Goal: Task Accomplishment & Management: Use online tool/utility

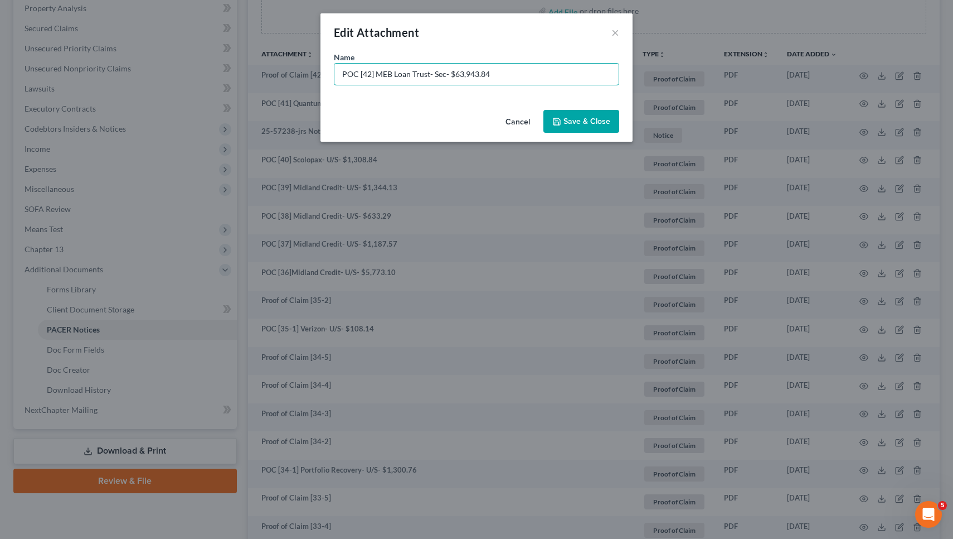
type input "POC [42] MEB Loan Trust- Sec- $63,943.84"
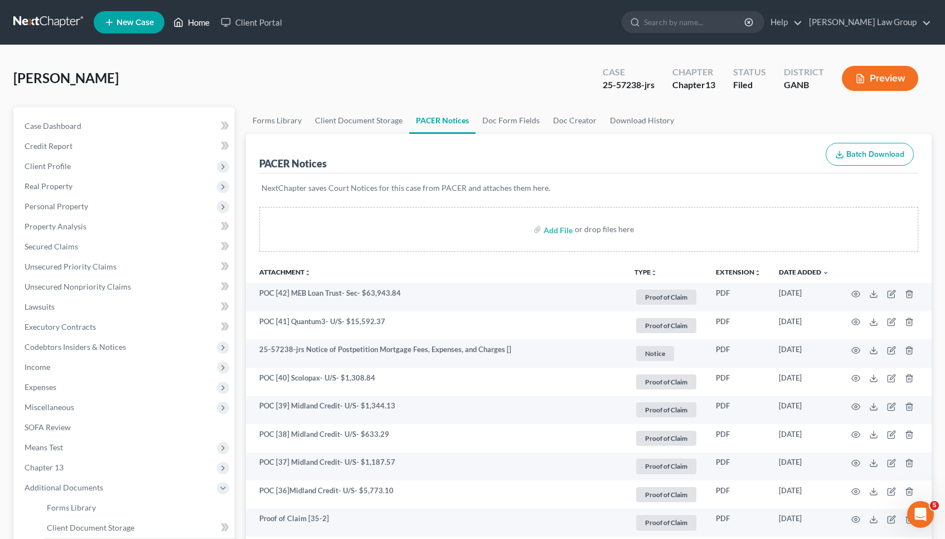
click at [191, 27] on link "Home" at bounding box center [191, 22] width 47 height 20
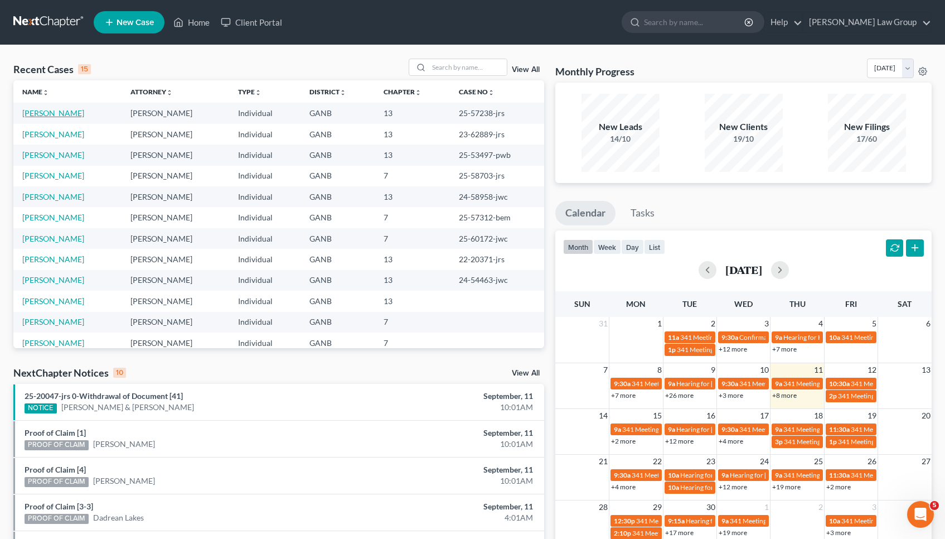
click at [63, 112] on link "[PERSON_NAME]" at bounding box center [53, 112] width 62 height 9
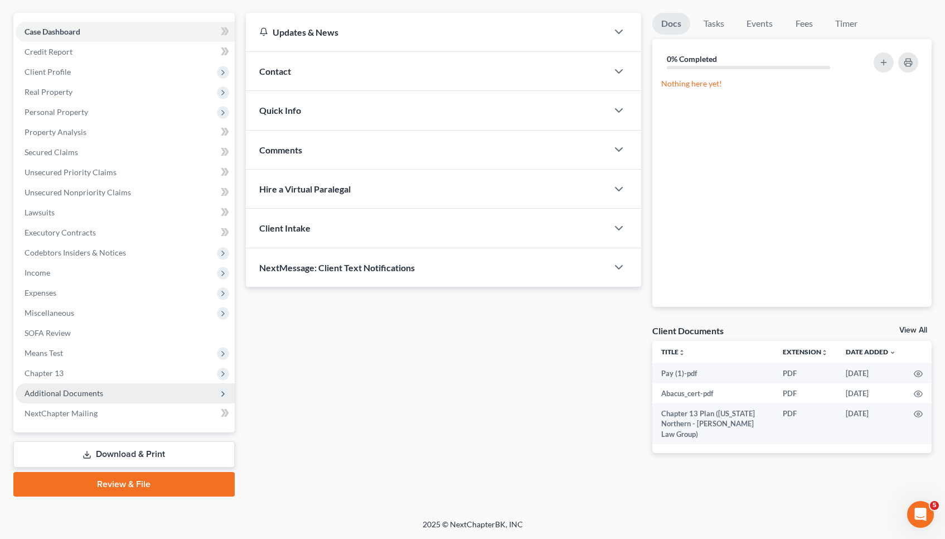
click at [60, 387] on span "Additional Documents" at bounding box center [125, 393] width 219 height 20
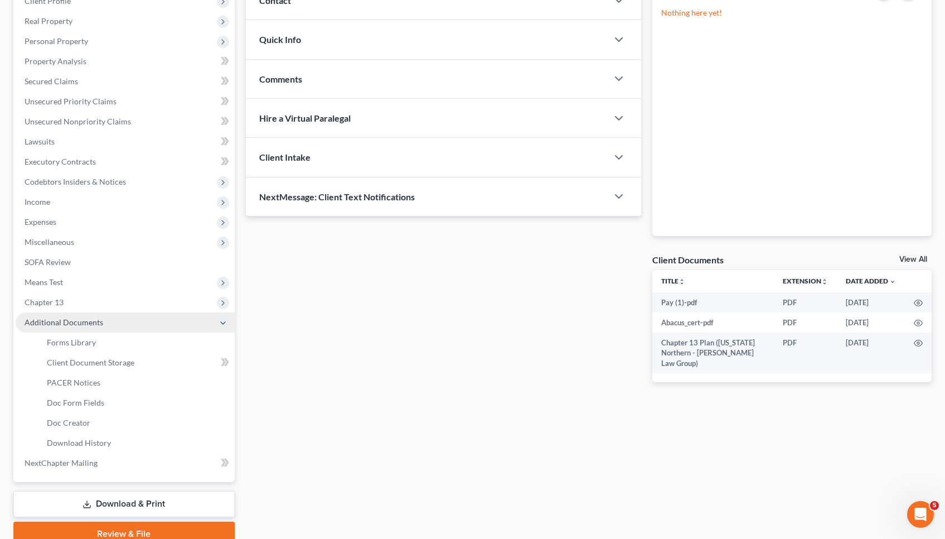
click at [60, 387] on link "PACER Notices" at bounding box center [136, 382] width 197 height 20
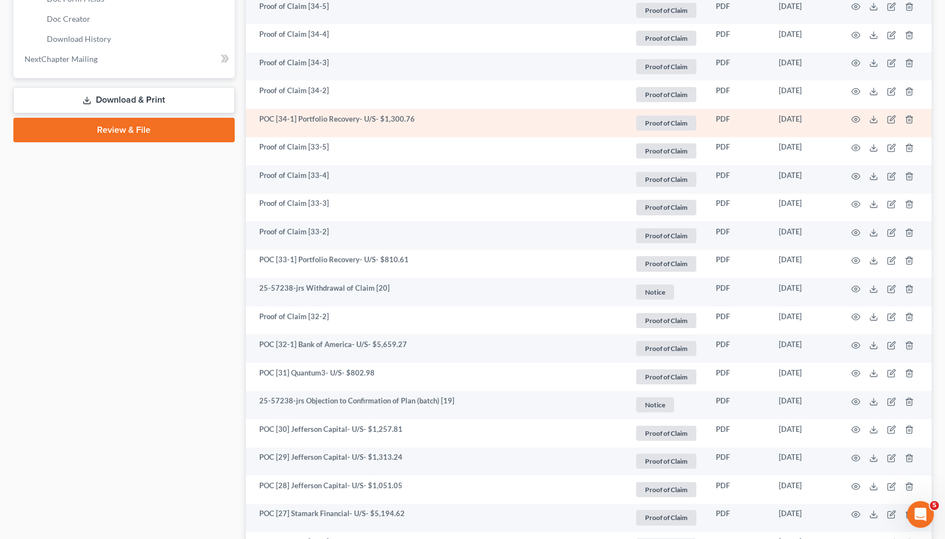
scroll to position [571, 0]
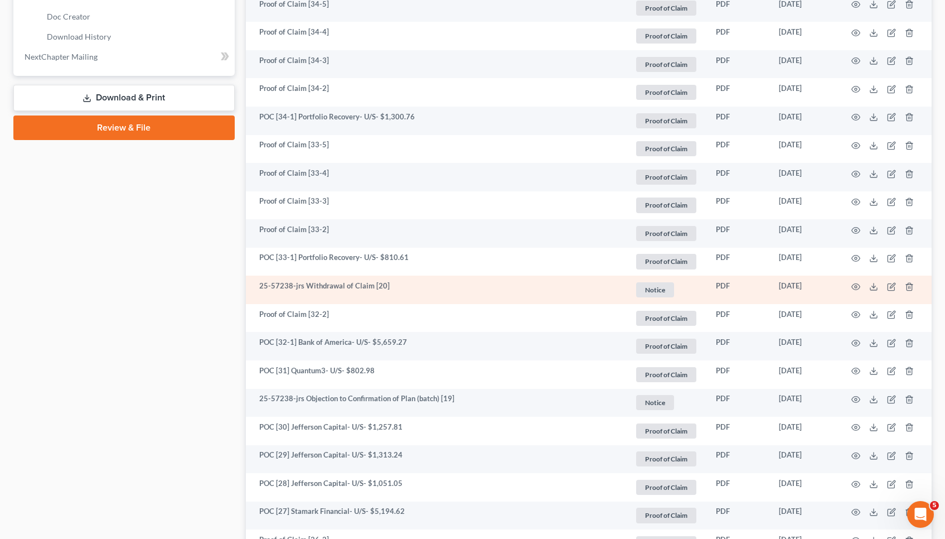
click at [861, 284] on td at bounding box center [885, 289] width 94 height 28
click at [857, 283] on icon "button" at bounding box center [856, 286] width 8 height 6
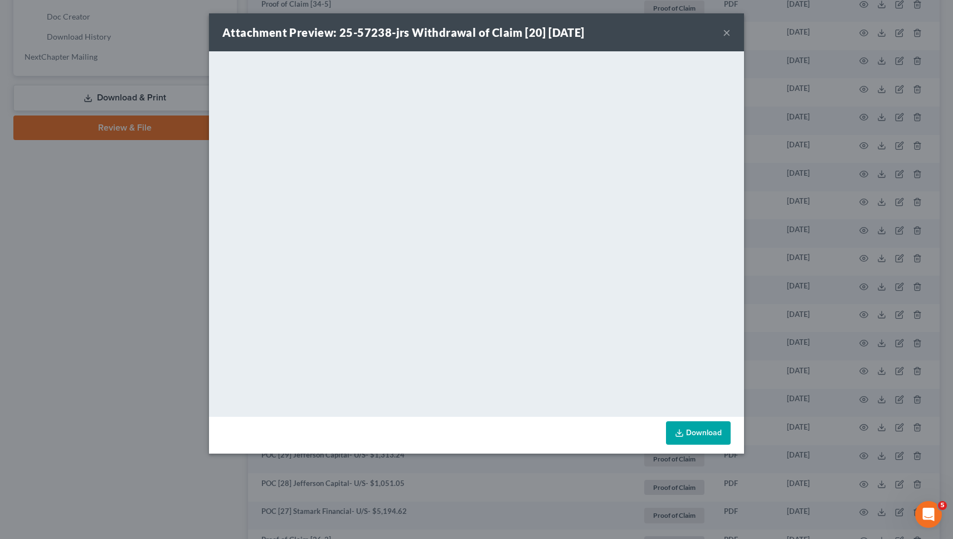
click at [726, 32] on button "×" at bounding box center [727, 32] width 8 height 13
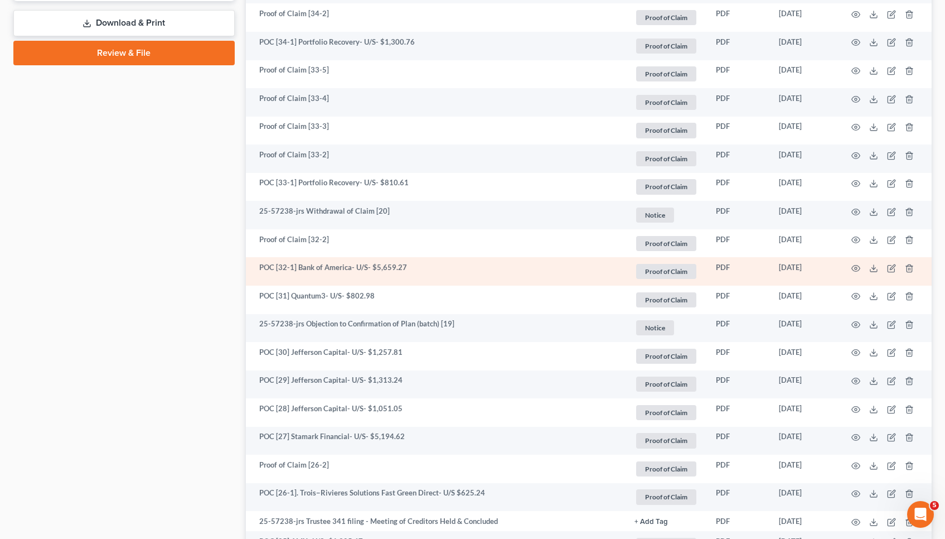
scroll to position [655, 0]
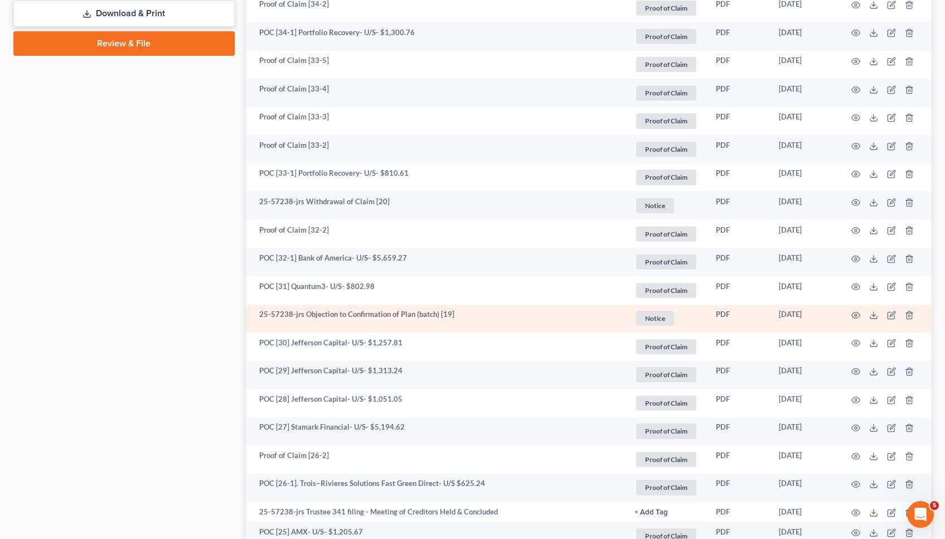
click at [860, 313] on td at bounding box center [885, 318] width 94 height 28
click at [858, 313] on icon "button" at bounding box center [855, 315] width 9 height 9
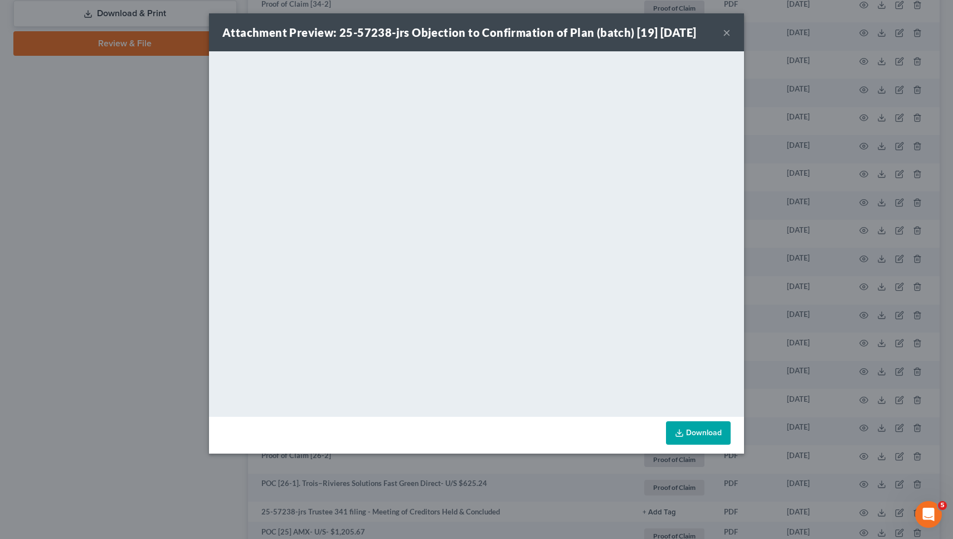
click at [730, 33] on button "×" at bounding box center [727, 32] width 8 height 13
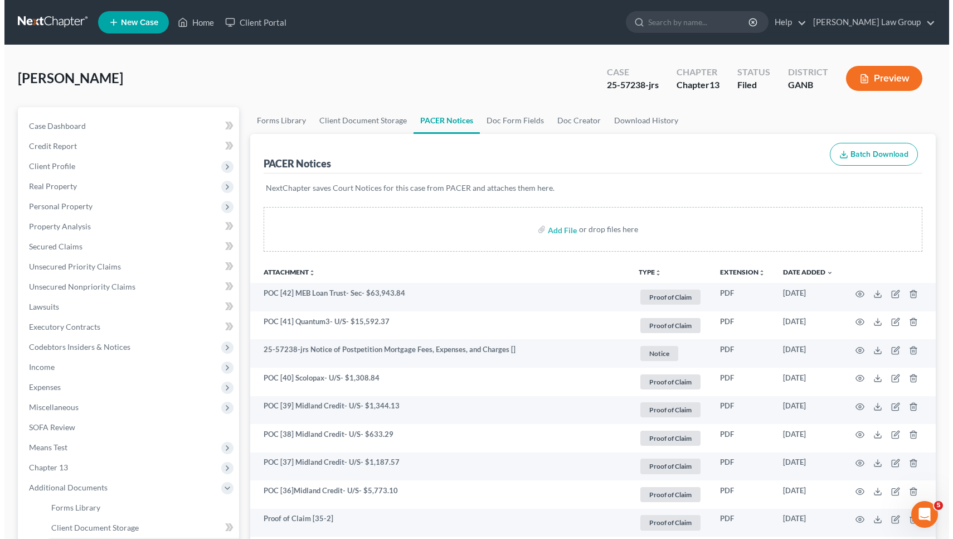
scroll to position [0, 0]
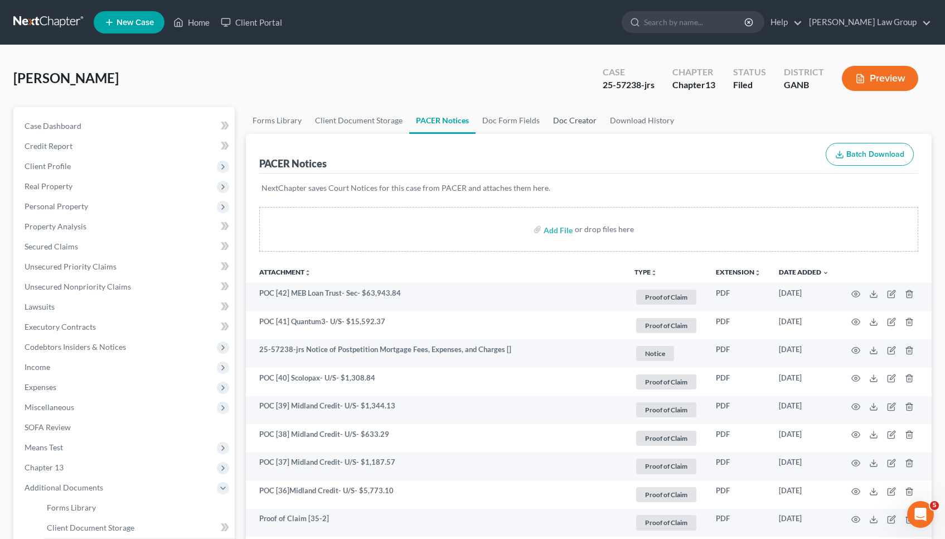
click at [569, 115] on link "Doc Creator" at bounding box center [574, 120] width 57 height 27
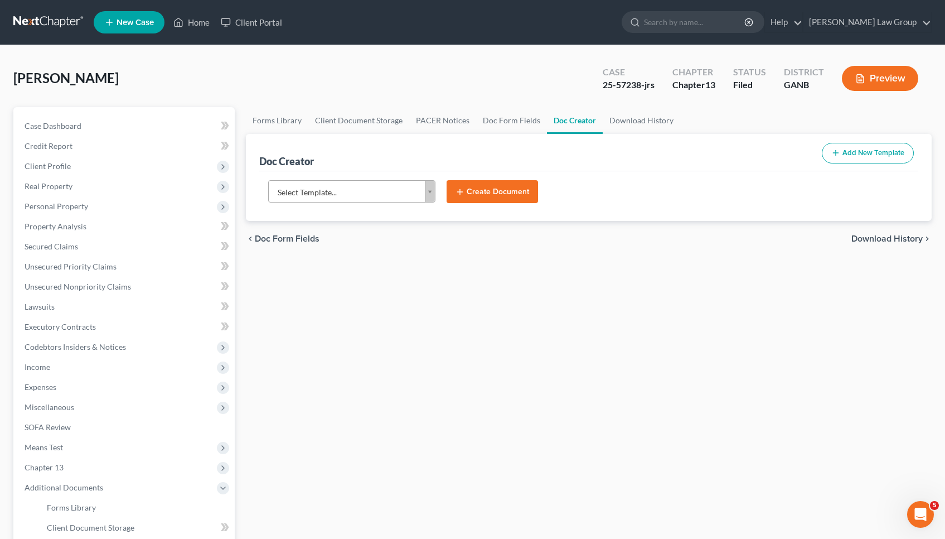
click at [378, 186] on body "Home New Case Client Portal Saedi Law Group mmays@saedilawgroup.com My Account …" at bounding box center [472, 376] width 945 height 753
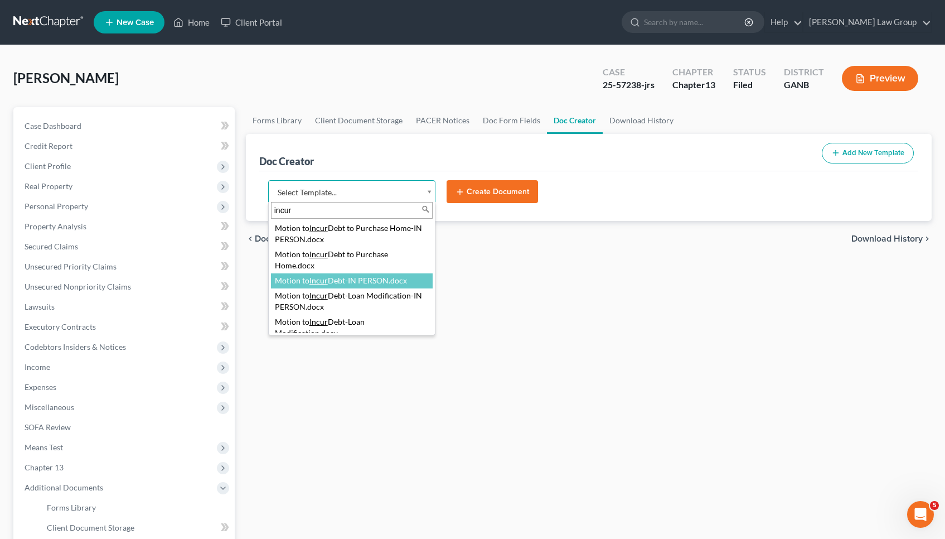
type input "incur"
select select "116633"
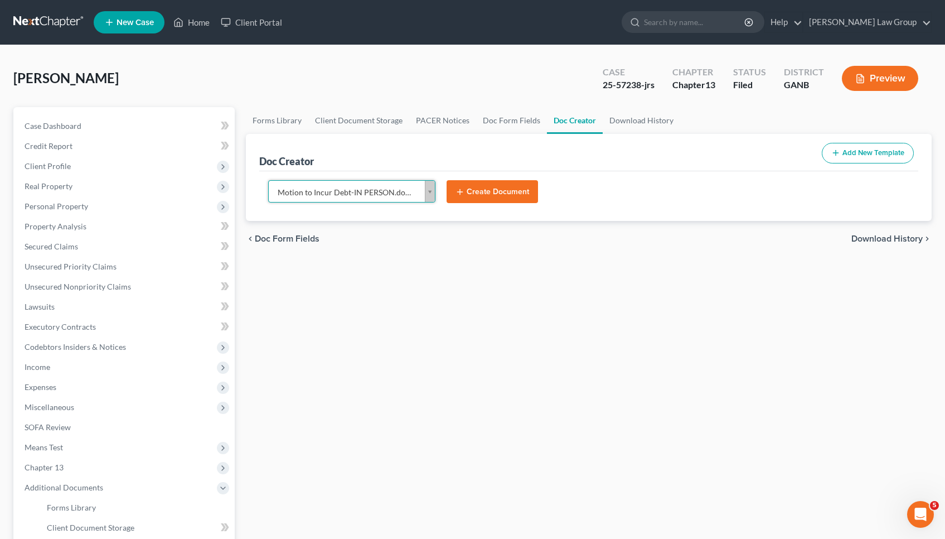
click at [525, 191] on button "Create Document" at bounding box center [492, 191] width 91 height 23
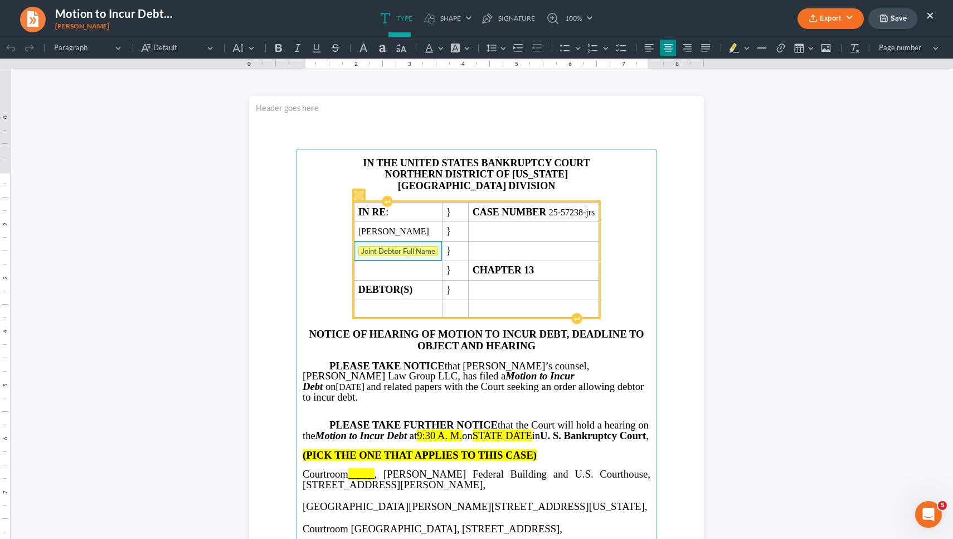
click at [405, 256] on tag "Joint Debtor Full Name" at bounding box center [398, 251] width 80 height 10
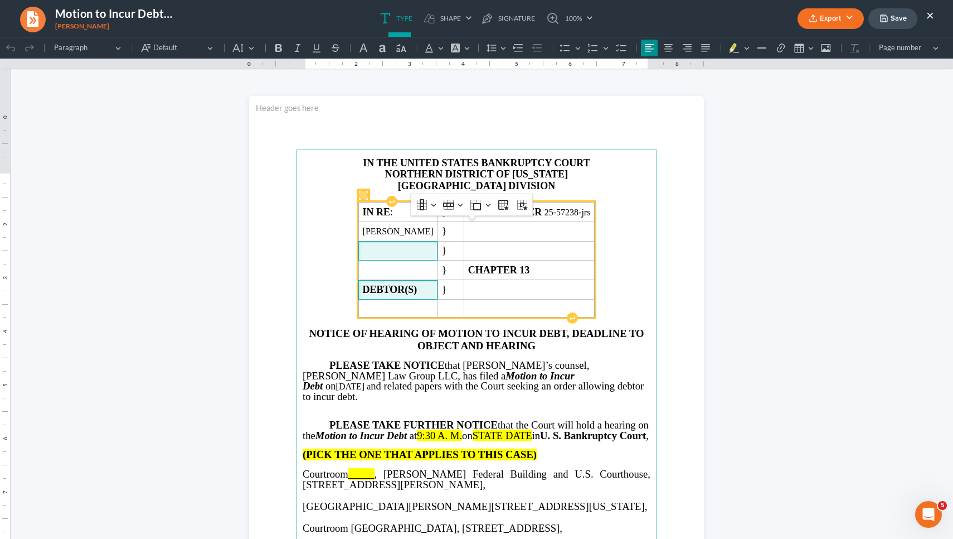
click at [438, 299] on td "DEBTOR(S)" at bounding box center [397, 290] width 79 height 20
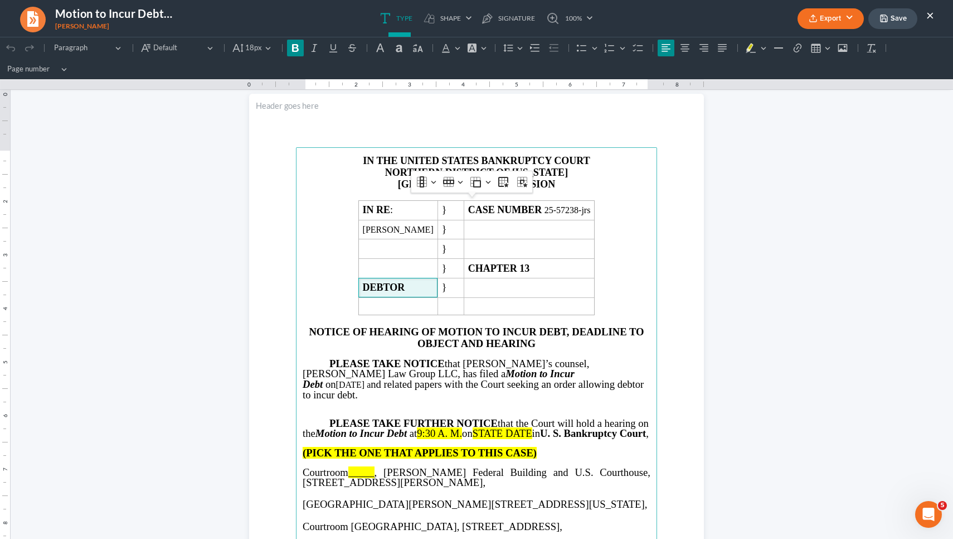
scroll to position [20, 0]
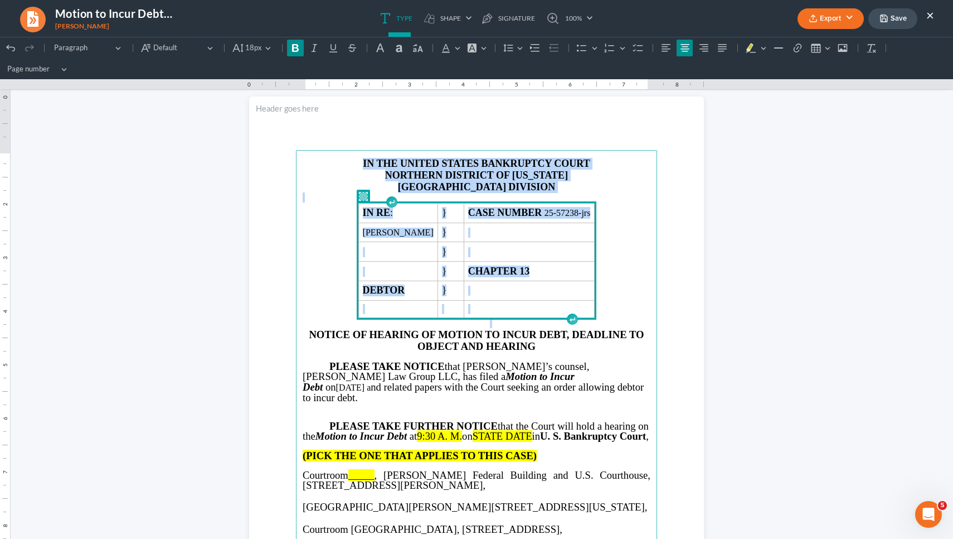
drag, startPoint x: 617, startPoint y: 311, endPoint x: 507, endPoint y: 132, distance: 210.3
click at [507, 132] on section "IN THE UNITED STATES BANKRUPTCY COURT NORTHERN DISTRICT OF GEORGIA ATLANTA DIVI…" at bounding box center [476, 390] width 455 height 589
copy main "IN THE UNITED STATES BANKRUPTCY COURT NORTHERN DISTRICT OF GEORGIA ATLANTA DIVI…"
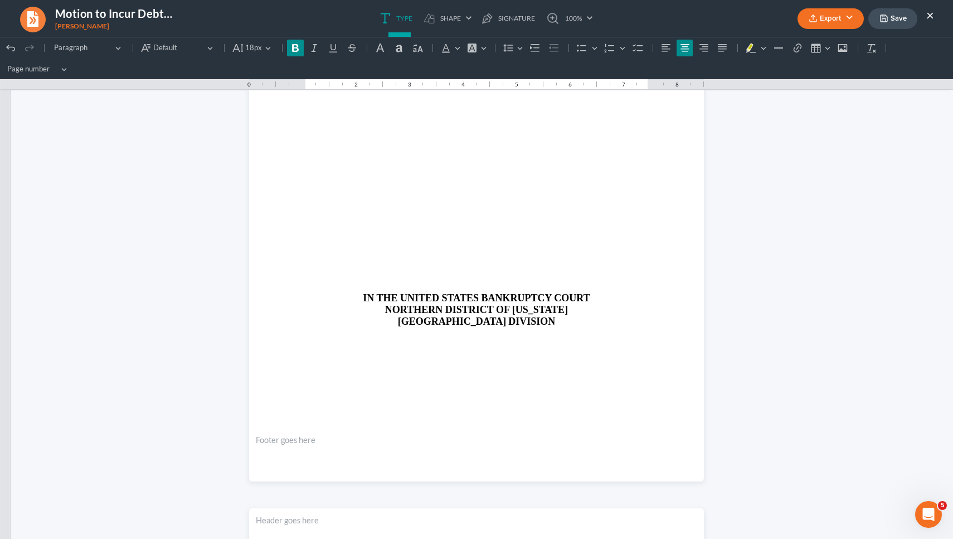
scroll to position [1486, 0]
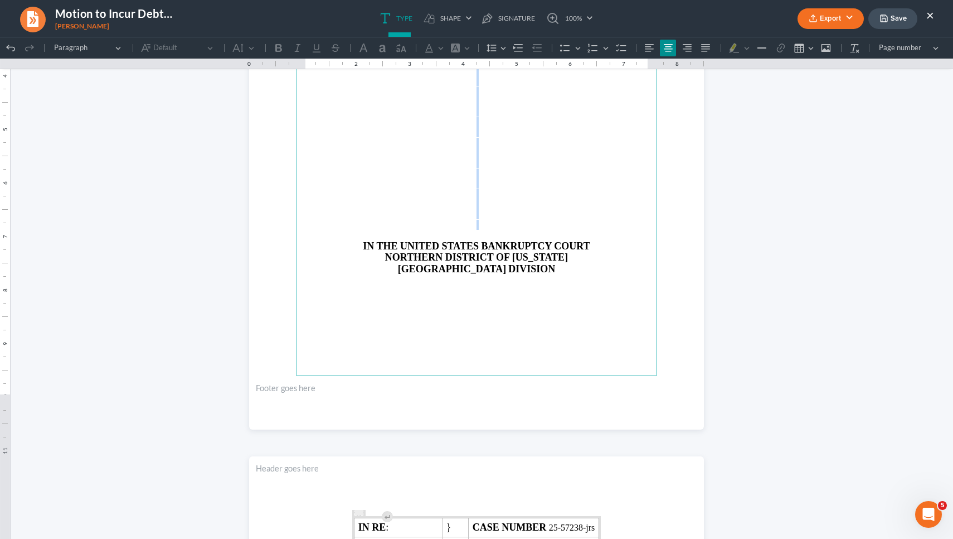
drag, startPoint x: 464, startPoint y: 243, endPoint x: 462, endPoint y: 83, distance: 160.6
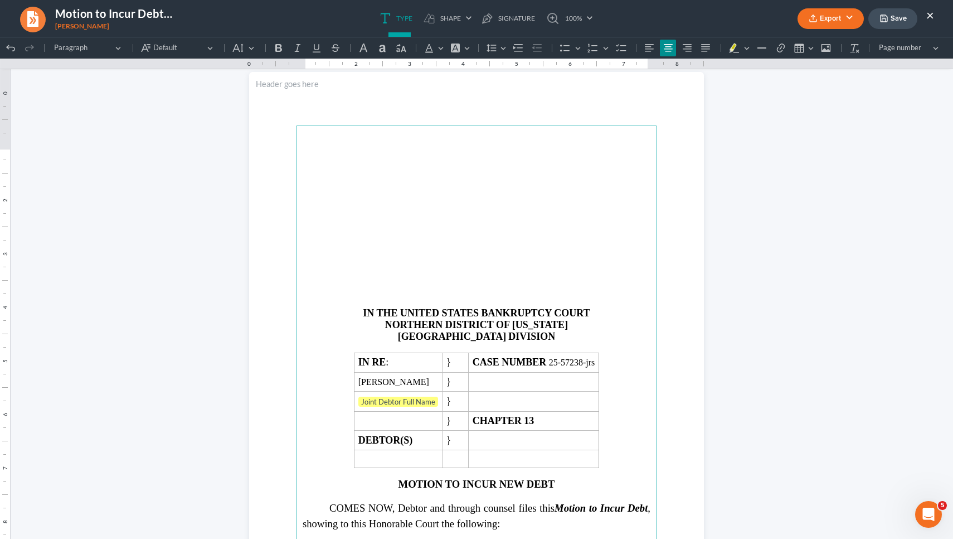
scroll to position [1254, 0]
drag, startPoint x: 442, startPoint y: 311, endPoint x: 426, endPoint y: 94, distance: 217.4
click at [426, 94] on section "IN THE UNITED STATES BANKRUPTCY COURT NORTHERN DISTRICT OF GEORGIA ATLANTA DIVI…" at bounding box center [476, 366] width 455 height 589
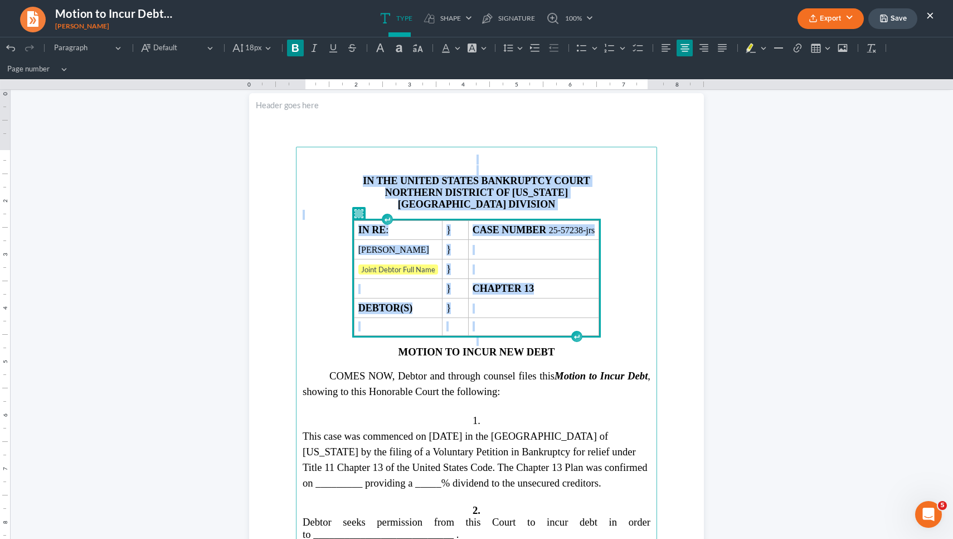
drag, startPoint x: 637, startPoint y: 322, endPoint x: 459, endPoint y: 118, distance: 270.6
click at [459, 118] on section "IN THE UNITED STATES BANKRUPTCY COURT NORTHERN DISTRICT OF GEORGIA ATLANTA DIVI…" at bounding box center [476, 387] width 455 height 589
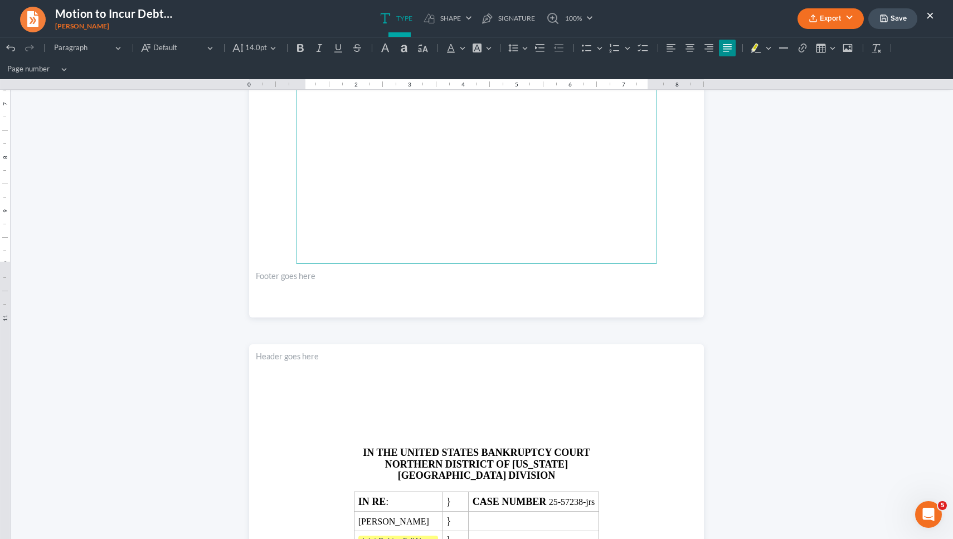
scroll to position [2417, 0]
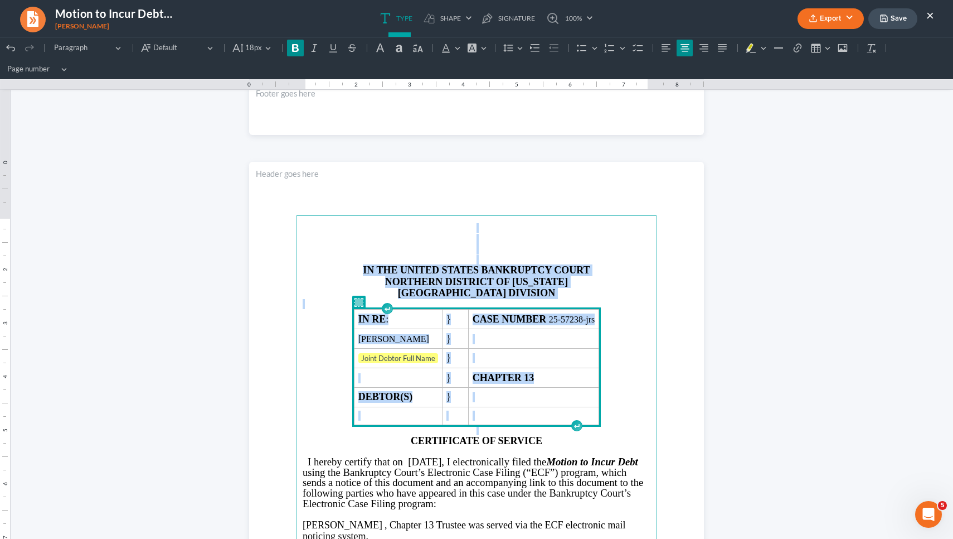
drag, startPoint x: 630, startPoint y: 415, endPoint x: 597, endPoint y: 167, distance: 250.3
click at [597, 167] on section "IN THE UNITED STATES BANKRUPTCY COURT NORTHERN DISTRICT OF GEORGIA ATLANTA DIVI…" at bounding box center [476, 456] width 455 height 589
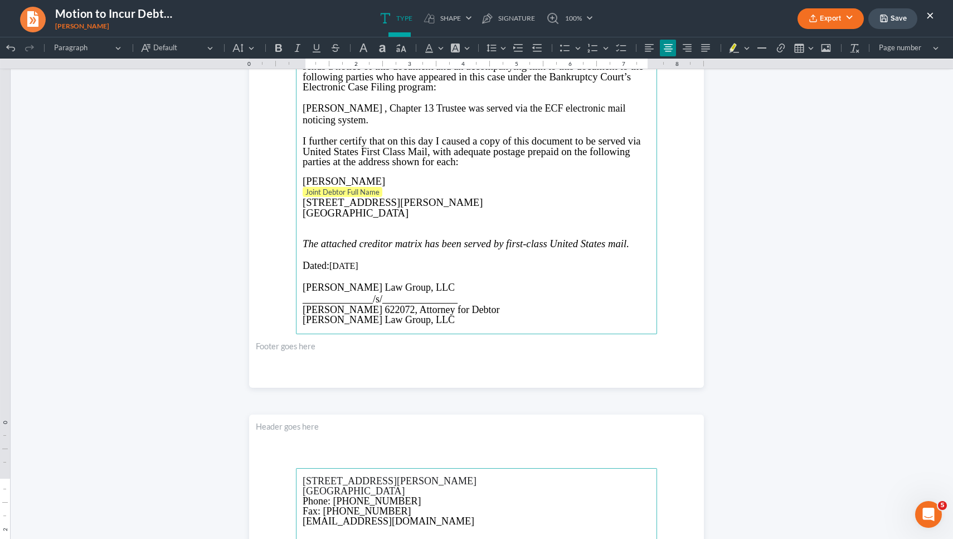
scroll to position [2742, 0]
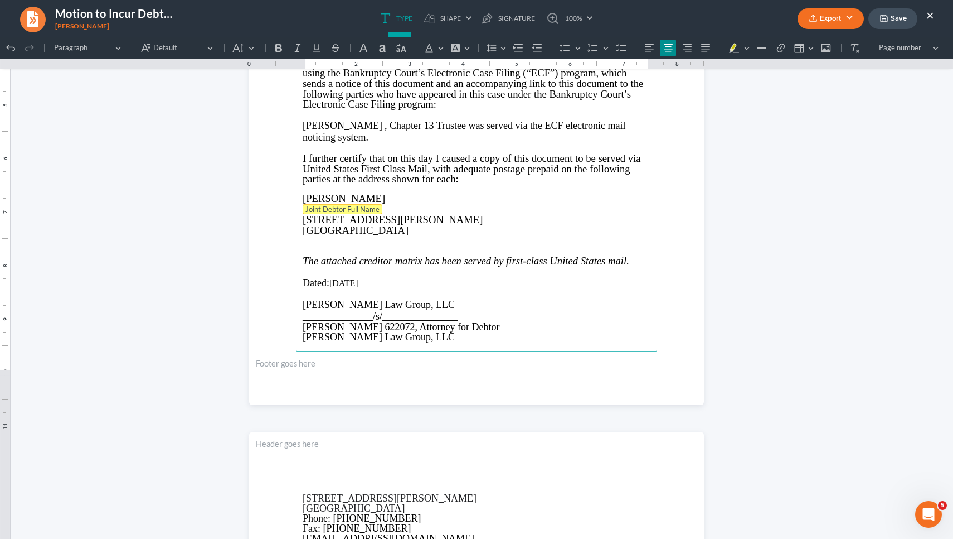
click at [357, 214] on span "Joint Debtor Full Name" at bounding box center [343, 209] width 74 height 9
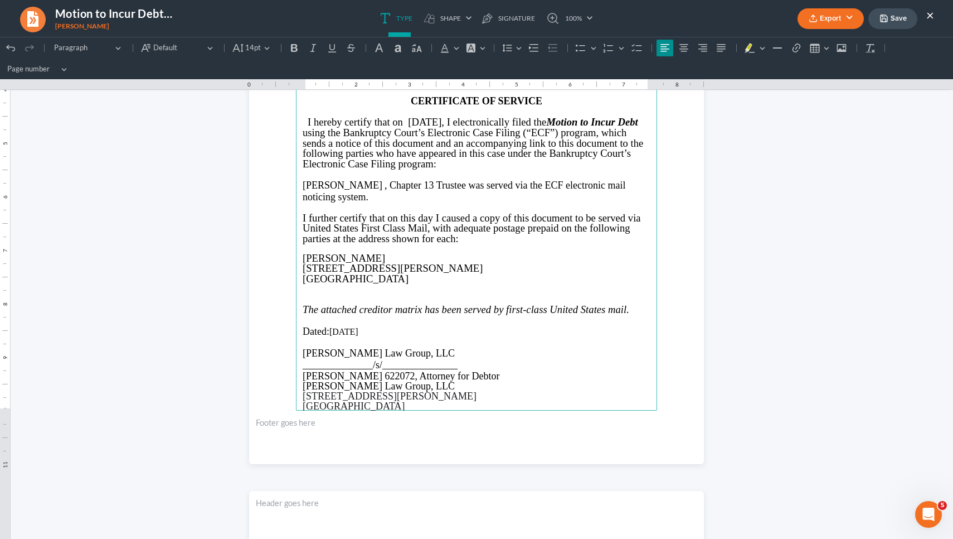
scroll to position [2699, 0]
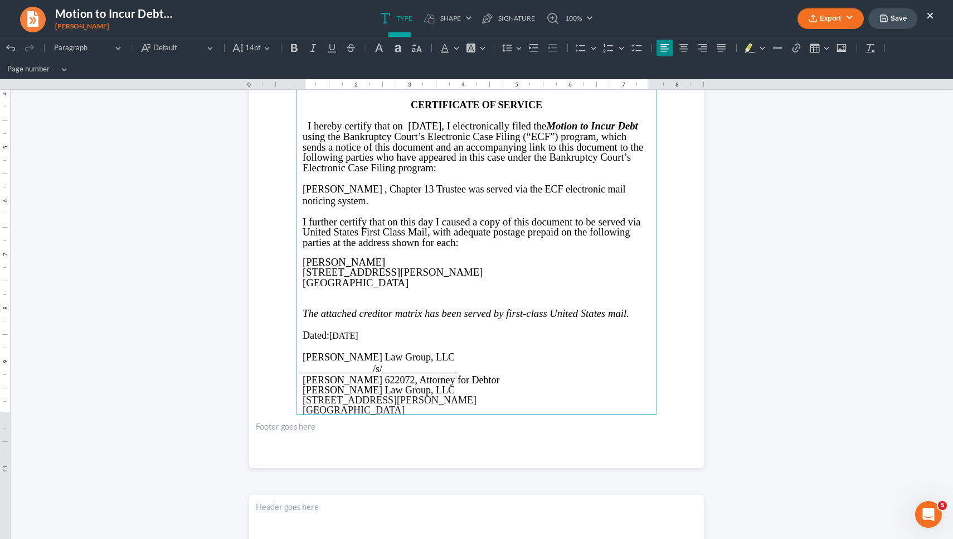
click at [385, 184] on span ", Chapter 13" at bounding box center [409, 188] width 49 height 11
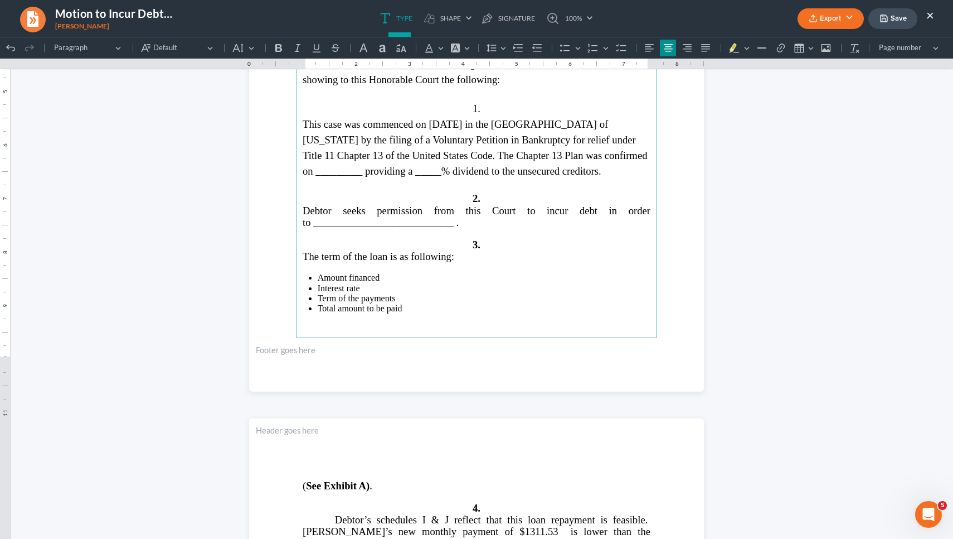
scroll to position [1531, 0]
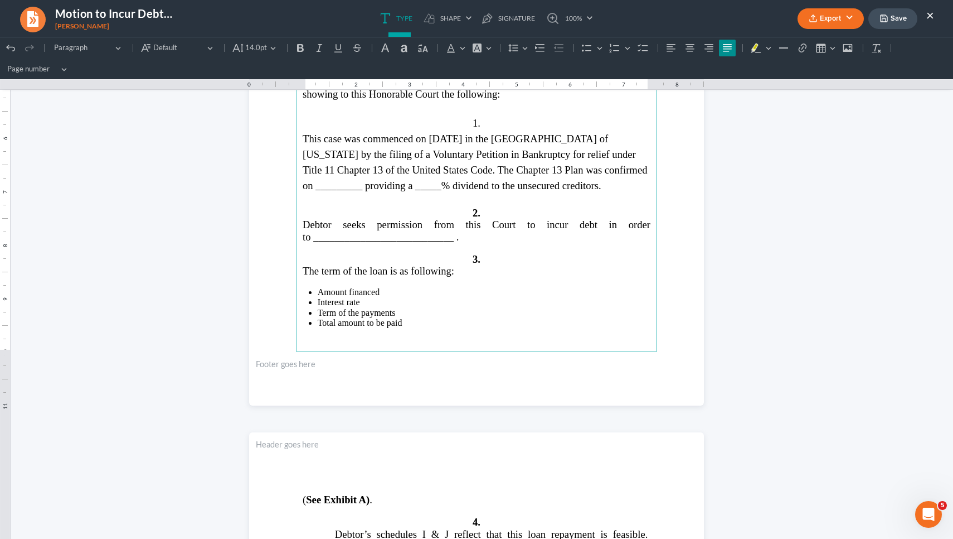
click at [364, 235] on span "Debtor seeks permission from this Court to incur debt in order to _____________…" at bounding box center [477, 230] width 348 height 23
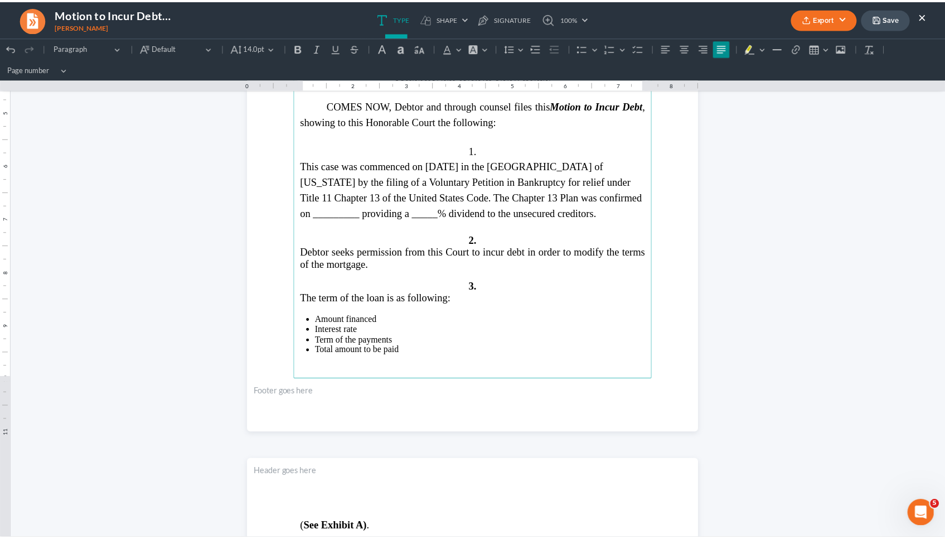
scroll to position [1506, 0]
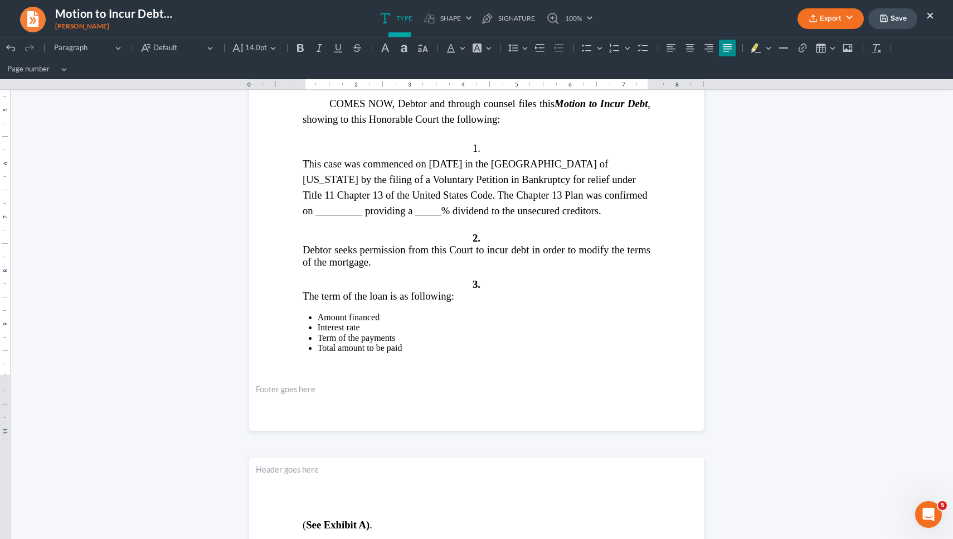
click at [935, 14] on div "Export PDF Word Client Doc Storage Save ×" at bounding box center [866, 19] width 159 height 24
click at [934, 14] on button "×" at bounding box center [931, 14] width 8 height 13
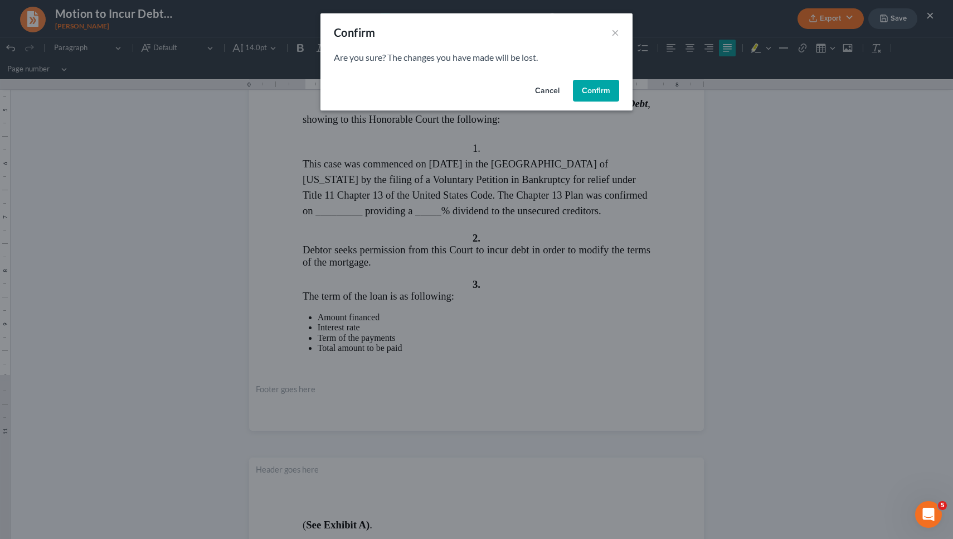
click at [584, 88] on button "Confirm" at bounding box center [596, 91] width 46 height 22
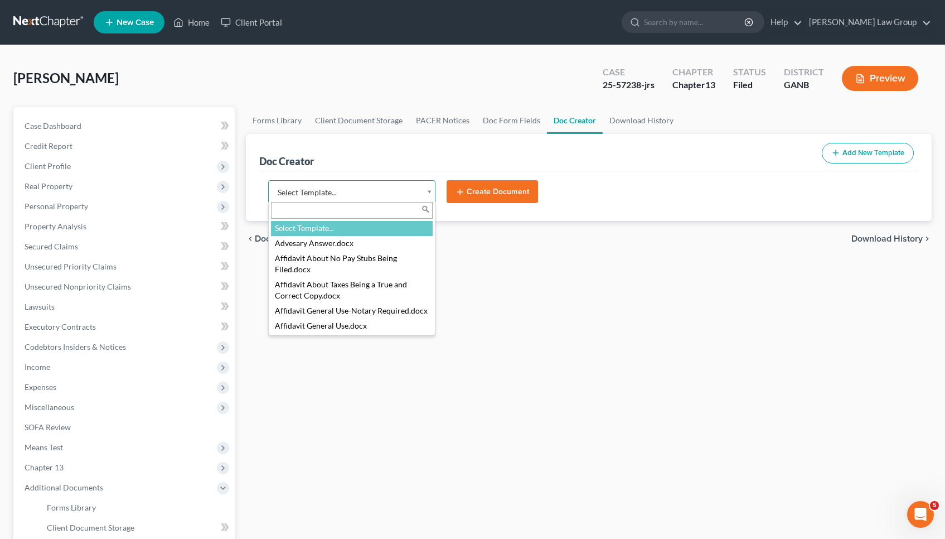
click at [389, 195] on body "Home New Case Client Portal Saedi Law Group mmays@saedilawgroup.com My Account …" at bounding box center [472, 376] width 945 height 753
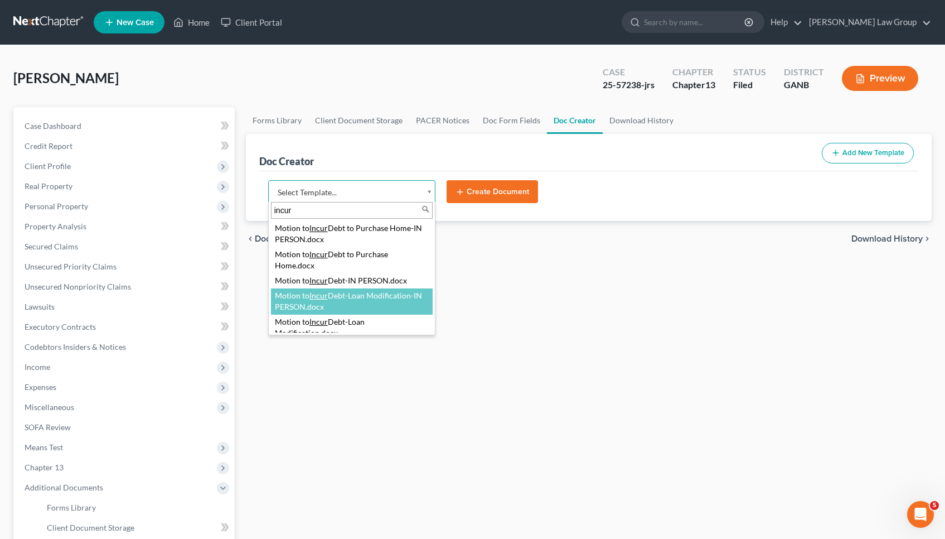
type input "incur"
select select "116634"
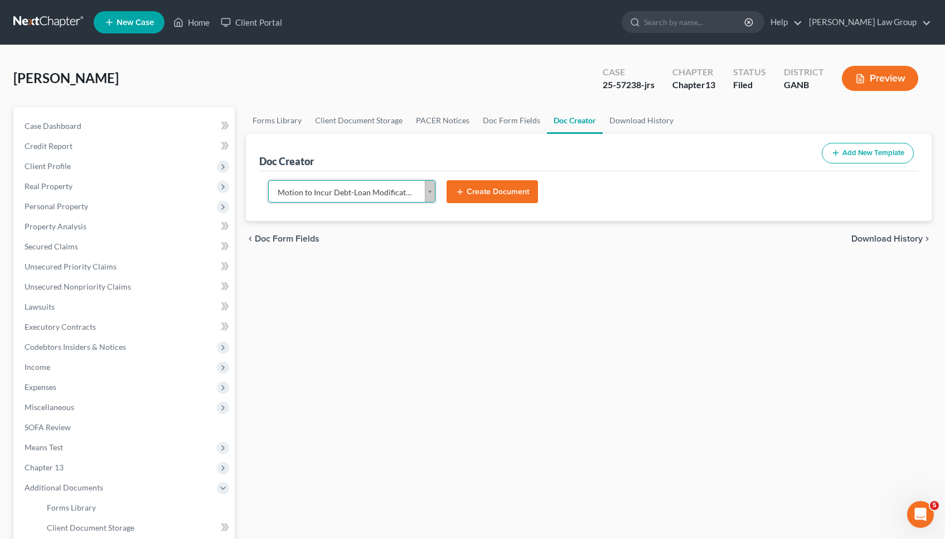
click at [369, 195] on body "Home New Case Client Portal Saedi Law Group mmays@saedilawgroup.com My Account …" at bounding box center [472, 376] width 945 height 753
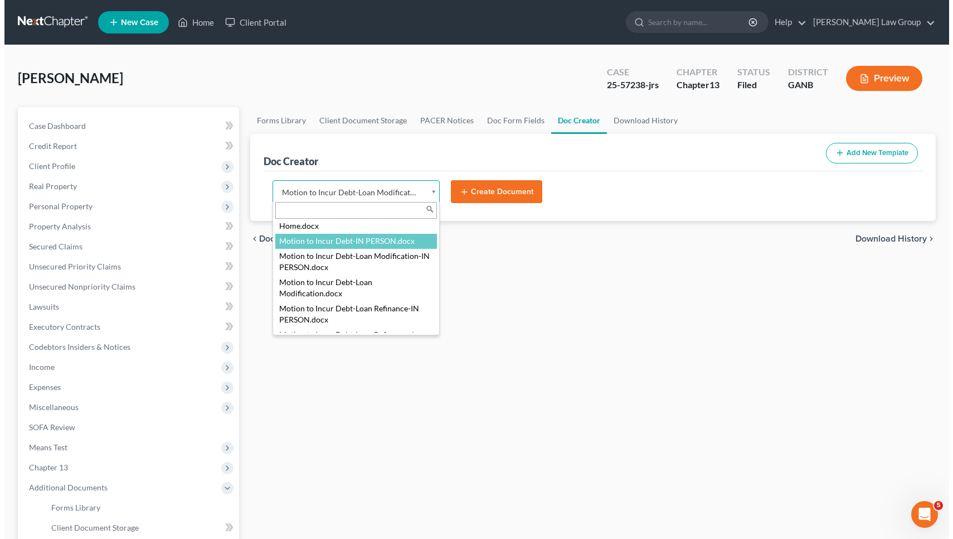
scroll to position [1748, 0]
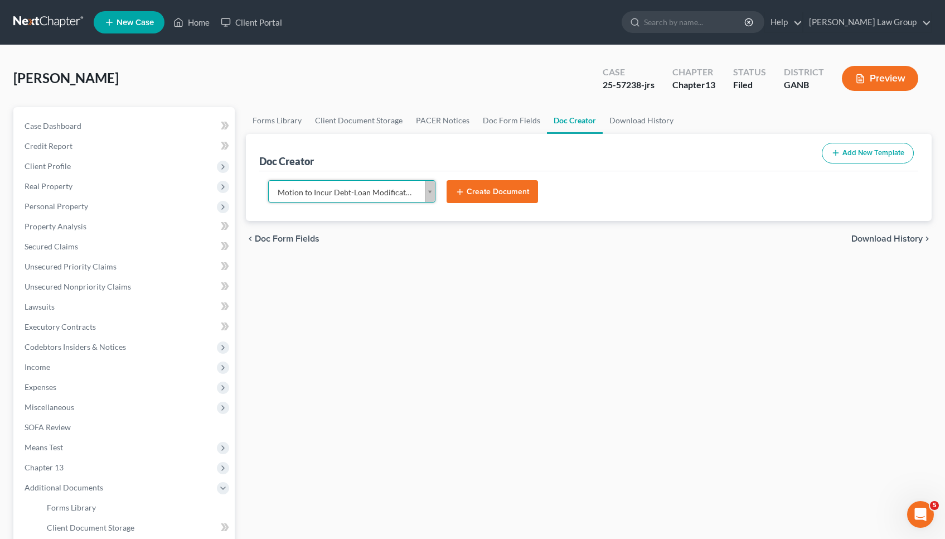
click at [490, 188] on button "Create Document" at bounding box center [492, 191] width 91 height 23
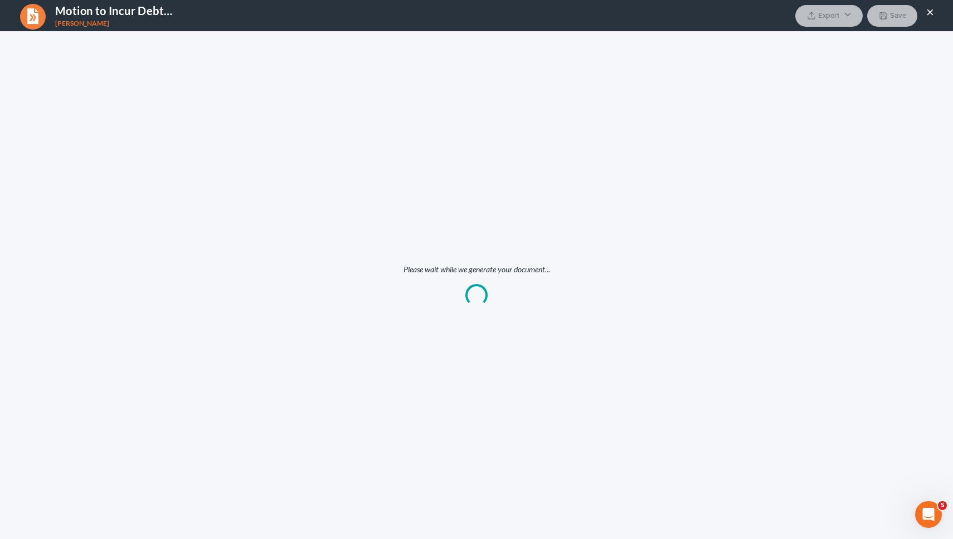
scroll to position [0, 0]
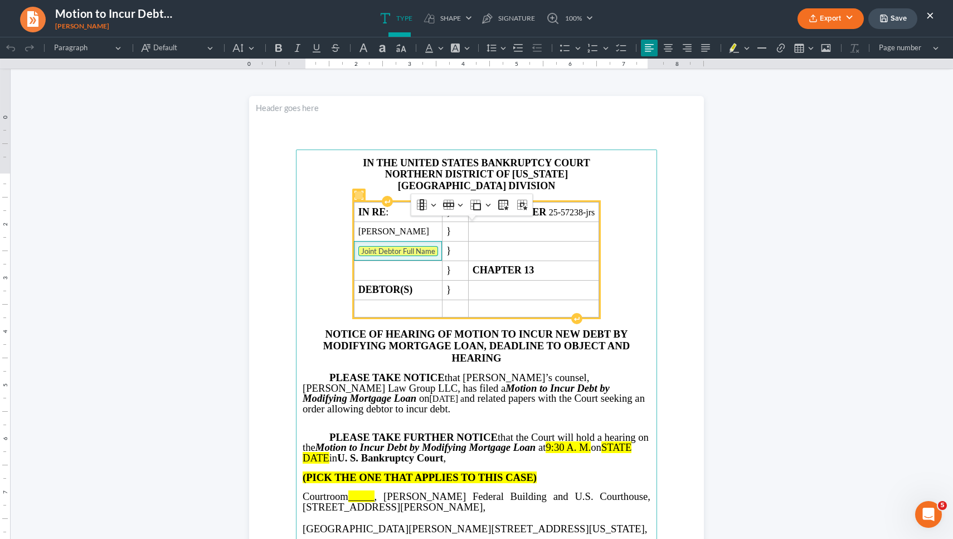
click at [401, 256] on tag "Joint Debtor Full Name" at bounding box center [398, 251] width 80 height 10
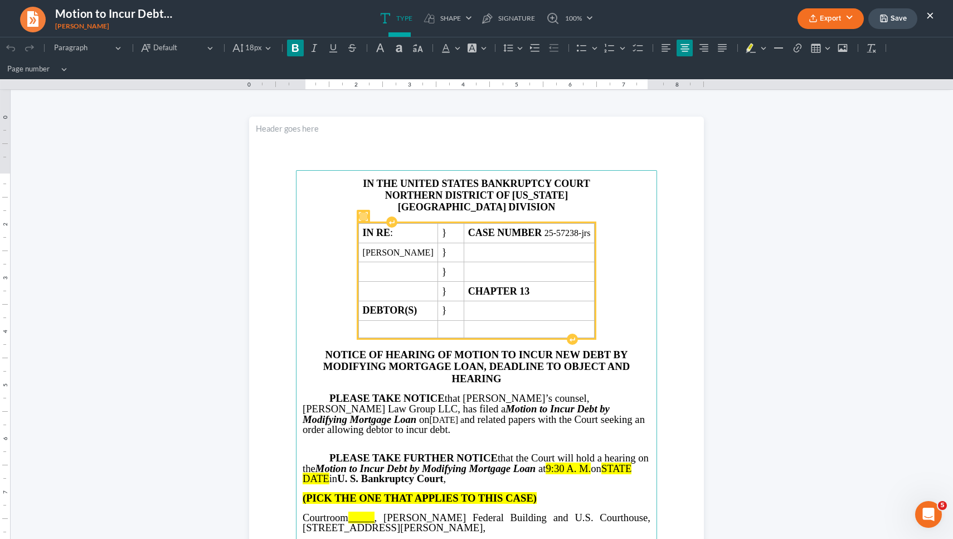
click at [576, 202] on p "ATLANTA DIVISION" at bounding box center [477, 207] width 348 height 12
click at [438, 308] on td "DEBTOR(S)" at bounding box center [397, 311] width 79 height 20
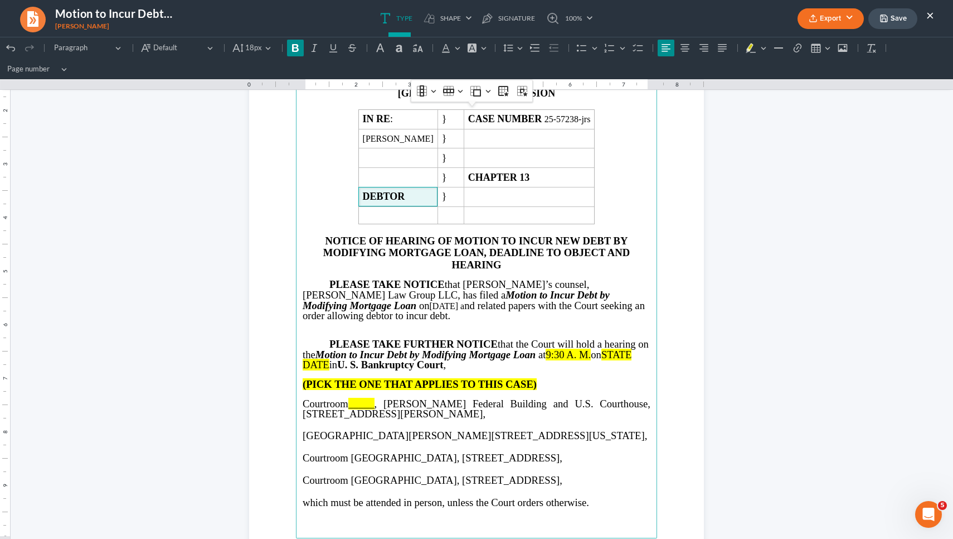
scroll to position [102, 0]
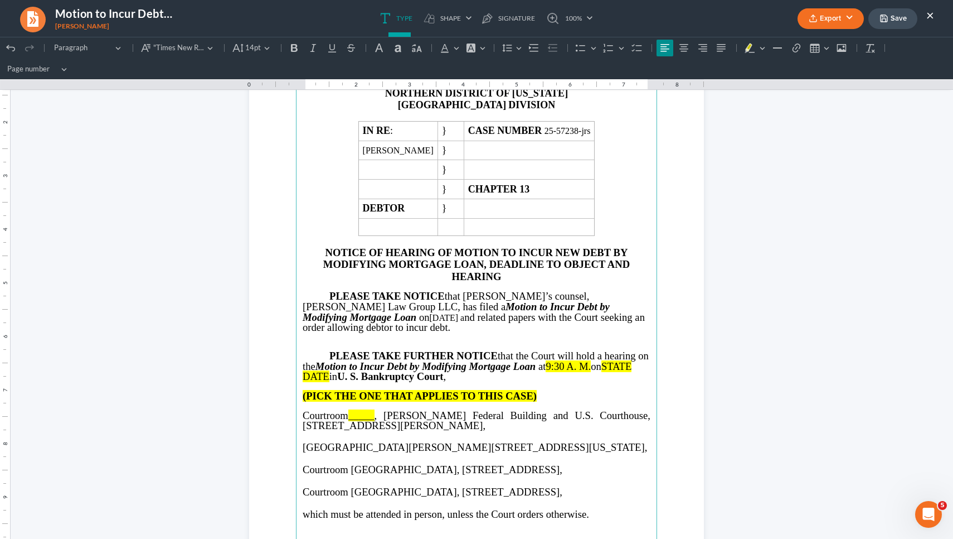
drag, startPoint x: 559, startPoint y: 351, endPoint x: 605, endPoint y: 348, distance: 45.8
click at [605, 351] on p "PLEASE TAKE FURTHER NOTICE that the Court will hold a hearing on the Motion to …" at bounding box center [477, 366] width 348 height 31
drag, startPoint x: 358, startPoint y: 361, endPoint x: 298, endPoint y: 359, distance: 59.7
click at [298, 359] on main "IN THE UNITED STATES BANKRUPTCY COURT NORTHERN DISTRICT OF GEORGIA ATLANTA DIVI…" at bounding box center [476, 309] width 361 height 482
click at [366, 409] on span "_____" at bounding box center [361, 415] width 26 height 12
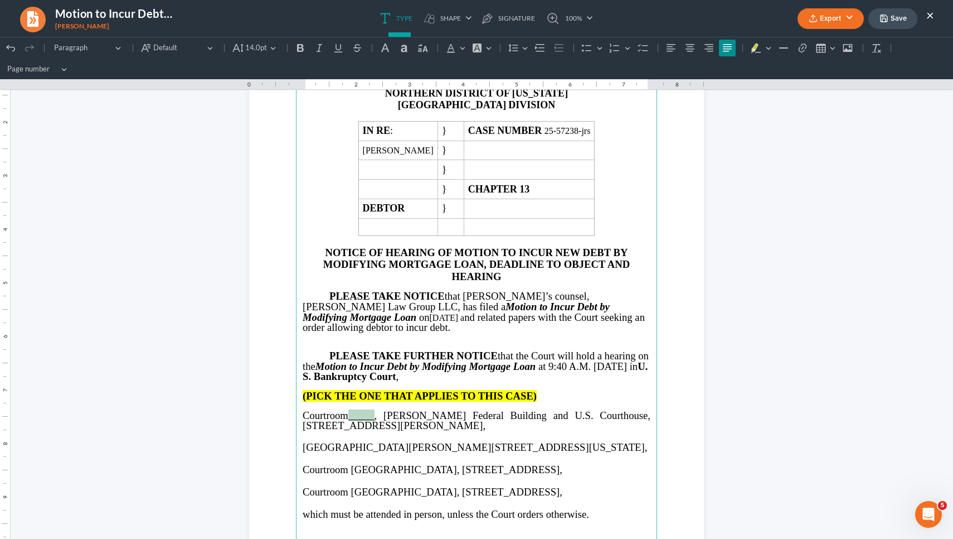
click at [366, 409] on span "_____" at bounding box center [361, 415] width 26 height 12
click at [400, 390] on strong "(PICK THE ONE THAT APPLIES TO THIS CASE)" at bounding box center [420, 396] width 234 height 12
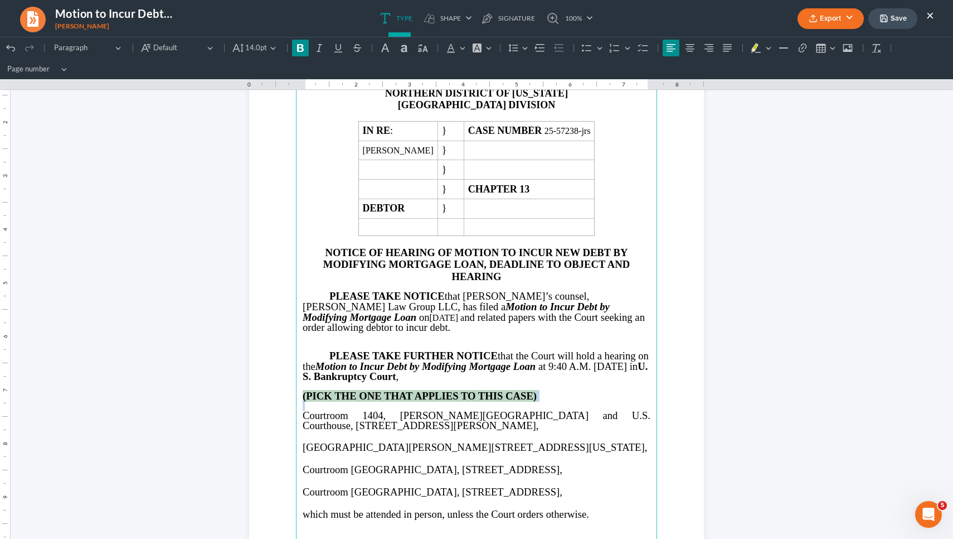
click at [400, 390] on strong "(PICK THE ONE THAT APPLIES TO THIS CASE)" at bounding box center [420, 396] width 234 height 12
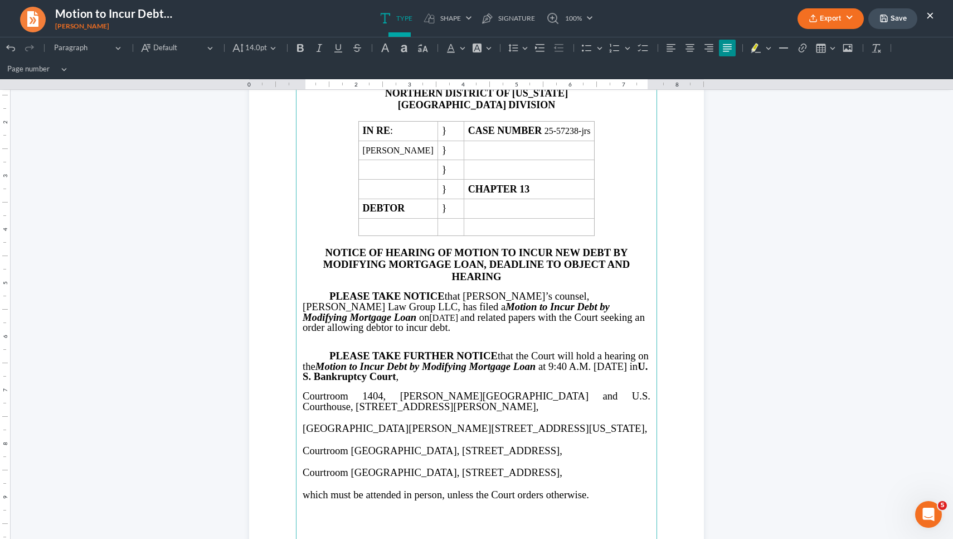
drag, startPoint x: 297, startPoint y: 410, endPoint x: 614, endPoint y: 472, distance: 323.9
click at [614, 472] on main "IN THE UNITED STATES BANKRUPTCY COURT NORTHERN DISTRICT OF GEORGIA ATLANTA DIVI…" at bounding box center [476, 309] width 361 height 482
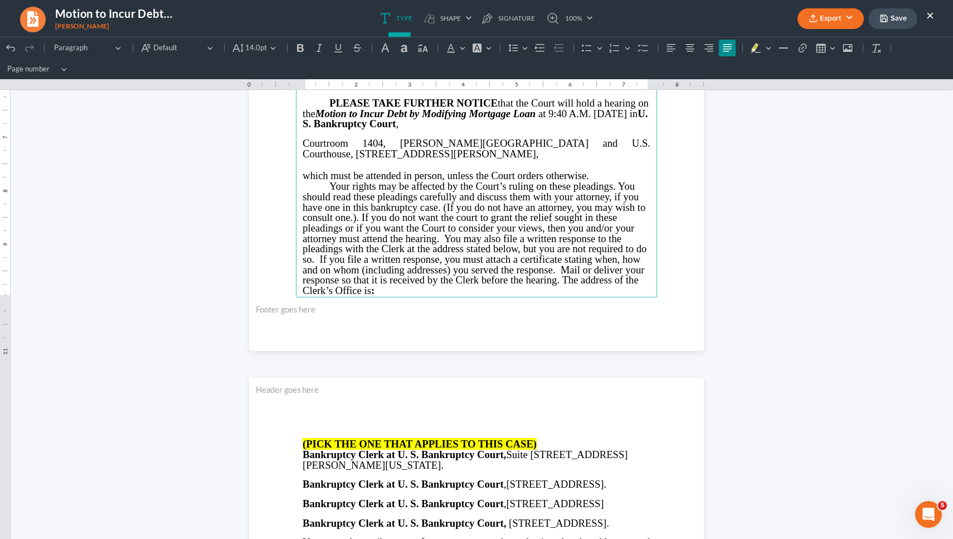
scroll to position [354, 0]
click at [594, 170] on p "which must be attended in person, unless the Court orders otherwise." at bounding box center [477, 176] width 348 height 12
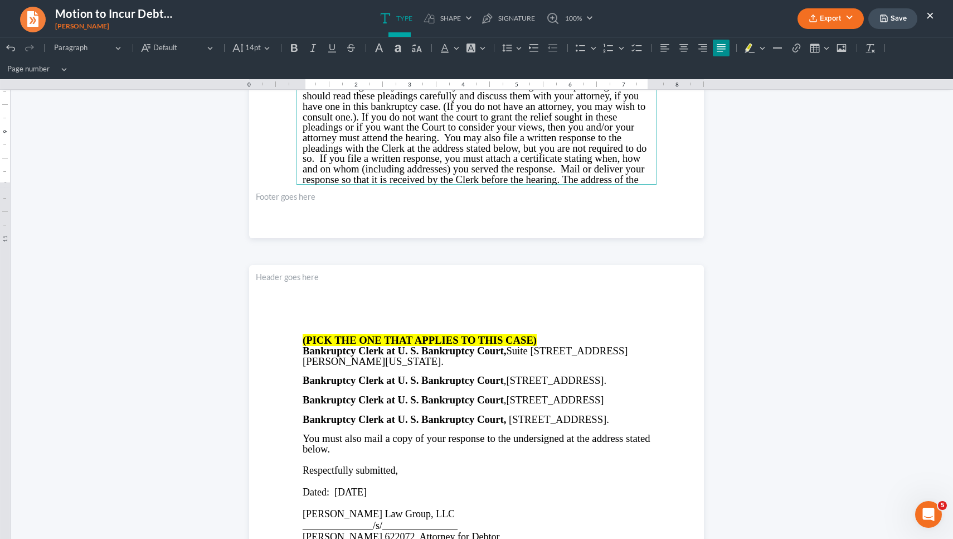
scroll to position [469, 0]
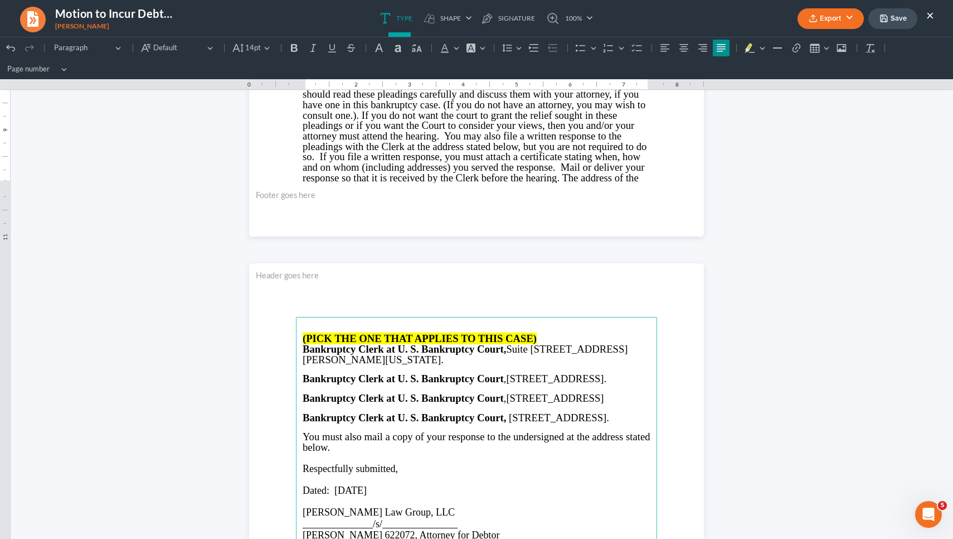
click at [468, 334] on strong "(PICK THE ONE THAT APPLIES TO THIS CASE)" at bounding box center [420, 338] width 234 height 12
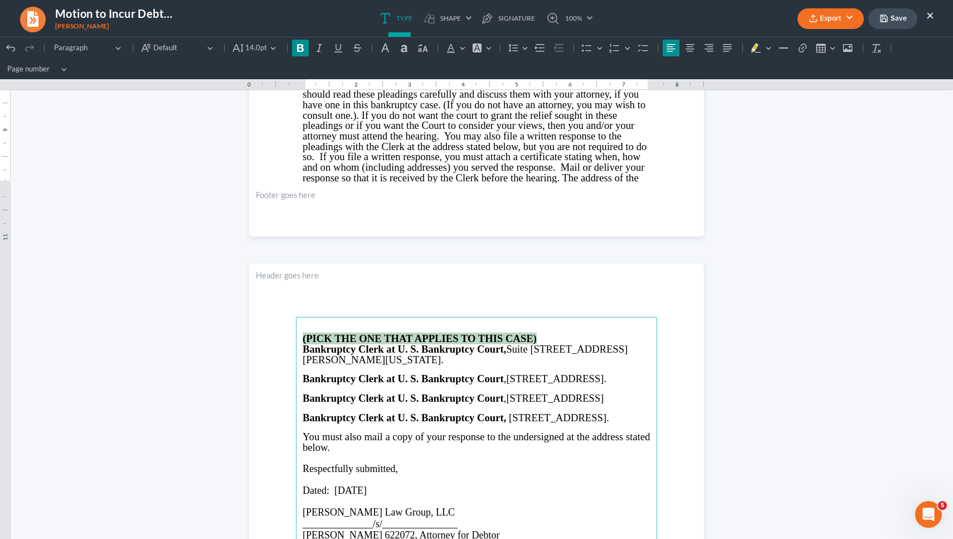
click at [468, 334] on strong "(PICK THE ONE THAT APPLIES TO THIS CASE)" at bounding box center [420, 338] width 234 height 12
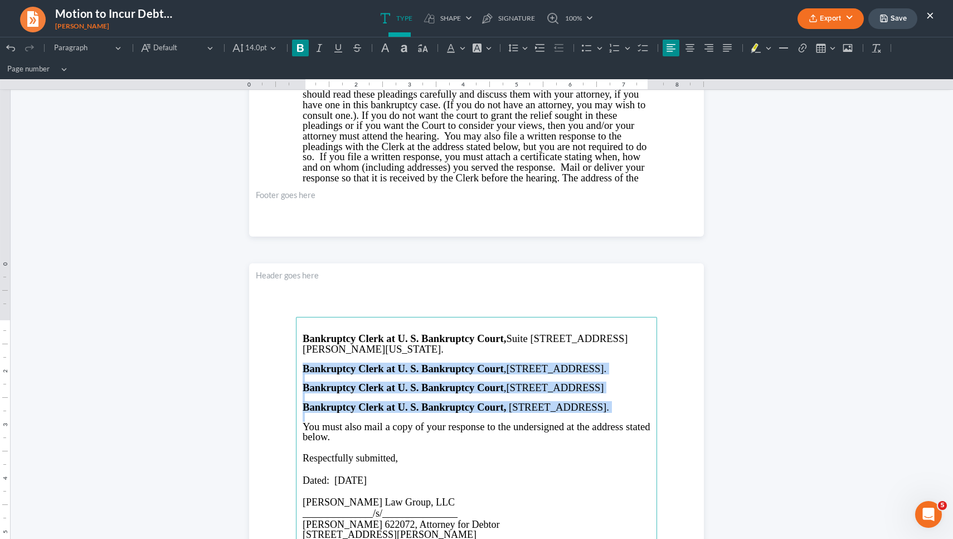
drag, startPoint x: 295, startPoint y: 367, endPoint x: 406, endPoint y: 446, distance: 136.4
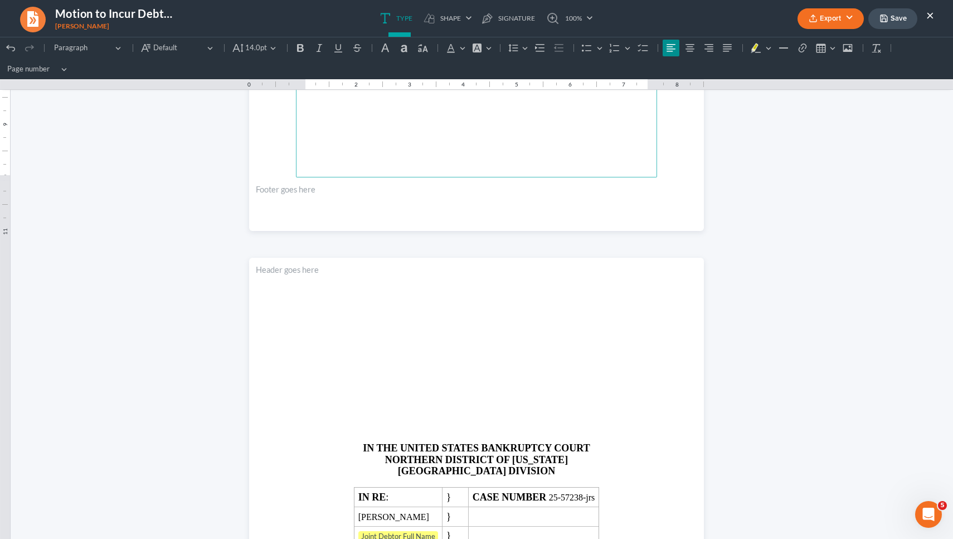
scroll to position [1108, 0]
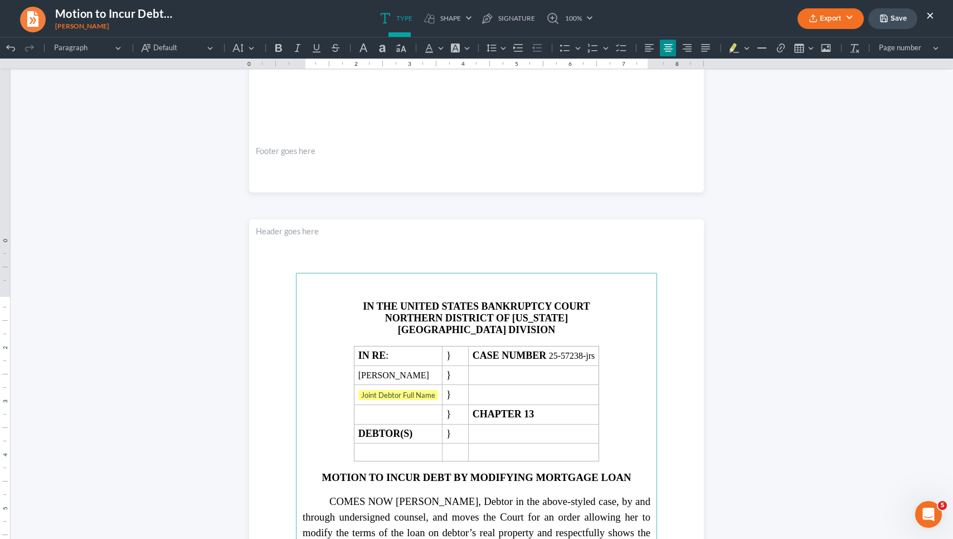
drag, startPoint x: 350, startPoint y: 420, endPoint x: 349, endPoint y: 318, distance: 102.0
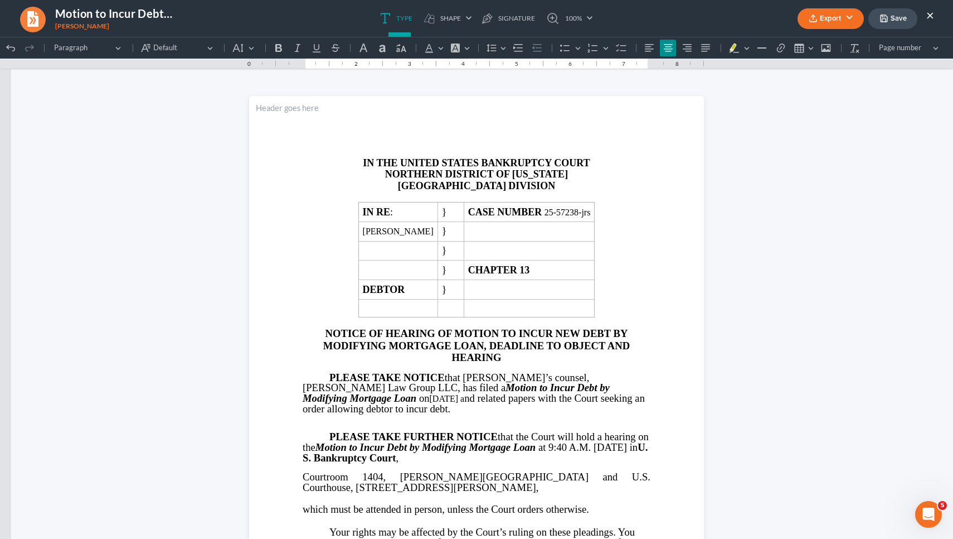
scroll to position [0, 0]
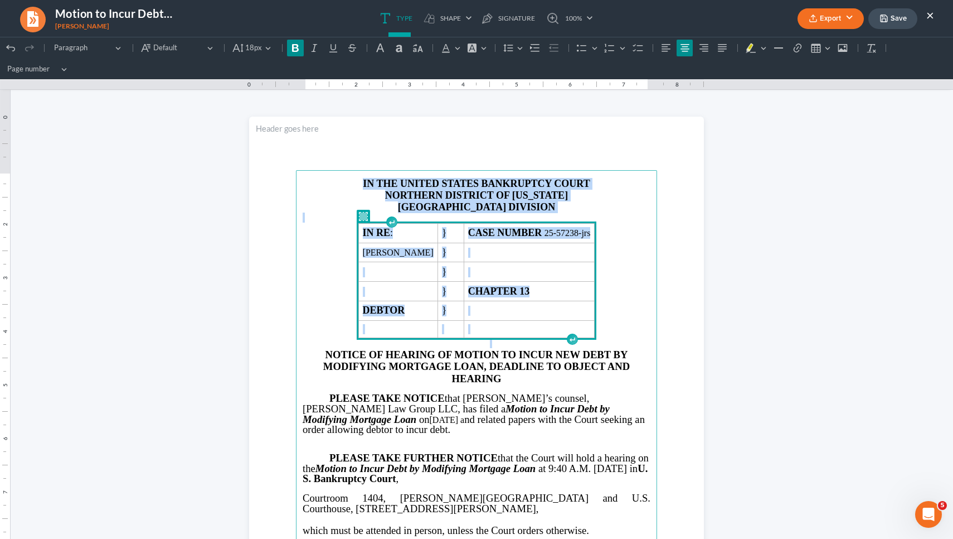
drag, startPoint x: 619, startPoint y: 328, endPoint x: 429, endPoint y: 175, distance: 243.8
click at [429, 175] on main "IN THE UNITED STATES BANKRUPTCY COURT NORTHERN DISTRICT OF GEORGIA ATLANTA DIVI…" at bounding box center [476, 411] width 361 height 482
copy main "IN THE UNITED STATES BANKRUPTCY COURT NORTHERN DISTRICT OF GEORGIA ATLANTA DIVI…"
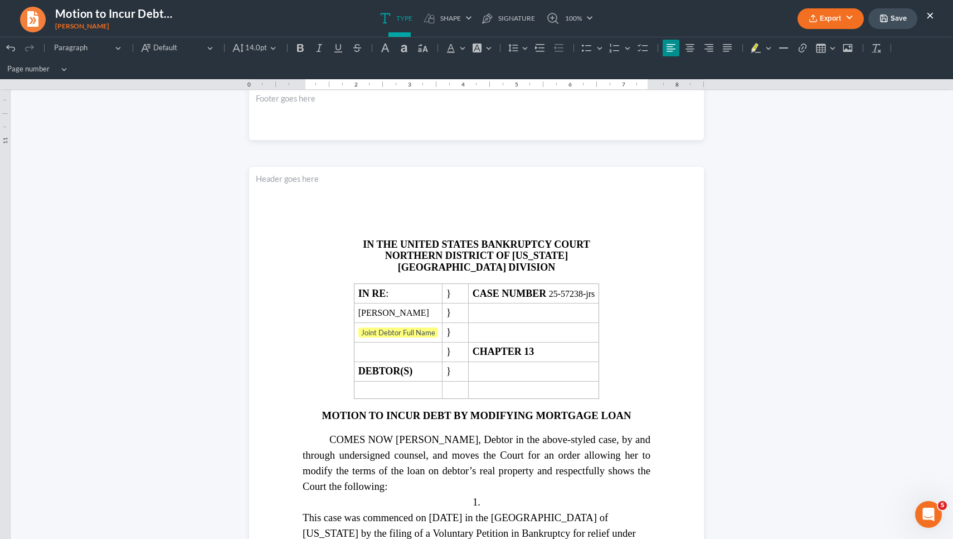
scroll to position [1182, 0]
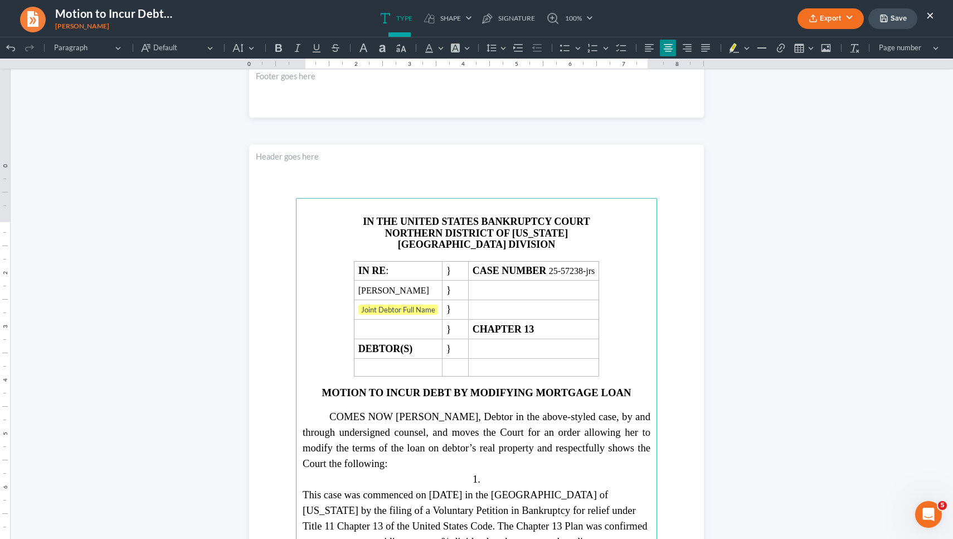
click at [631, 383] on main "IN THE UNITED STATES BANKRUPTCY COURT NORTHERN DISTRICT OF GEORGIA ATLANTA DIVI…" at bounding box center [476, 439] width 361 height 482
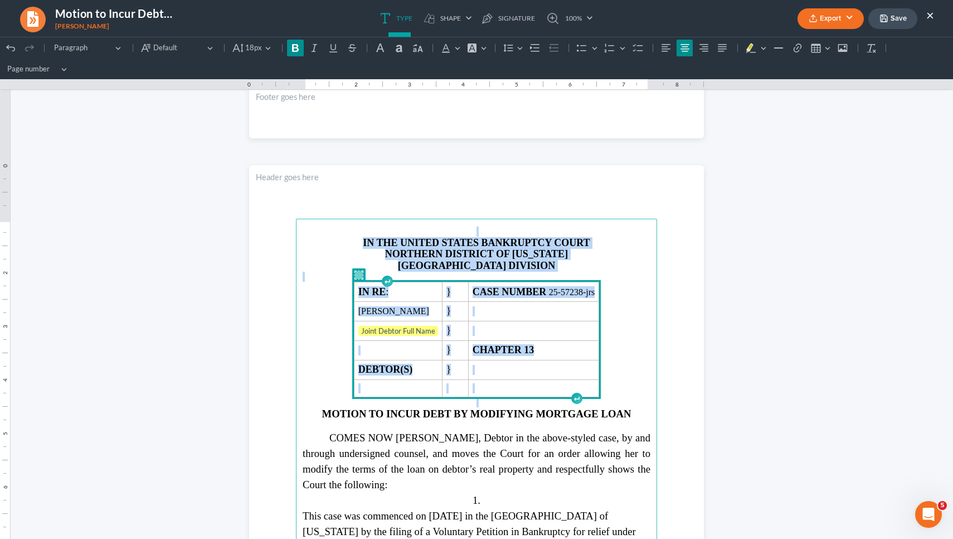
drag, startPoint x: 630, startPoint y: 383, endPoint x: 470, endPoint y: 197, distance: 245.5
click at [470, 197] on section "IN THE UNITED STATES BANKRUPTCY COURT NORTHERN DISTRICT OF GEORGIA ATLANTA DIVI…" at bounding box center [476, 459] width 455 height 589
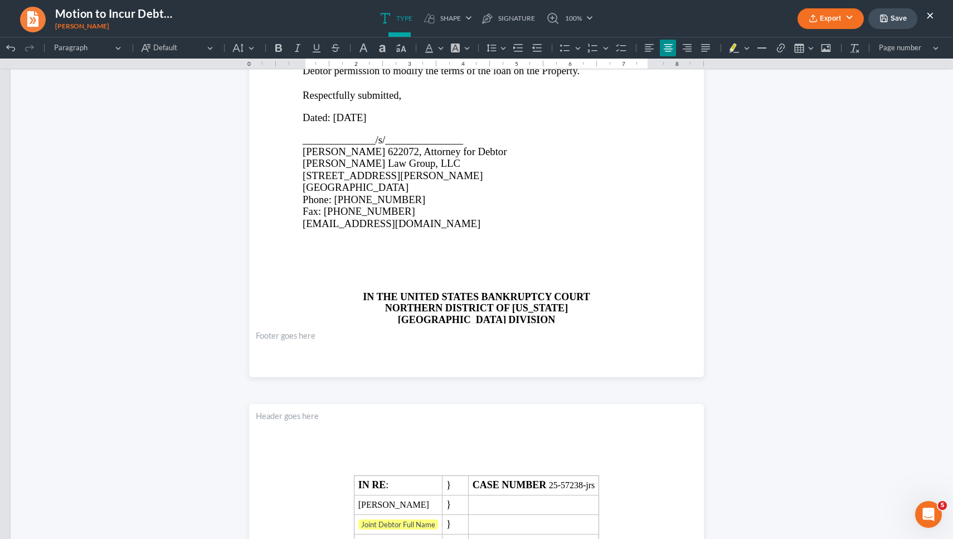
scroll to position [2161, 0]
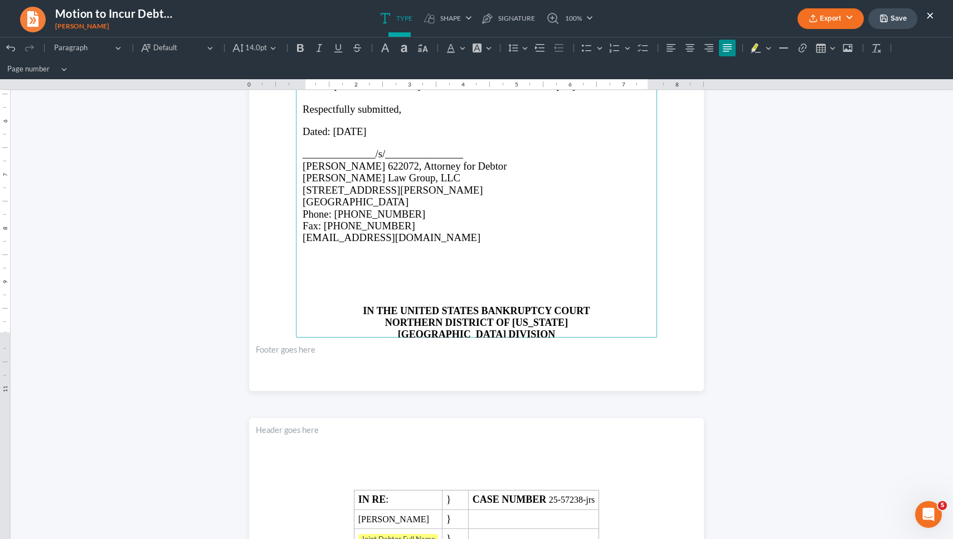
click at [471, 264] on p "Rich Text Editor, page-3-main" at bounding box center [477, 269] width 348 height 10
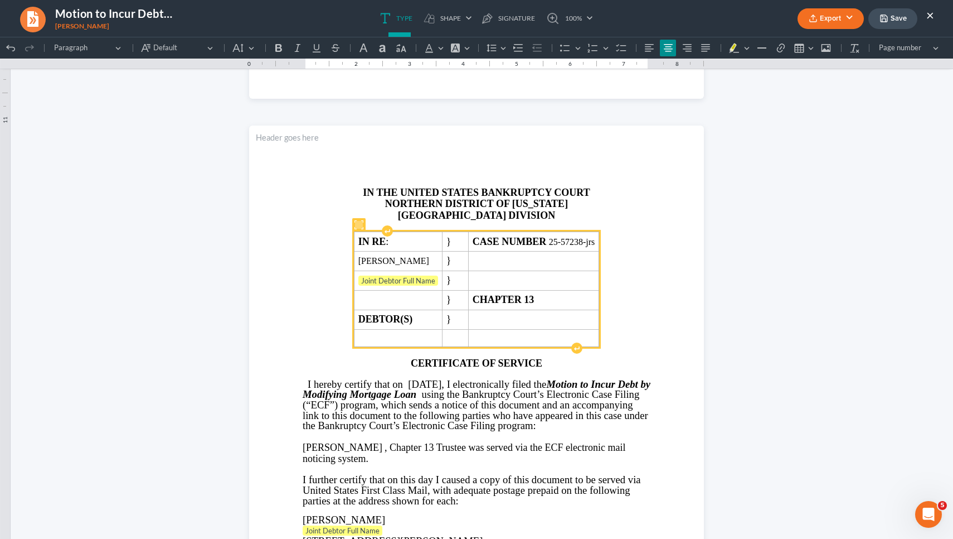
scroll to position [2449, 0]
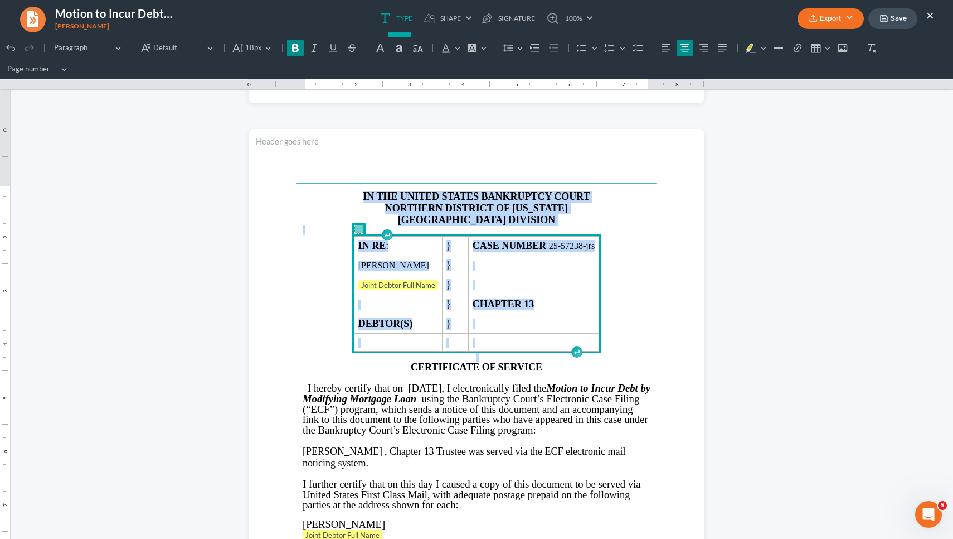
drag, startPoint x: 621, startPoint y: 339, endPoint x: 513, endPoint y: 162, distance: 207.7
click at [513, 162] on section "IN THE UNITED STATES BANKRUPTCY COURT NORTHERN DISTRICT OF GEORGIA ATLANTA DIVI…" at bounding box center [476, 423] width 455 height 589
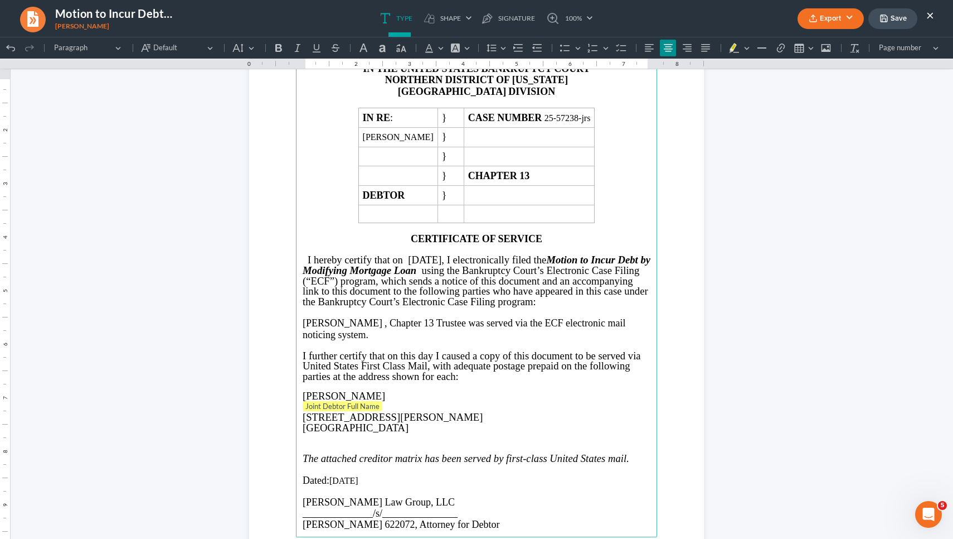
scroll to position [2570, 0]
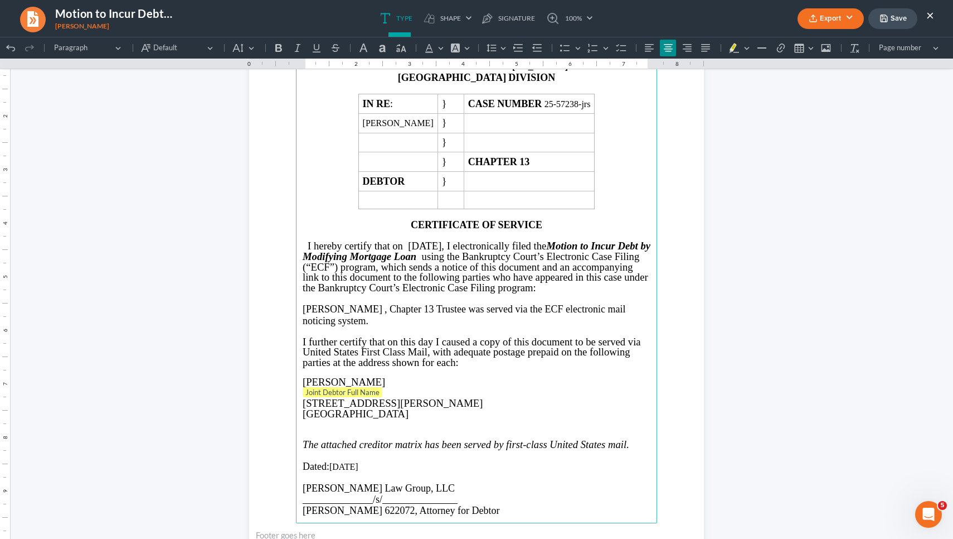
click at [369, 326] on p "Nancy J. Whaley , Chapter 13 Trustee was served via the ECF electronic mail not…" at bounding box center [477, 314] width 348 height 23
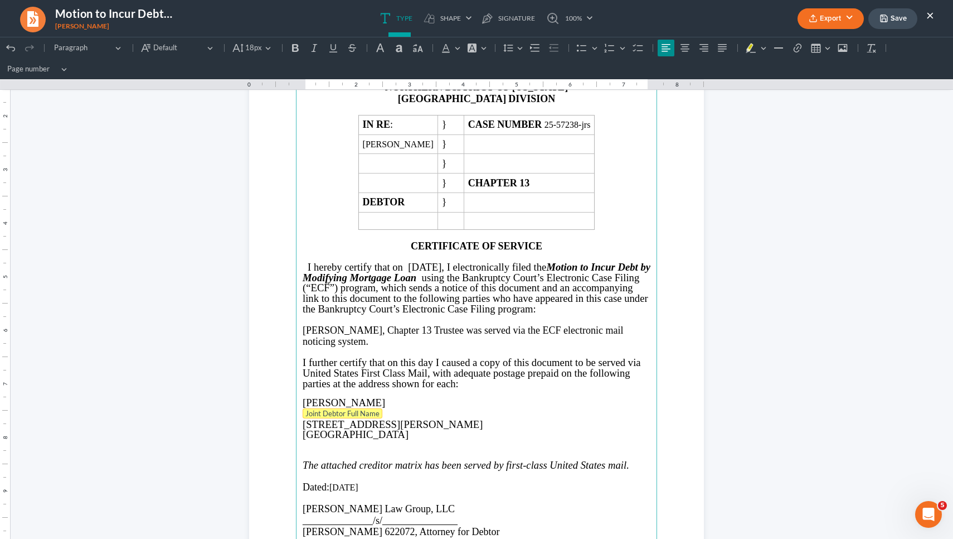
click at [342, 409] on span "Joint Debtor Full Name" at bounding box center [343, 413] width 74 height 9
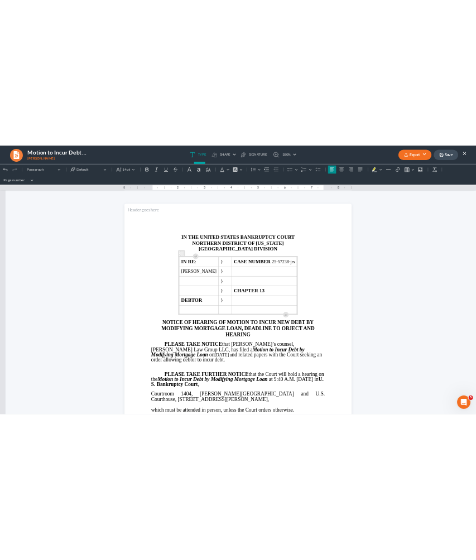
scroll to position [0, 0]
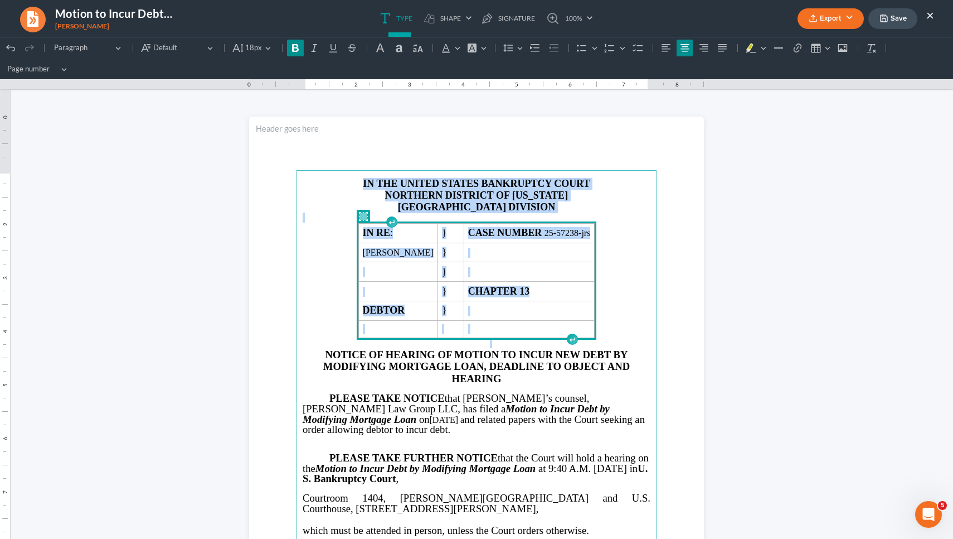
click at [567, 245] on td "Rich Text Editor, page-0-main" at bounding box center [529, 253] width 131 height 20
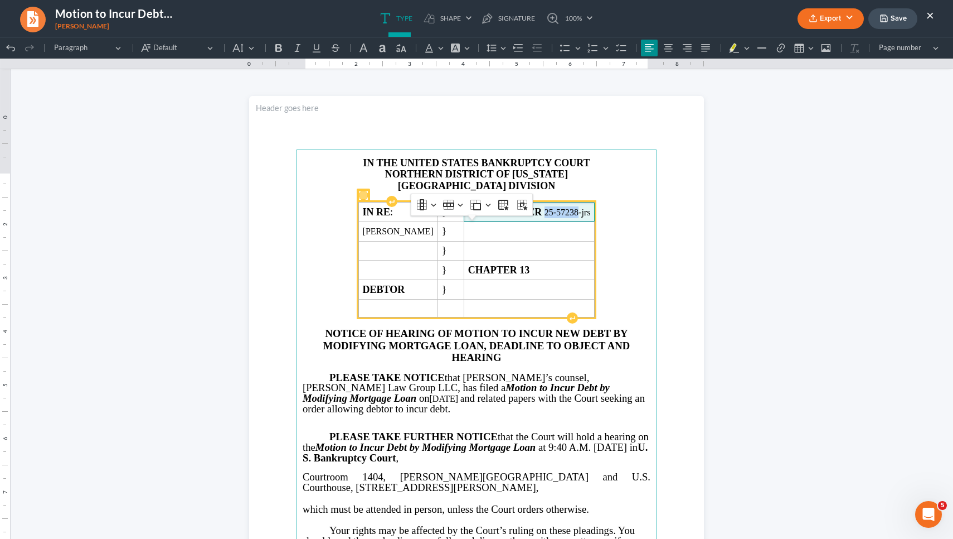
drag, startPoint x: 558, startPoint y: 231, endPoint x: 592, endPoint y: 234, distance: 33.5
click at [591, 218] on span "CASE NUMBER 25-57238-jrs" at bounding box center [529, 212] width 123 height 12
copy span "25-57238"
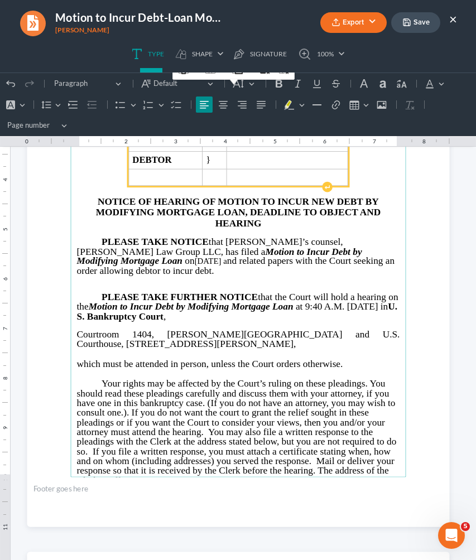
scroll to position [200, 0]
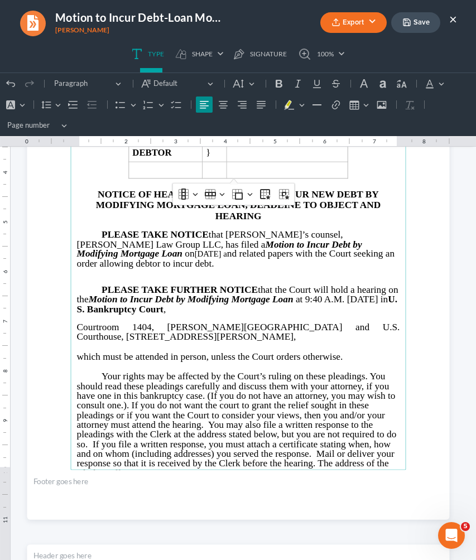
click at [358, 244] on p "PLEASE TAKE NOTICE that Debtor’s counsel, Saedi Law Group LLC, has filed a Moti…" at bounding box center [237, 249] width 323 height 38
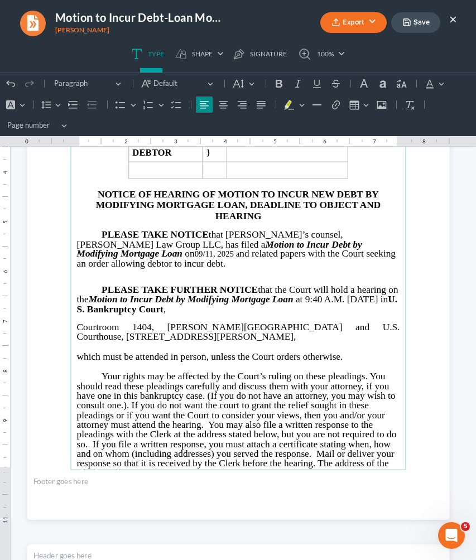
click at [346, 243] on p "PLEASE TAKE NOTICE that Debtor’s counsel, Saedi Law Group LLC, has filed a Moti…" at bounding box center [237, 249] width 323 height 38
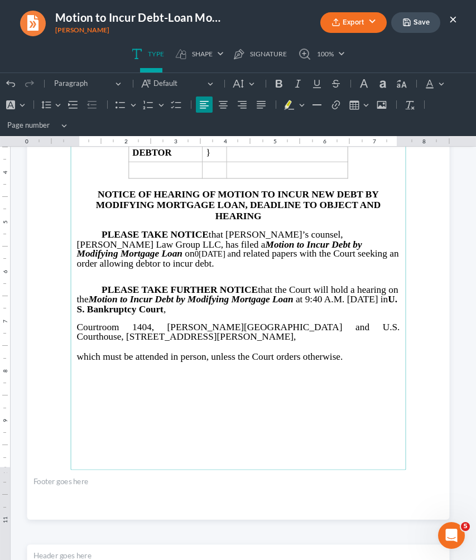
click at [338, 241] on p "PLEASE TAKE NOTICE that Debtor’s counsel, Saedi Law Group LLC, has filed a Moti…" at bounding box center [237, 249] width 323 height 38
click at [338, 243] on p "PLEASE TAKE NOTICE that Debtor’s counsel, Saedi Law Group LLC, has filed a Moti…" at bounding box center [237, 249] width 323 height 38
drag, startPoint x: 335, startPoint y: 242, endPoint x: 89, endPoint y: 252, distance: 246.6
click at [89, 252] on p "PLEASE TAKE NOTICE that Debtor’s counsel, Saedi Law Group LLC, has filed a Moti…" at bounding box center [237, 249] width 323 height 38
copy p "on September11, 2025"
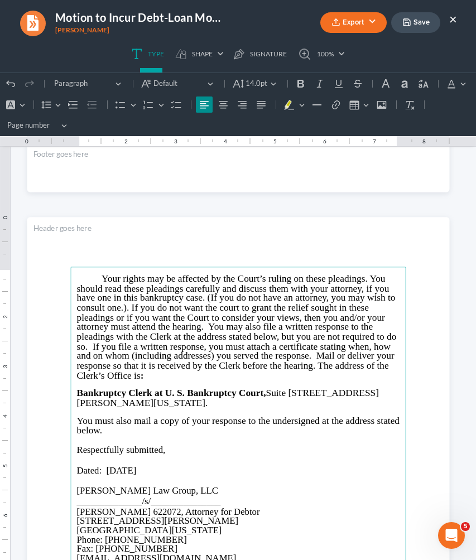
scroll to position [529, 0]
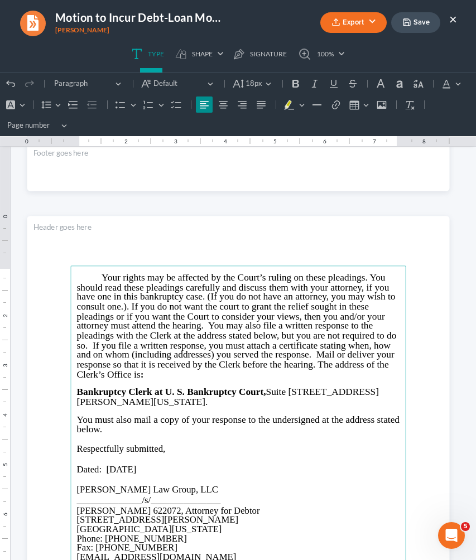
drag, startPoint x: 103, startPoint y: 465, endPoint x: 143, endPoint y: 463, distance: 39.6
click at [136, 464] on span "Dated: [DATE]" at bounding box center [106, 469] width 60 height 11
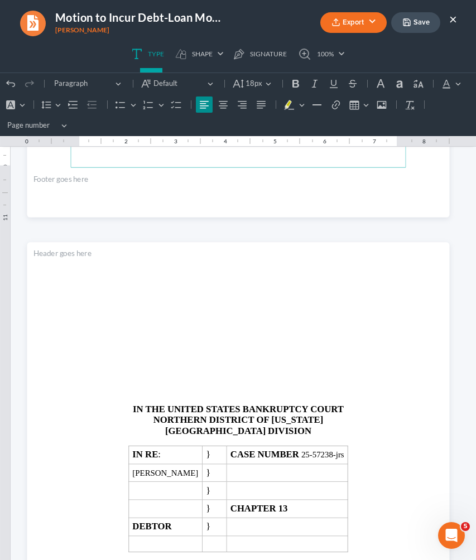
scroll to position [1094, 0]
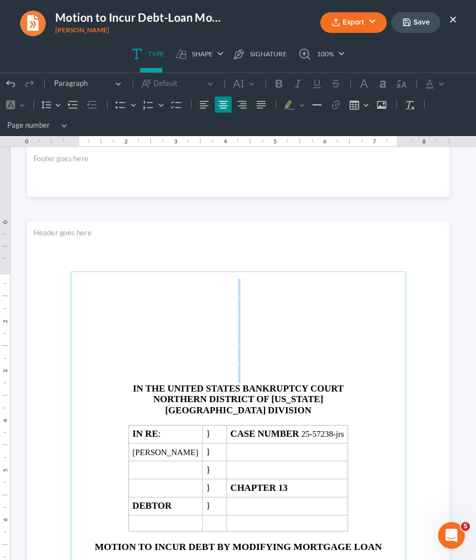
drag, startPoint x: 115, startPoint y: 381, endPoint x: 115, endPoint y: 267, distance: 113.7
click at [115, 267] on section "IN THE UNITED STATES BANKRUPTCY COURT NORTHERN DISTRICT OF GEORGIA ATLANTA DIVI…" at bounding box center [238, 494] width 422 height 546
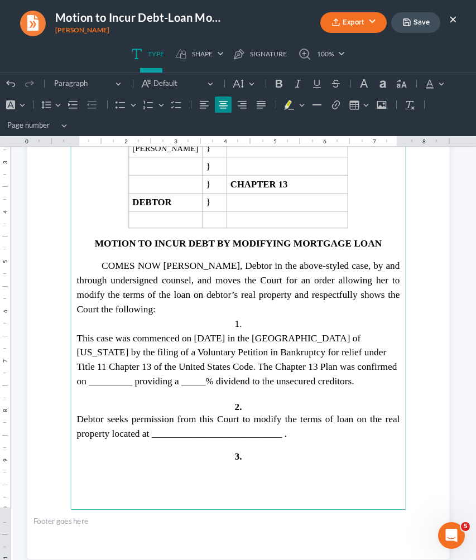
scroll to position [1305, 0]
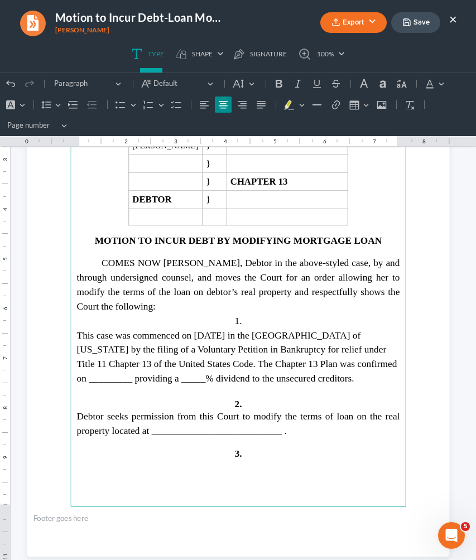
click at [238, 333] on span "This case was commenced on 06/30/2025 in the Northern District of Georgia by th…" at bounding box center [236, 356] width 320 height 54
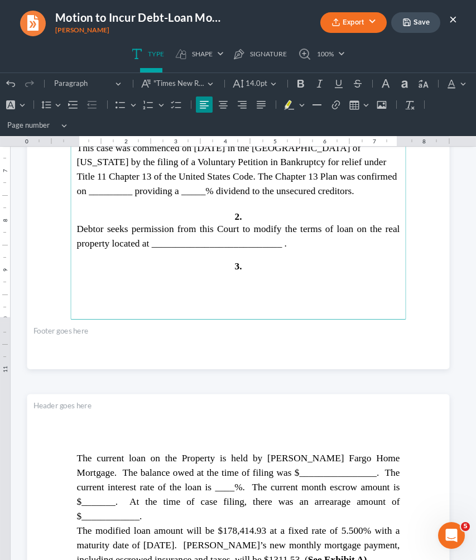
scroll to position [1498, 0]
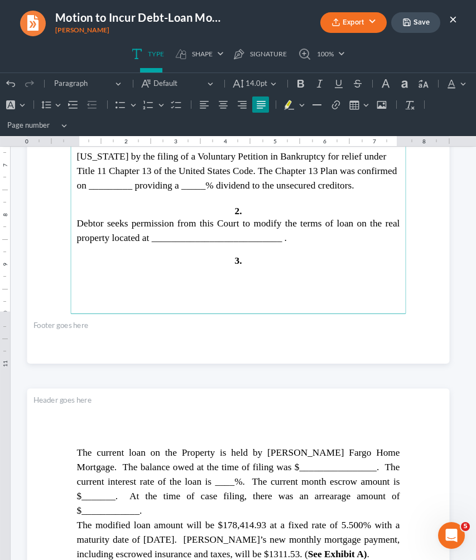
click at [201, 235] on span "Debtor seeks permission from this Court to modify the terms of loan on the real…" at bounding box center [237, 230] width 323 height 25
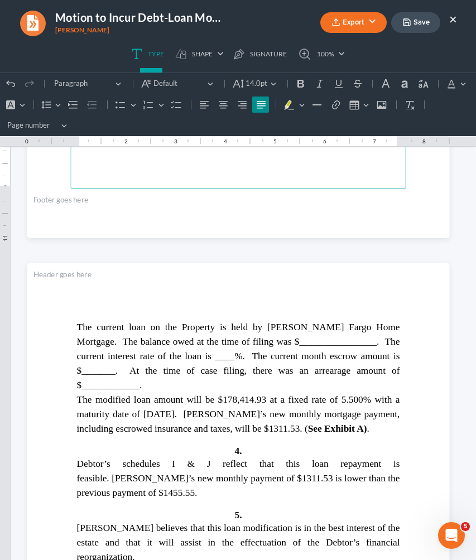
scroll to position [1631, 0]
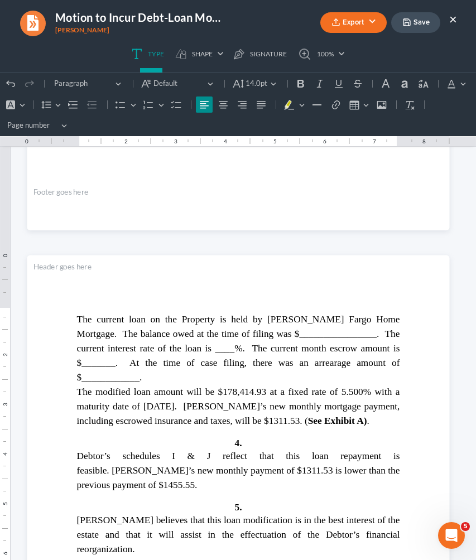
click at [251, 336] on span "The current loan on the Property is held by Wells Fargo Home Mortgage. The bala…" at bounding box center [237, 347] width 323 height 69
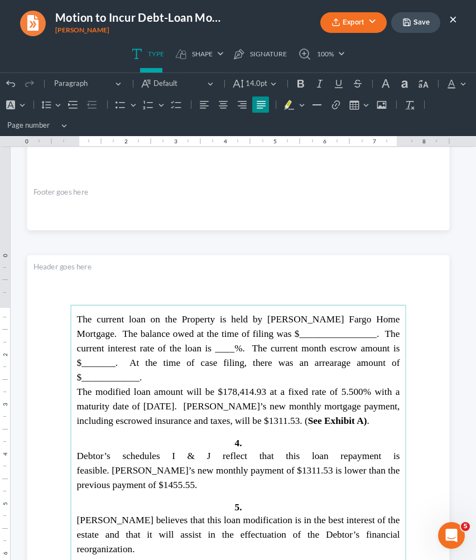
click at [251, 336] on span "The current loan on the Property is held by Wells Fargo Home Mortgage. The bala…" at bounding box center [237, 347] width 323 height 69
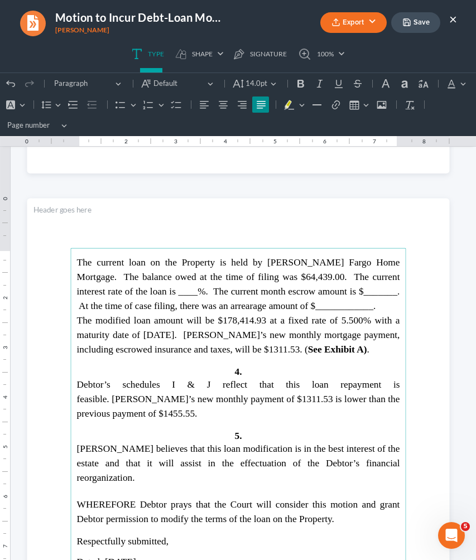
scroll to position [1692, 0]
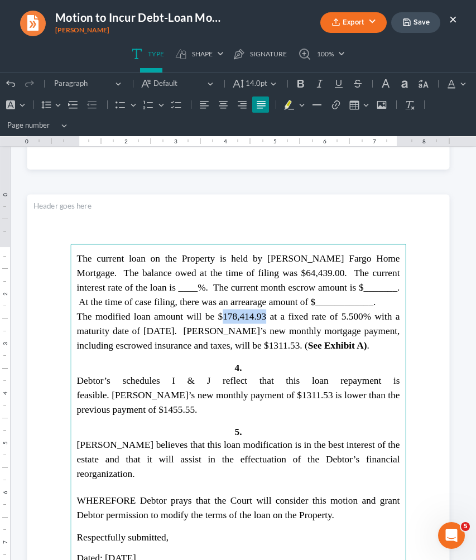
drag, startPoint x: 258, startPoint y: 315, endPoint x: 218, endPoint y: 312, distance: 40.2
click at [218, 312] on span "The modified loan amount will be $178,414.93 at a fixed rate of 5.500% with a m…" at bounding box center [237, 331] width 323 height 40
click at [290, 313] on span "The modified loan amount will be $63,702.25 at a fixed rate of 5.500% with a ma…" at bounding box center [237, 331] width 323 height 40
drag, startPoint x: 350, startPoint y: 316, endPoint x: 335, endPoint y: 314, distance: 15.7
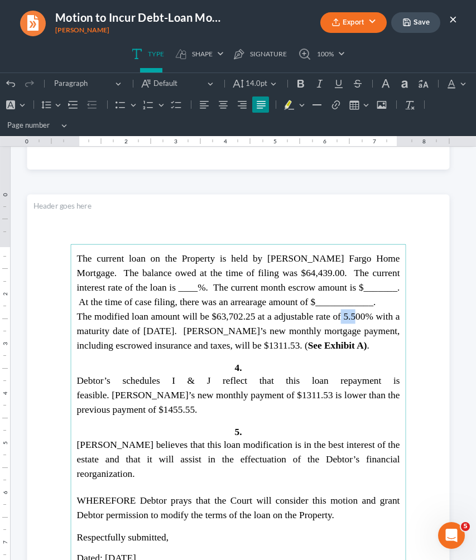
click at [335, 314] on span "The modified loan amount will be $63,702.25 at a adjustable rate of 5.500% with…" at bounding box center [237, 331] width 323 height 40
drag, startPoint x: 180, startPoint y: 329, endPoint x: 135, endPoint y: 327, distance: 44.6
click at [135, 327] on span "The modified loan amount will be $63,702.25 at a adjustable rate of 9.000% with…" at bounding box center [237, 331] width 323 height 40
drag, startPoint x: 219, startPoint y: 393, endPoint x: 190, endPoint y: 392, distance: 29.6
click at [190, 392] on span "Debtor’s schedules I & J reflect that this loan repayment is feasible. Debtor’s…" at bounding box center [237, 395] width 323 height 40
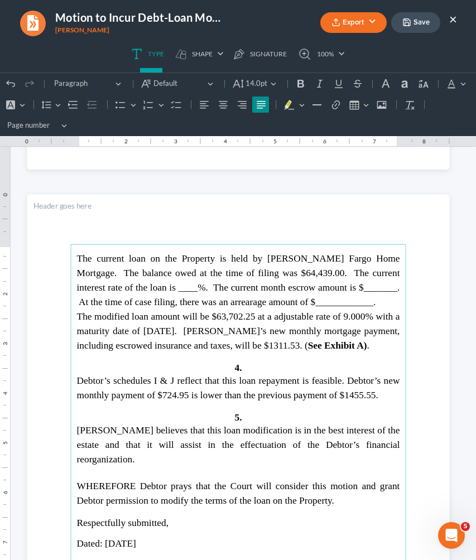
click at [101, 288] on span "The current loan on the Property is held by Wells Fargo Home Mortgage. The bala…" at bounding box center [237, 280] width 323 height 54
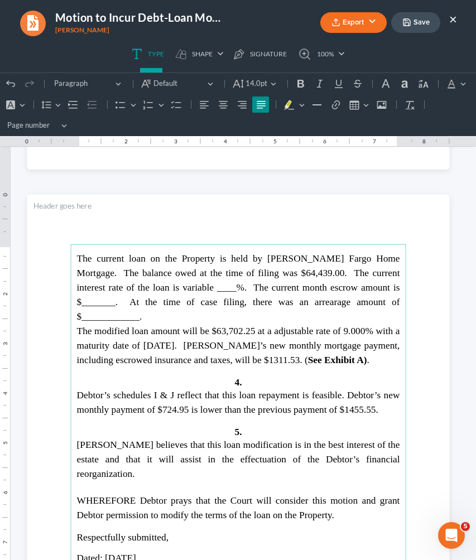
click at [347, 288] on span "The current loan on the Property is held by Wells Fargo Home Mortgage. The bala…" at bounding box center [237, 287] width 323 height 69
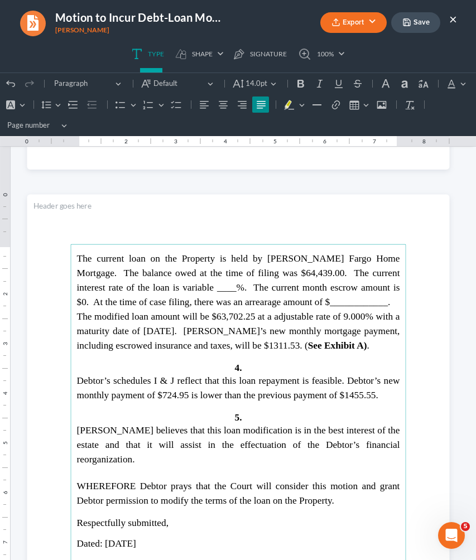
click at [288, 297] on span "The current loan on the Property is held by Wells Fargo Home Mortgage. The bala…" at bounding box center [237, 280] width 323 height 54
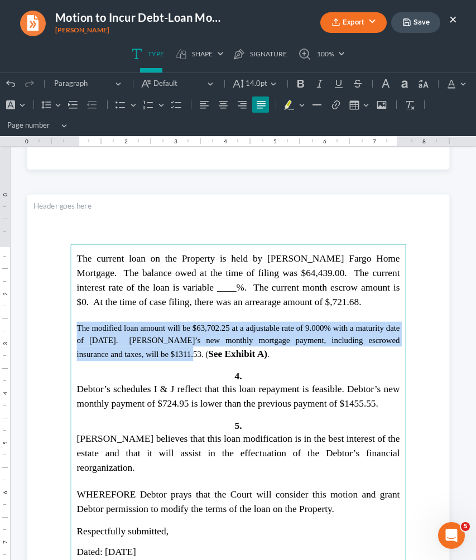
drag, startPoint x: 152, startPoint y: 351, endPoint x: 69, endPoint y: 323, distance: 87.1
click at [70, 323] on main "The current loan on the Property is held by Wells Fargo Home Mortgage. The bala…" at bounding box center [237, 467] width 335 height 447
click at [243, 82] on icon "Editor toolbar" at bounding box center [237, 83] width 11 height 11
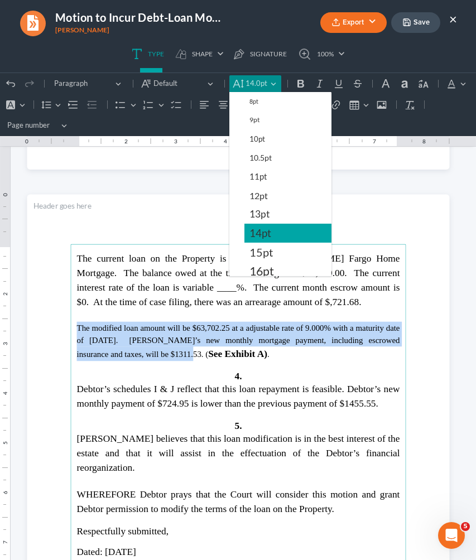
click at [263, 230] on span "14pt" at bounding box center [260, 232] width 22 height 13
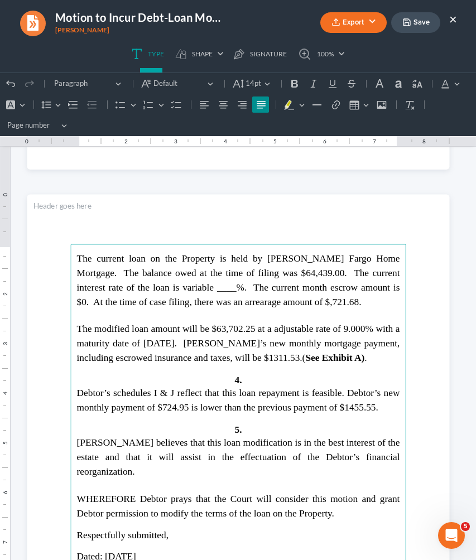
click at [316, 312] on p "Rich Text Editor, page-3-main" at bounding box center [237, 315] width 323 height 12
drag, startPoint x: 256, startPoint y: 357, endPoint x: 226, endPoint y: 357, distance: 30.1
click at [226, 357] on span "The modified loan amount will be $63,702.25 at a adjustable rate of 9.000% with…" at bounding box center [237, 343] width 323 height 40
drag, startPoint x: 206, startPoint y: 405, endPoint x: 389, endPoint y: 402, distance: 182.9
click at [389, 402] on span "Debtor’s schedules I & J reflect that this loan repayment is feasible. Debtor’s…" at bounding box center [237, 399] width 323 height 25
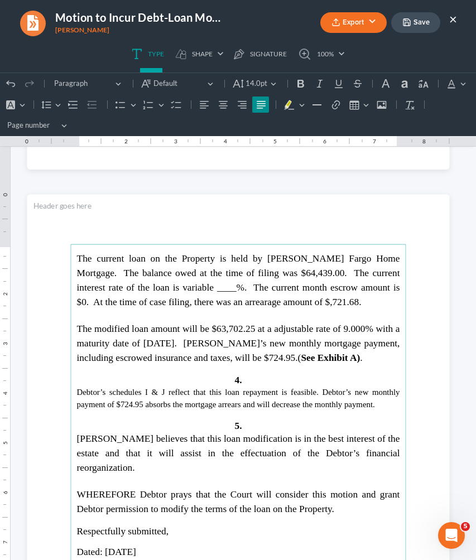
drag, startPoint x: 367, startPoint y: 401, endPoint x: 88, endPoint y: 391, distance: 279.5
click at [88, 391] on span "Debtor’s schedules I & J reflect that this loan repayment is feasible. Debtor’s…" at bounding box center [237, 397] width 323 height 21
click at [250, 86] on span "14.0pt" at bounding box center [256, 83] width 22 height 11
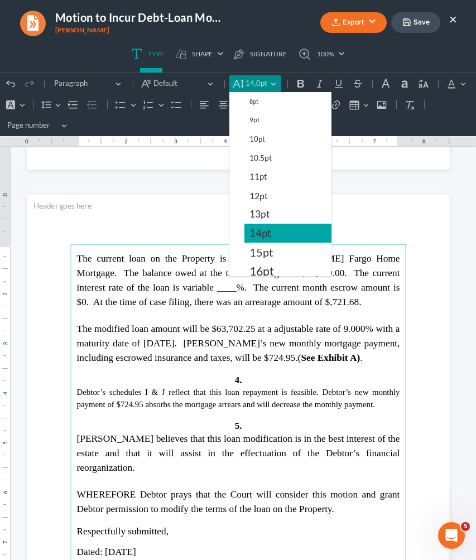
click at [270, 232] on span "14pt" at bounding box center [260, 232] width 22 height 13
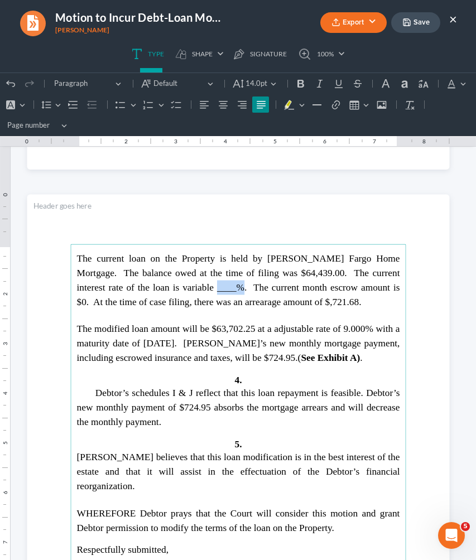
drag, startPoint x: 161, startPoint y: 288, endPoint x: 136, endPoint y: 289, distance: 25.1
click at [136, 289] on span "The current loan on the Property is held by Wells Fargo Home Mortgage. The bala…" at bounding box center [237, 280] width 323 height 54
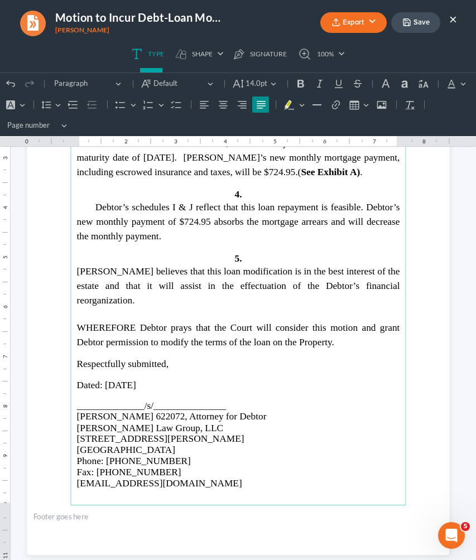
scroll to position [1903, 0]
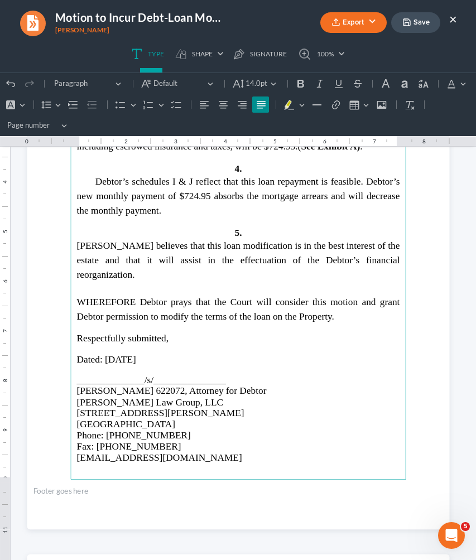
click at [125, 353] on span "Dated: 09/11/2025" at bounding box center [105, 358] width 59 height 11
click at [105, 353] on span "Dated: 0September 11, 2025" at bounding box center [108, 358] width 64 height 11
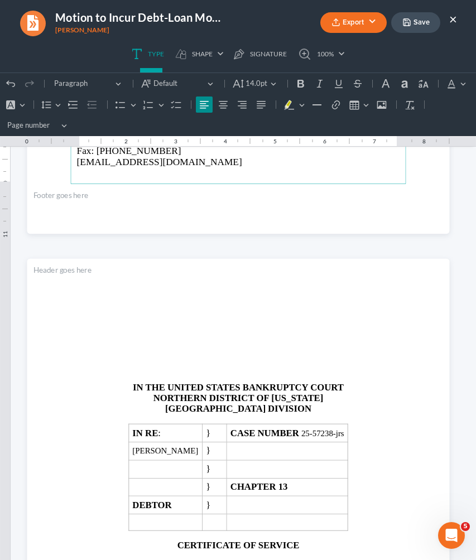
scroll to position [2295, 0]
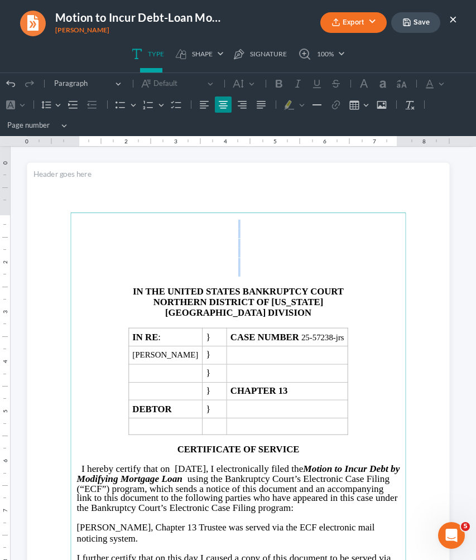
drag, startPoint x: 173, startPoint y: 269, endPoint x: 172, endPoint y: 171, distance: 97.6
click at [172, 171] on section "IN THE UNITED STATES BANKRUPTCY COURT NORTHERN DISTRICT OF GEORGIA ATLANTA DIVI…" at bounding box center [238, 436] width 422 height 546
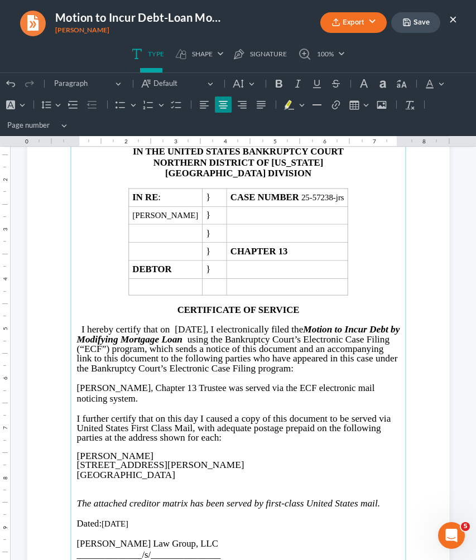
scroll to position [2378, 0]
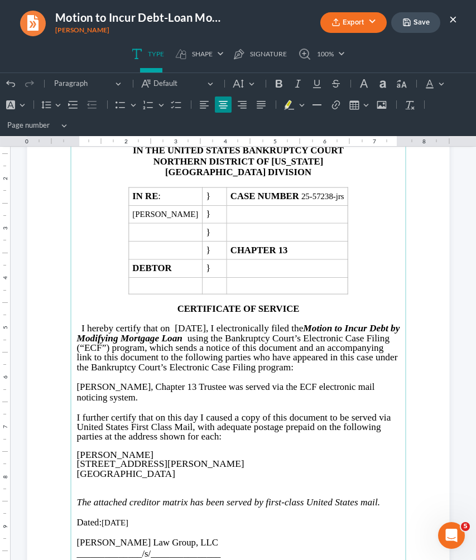
click at [210, 325] on span "I hereby certify that on [DATE], I electronically filed the" at bounding box center [191, 328] width 221 height 11
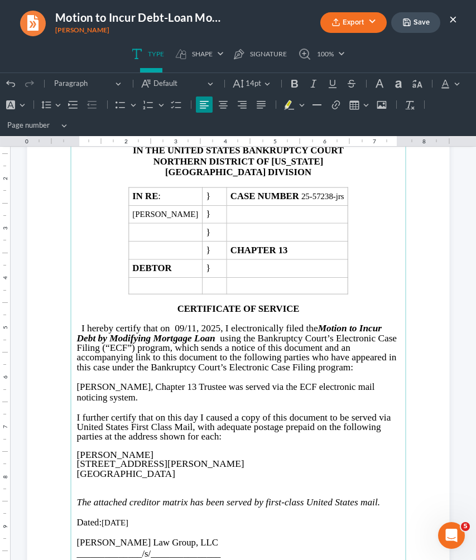
click at [195, 328] on span "I hereby certify that on 09/11, 2025, I electronically filed the" at bounding box center [199, 328] width 236 height 11
click at [188, 328] on span "I hereby certify that on /September 11, 2025, I electronically filed the" at bounding box center [193, 328] width 224 height 11
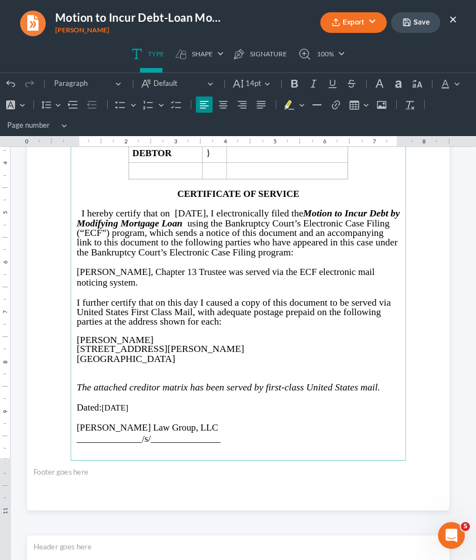
scroll to position [2498, 0]
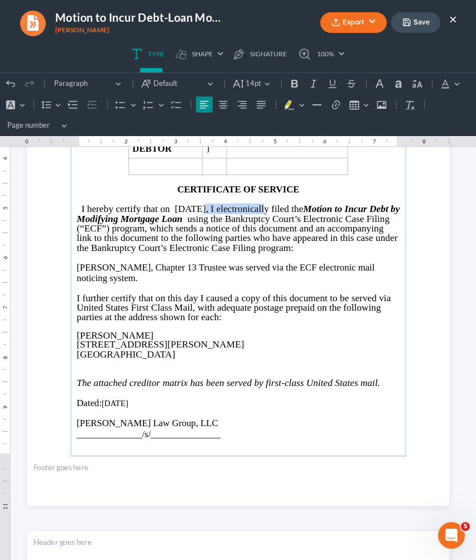
drag, startPoint x: 259, startPoint y: 205, endPoint x: 185, endPoint y: 204, distance: 74.7
click at [185, 204] on span "I hereby certify that on September 11, 2025, I electronically filed the" at bounding box center [191, 208] width 221 height 11
copy span "September 11, 202"
drag, startPoint x: 138, startPoint y: 403, endPoint x: 99, endPoint y: 405, distance: 39.1
click at [99, 405] on p "Dated: [DATE]" at bounding box center [237, 403] width 323 height 11
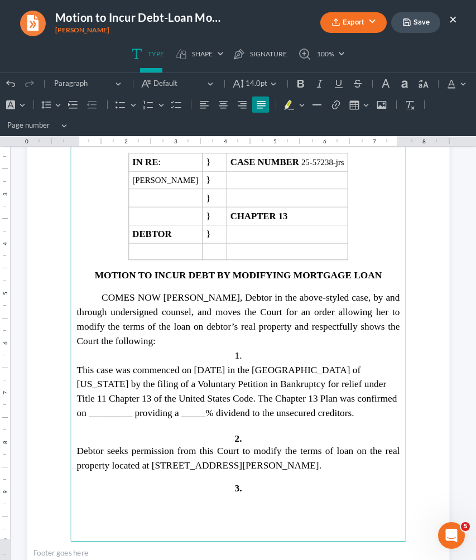
scroll to position [1277, 0]
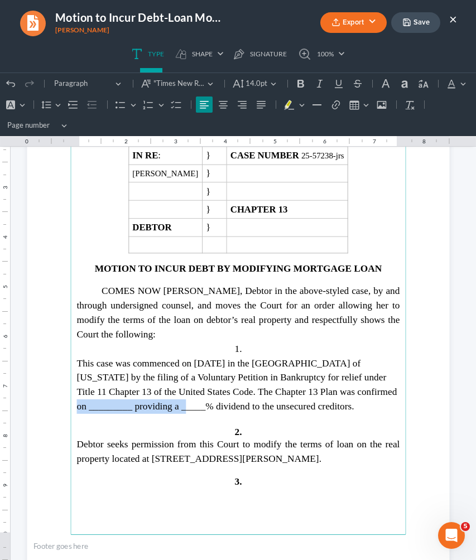
drag, startPoint x: 305, startPoint y: 386, endPoint x: 117, endPoint y: 399, distance: 188.4
click at [117, 399] on span "This case was commenced on June 30, 2025 in the Northern District of Georgia by…" at bounding box center [236, 384] width 320 height 54
click at [128, 404] on span "This case was commenced on June 30, 2025 in the Northern District of Georgia by…" at bounding box center [230, 384] width 309 height 54
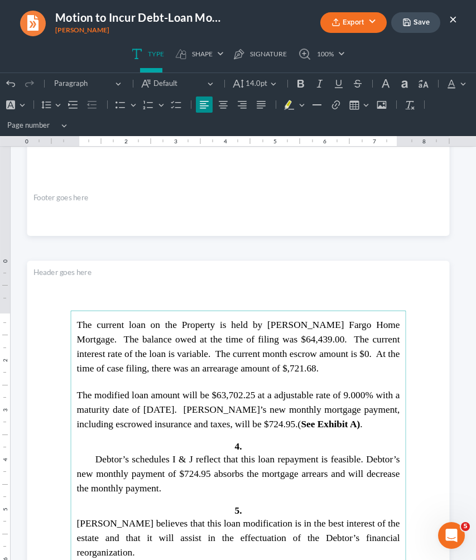
scroll to position [1631, 0]
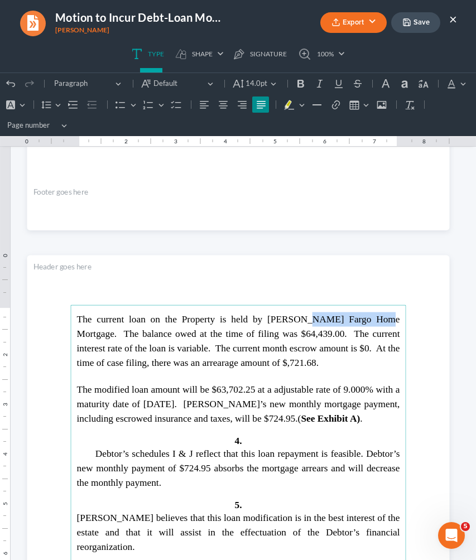
drag, startPoint x: 260, startPoint y: 317, endPoint x: 330, endPoint y: 321, distance: 69.8
click at [330, 321] on span "The current loan on the Property is held by Wells Fargo Home Mortgage. The bala…" at bounding box center [237, 340] width 323 height 54
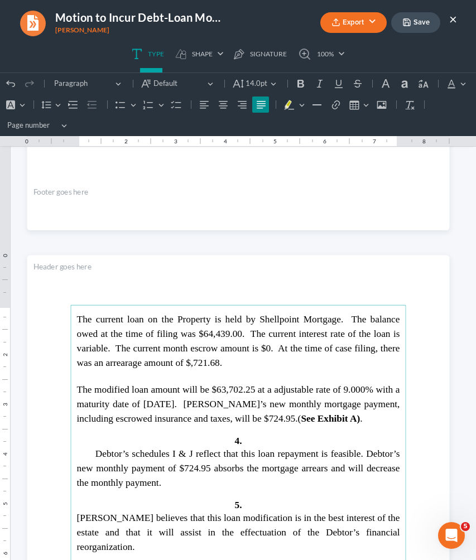
click at [186, 363] on span "The current loan on the Property is held by Shellpoint Mortgage. The balance ow…" at bounding box center [237, 340] width 323 height 54
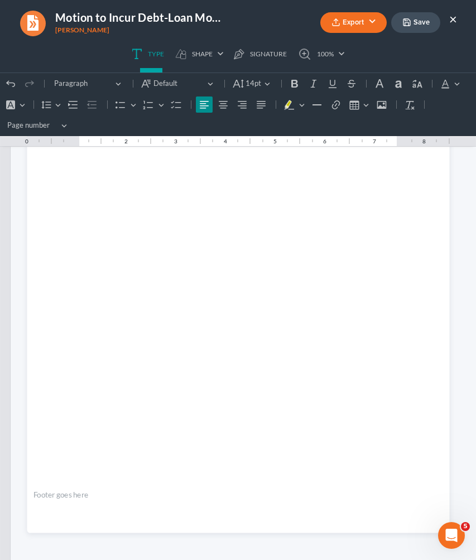
scroll to position [3042, 0]
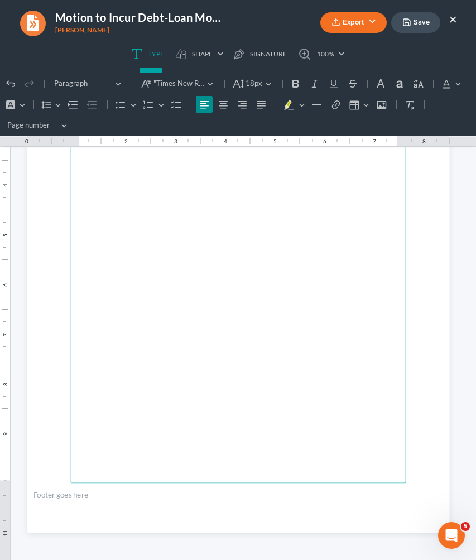
click at [409, 19] on icon "button" at bounding box center [406, 22] width 9 height 9
click at [372, 23] on button "Export" at bounding box center [353, 22] width 66 height 21
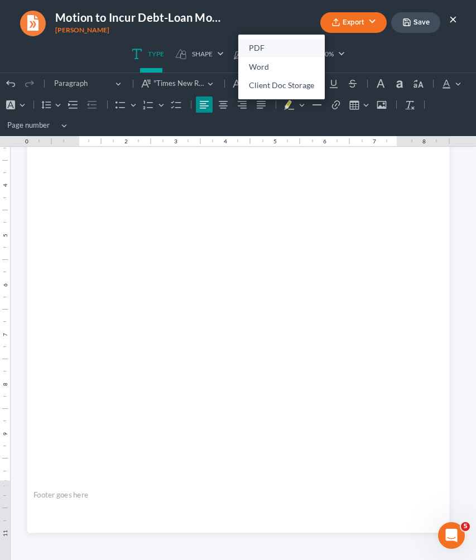
click at [301, 45] on link "PDF" at bounding box center [281, 48] width 86 height 19
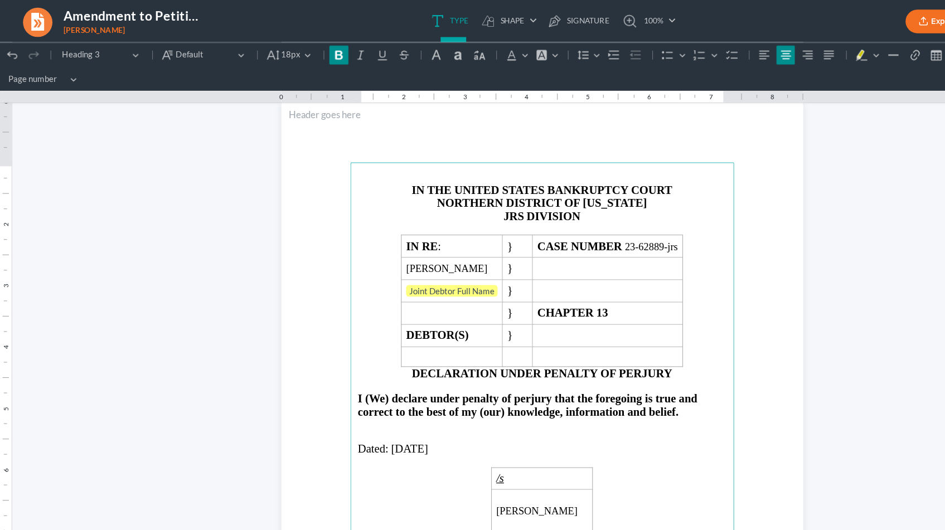
click at [475, 315] on main "IN THE UNITED STATES BANKRUPTCY COURT NORTHERN DISTRICT OF [US_STATE] JRS DIVIS…" at bounding box center [473, 388] width 335 height 482
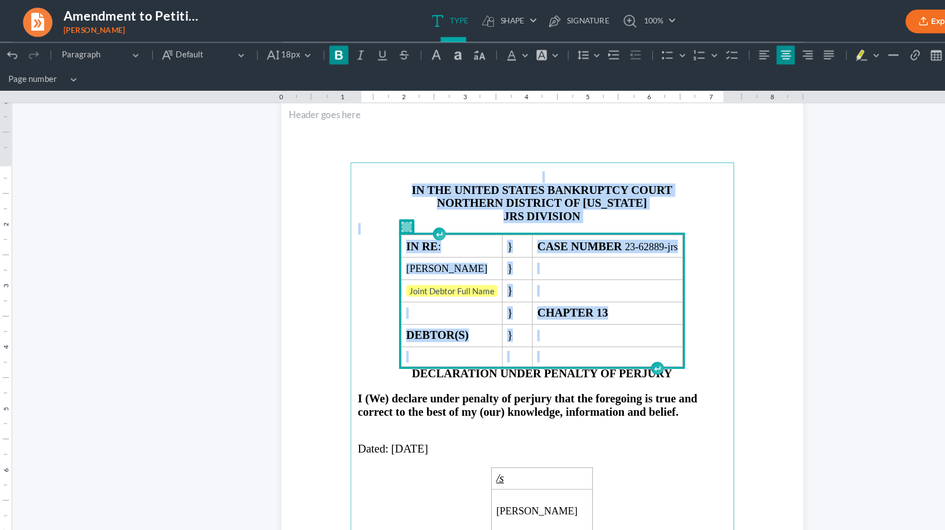
drag, startPoint x: 621, startPoint y: 315, endPoint x: 403, endPoint y: 115, distance: 295.9
click at [403, 115] on section "IN THE UNITED STATES BANKRUPTCY COURT NORTHERN DISTRICT OF [US_STATE] JRS DIVIS…" at bounding box center [472, 387] width 455 height 589
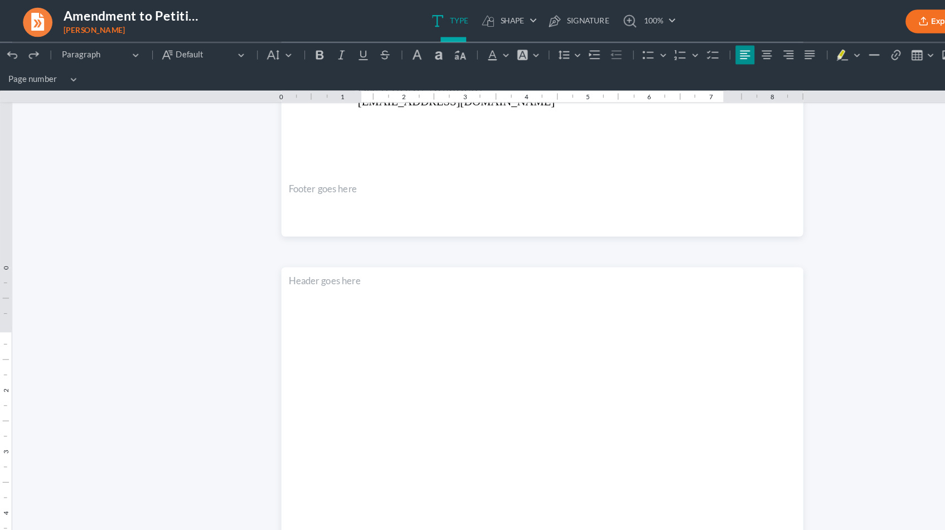
scroll to position [687, 0]
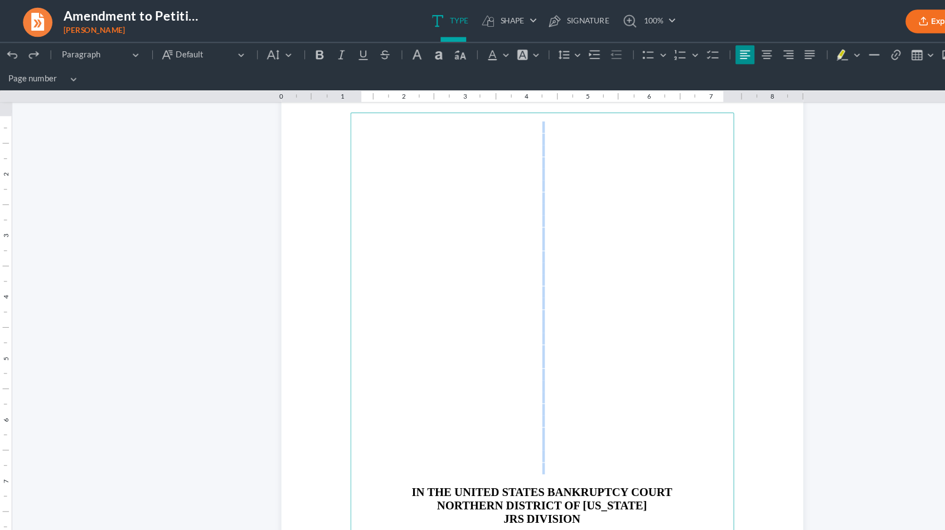
drag, startPoint x: 347, startPoint y: 410, endPoint x: 359, endPoint y: 69, distance: 341.4
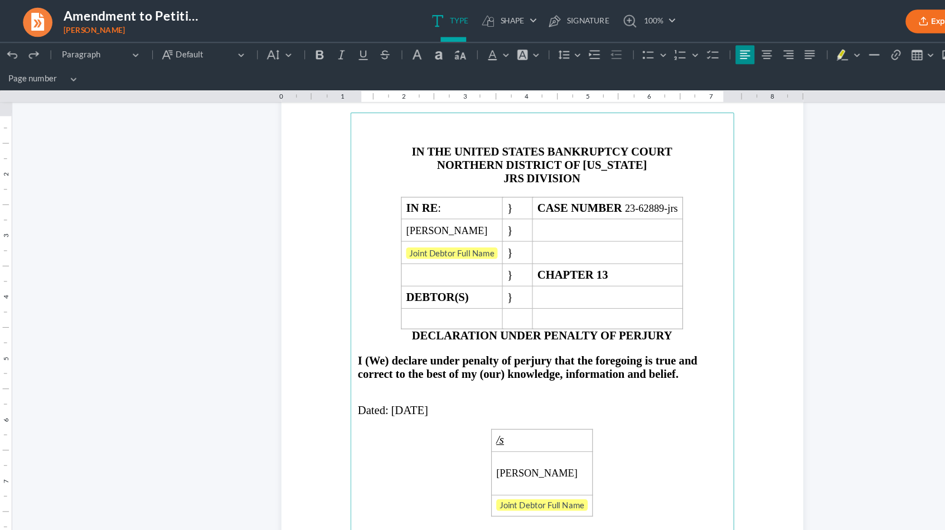
drag, startPoint x: 382, startPoint y: 360, endPoint x: 338, endPoint y: 358, distance: 44.7
click at [341, 358] on span "[DATE]" at bounding box center [357, 362] width 32 height 11
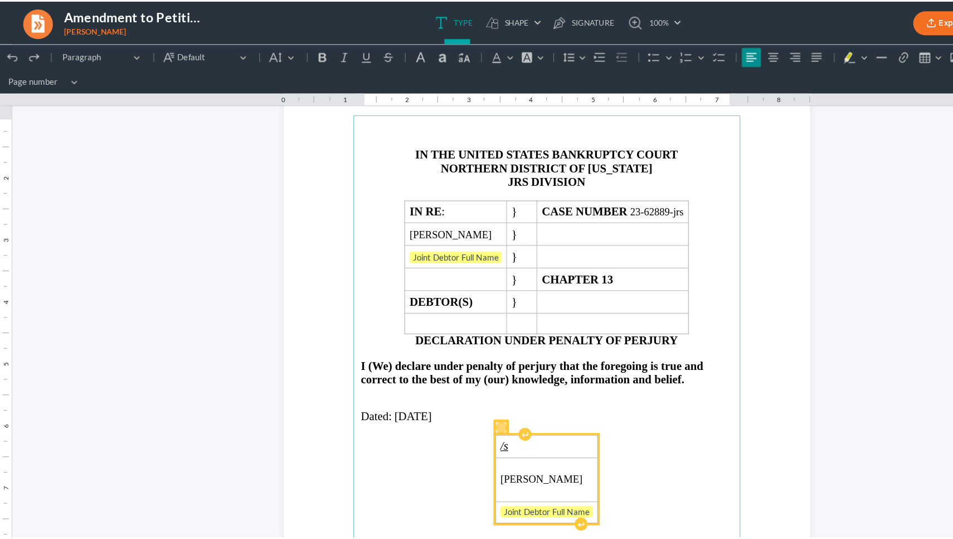
scroll to position [0, 0]
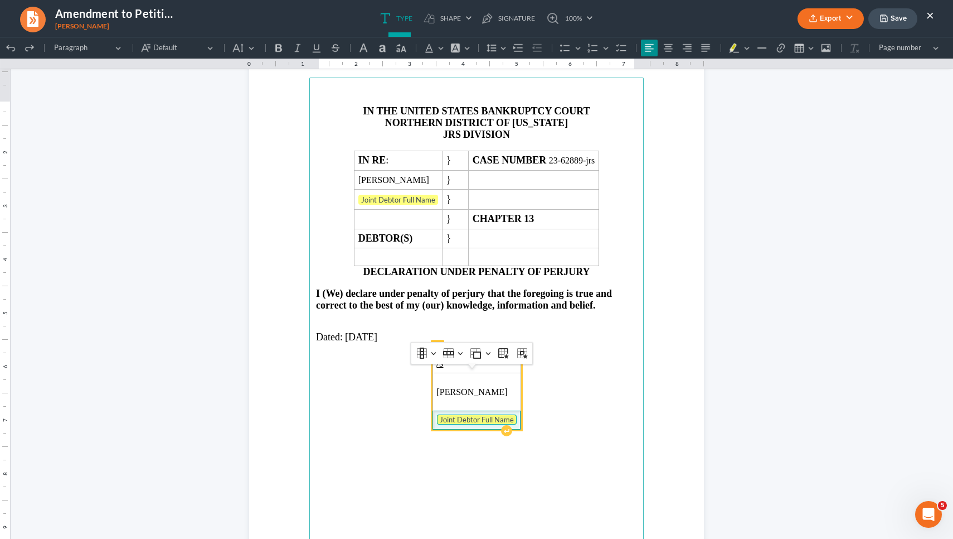
click at [444, 424] on tag "Joint Debtor Full Name" at bounding box center [477, 419] width 80 height 10
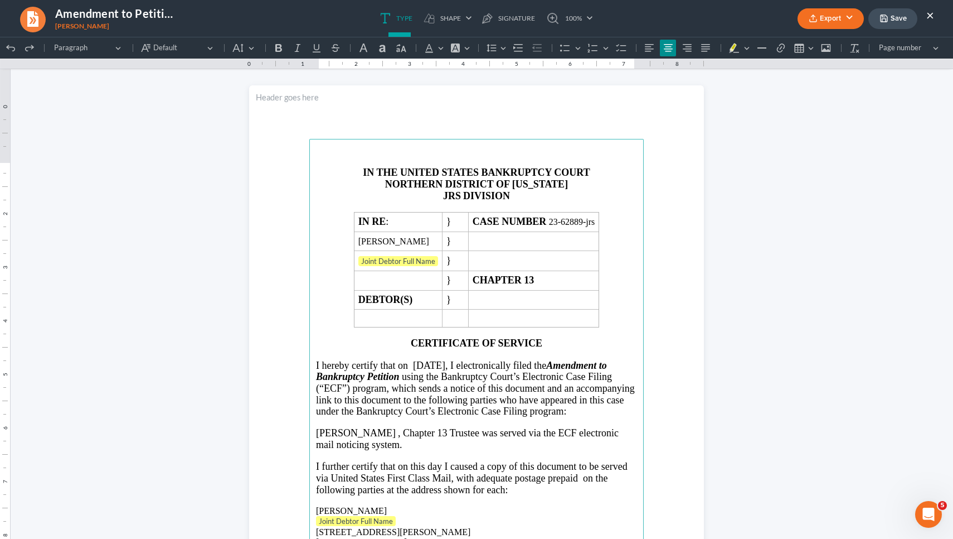
scroll to position [1387, 0]
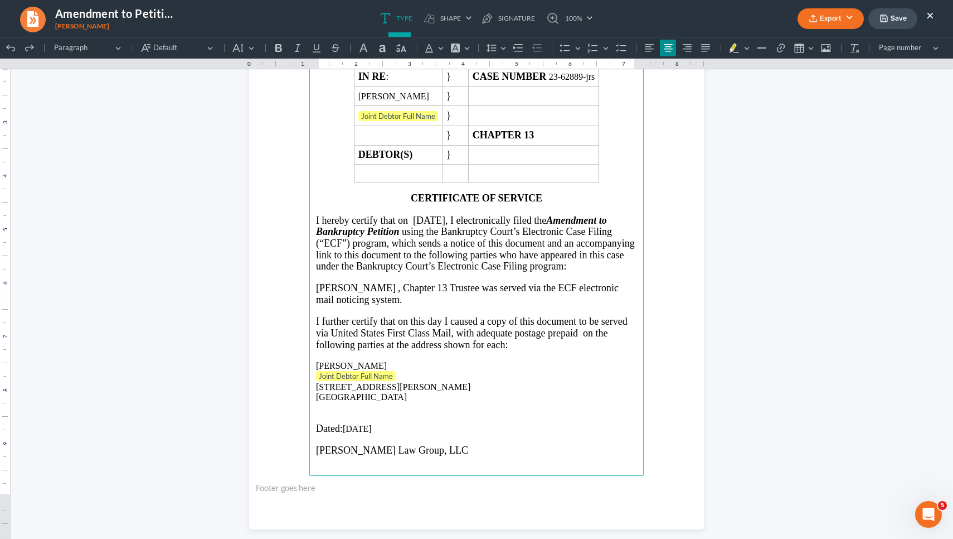
click at [474, 240] on span "I hereby certify that on [DATE], I electronically filed the Amendment to Bankru…" at bounding box center [475, 243] width 319 height 57
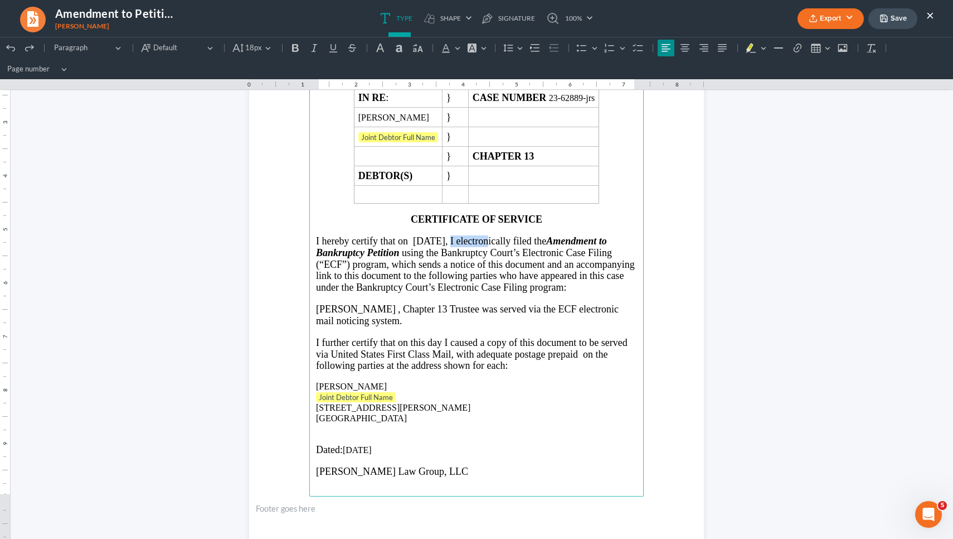
drag, startPoint x: 474, startPoint y: 240, endPoint x: 431, endPoint y: 240, distance: 42.9
click at [431, 240] on span "I hereby certify that on [DATE], I electronically filed the Amendment to Bankru…" at bounding box center [475, 263] width 319 height 57
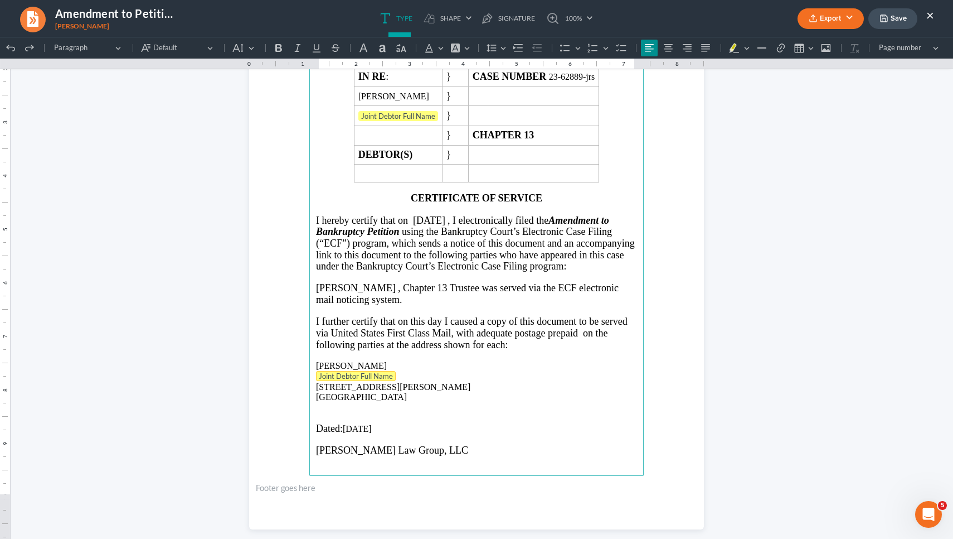
click at [377, 381] on tag "Joint Debtor Full Name" at bounding box center [356, 376] width 80 height 10
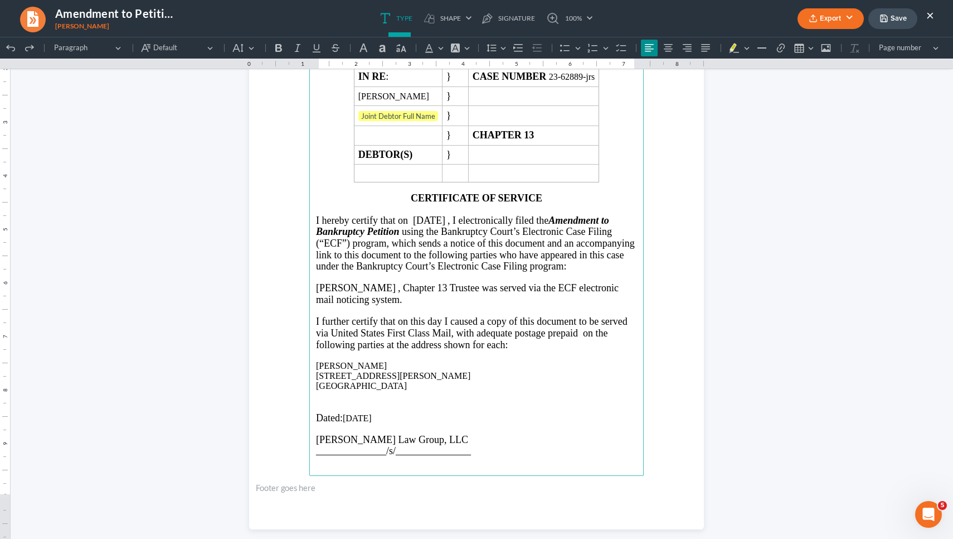
drag, startPoint x: 380, startPoint y: 442, endPoint x: 340, endPoint y: 443, distance: 40.1
click at [340, 424] on p "Dated: [DATE]" at bounding box center [476, 418] width 321 height 12
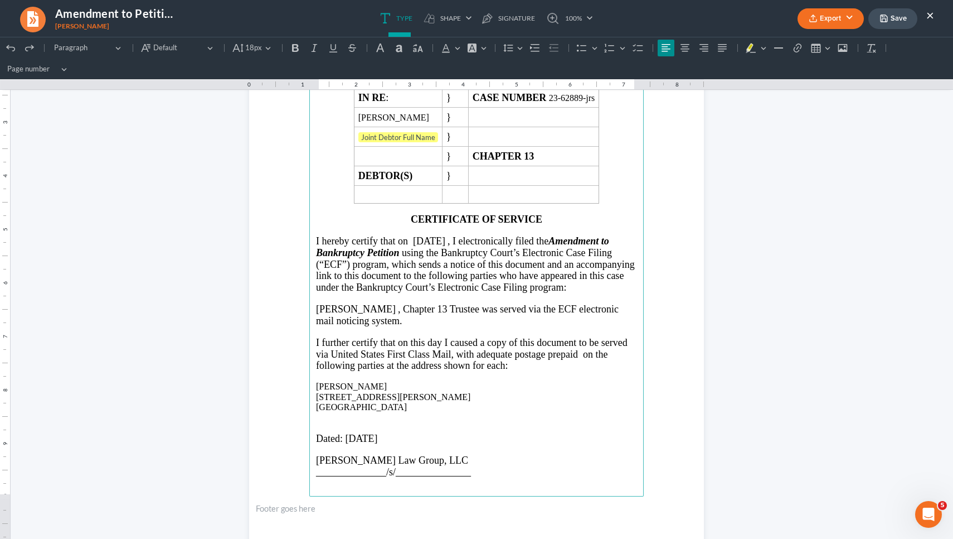
click at [380, 314] on span "[PERSON_NAME]" at bounding box center [356, 308] width 80 height 11
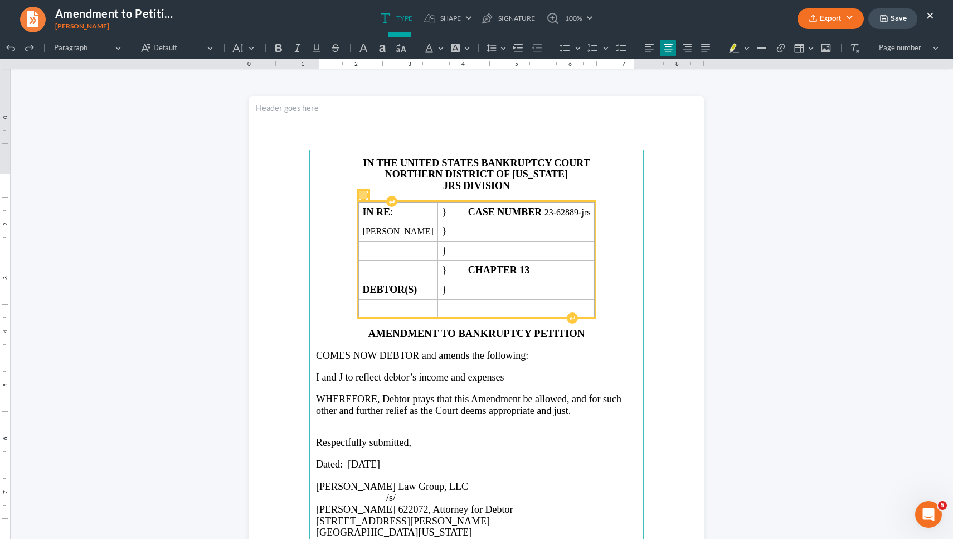
scroll to position [0, 0]
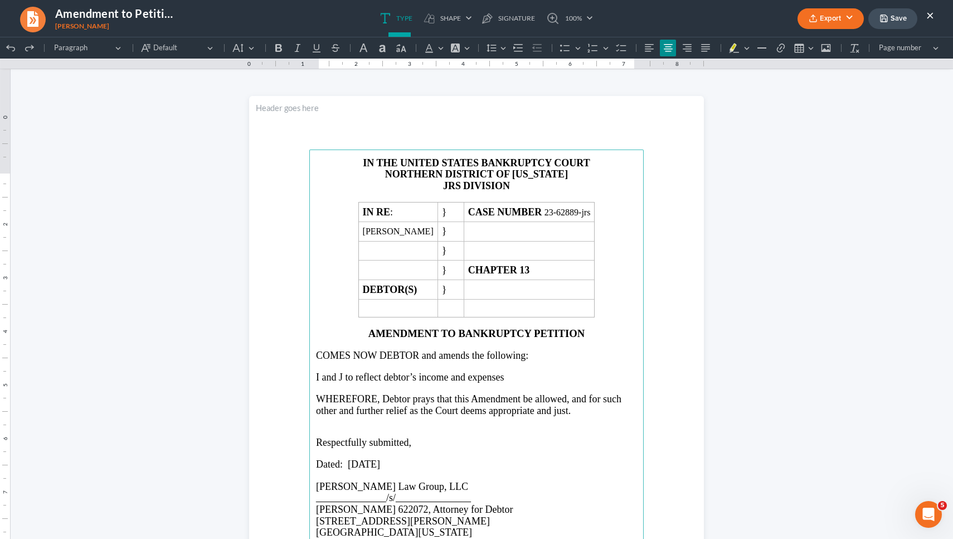
click at [456, 191] on strong "JRS" at bounding box center [452, 185] width 18 height 11
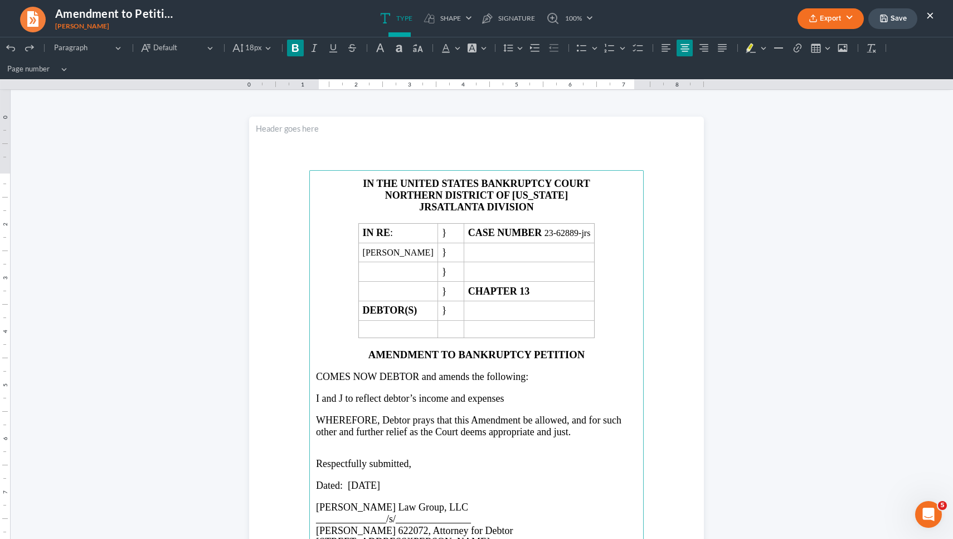
click at [436, 205] on strong "JRSATLANTA" at bounding box center [451, 206] width 65 height 11
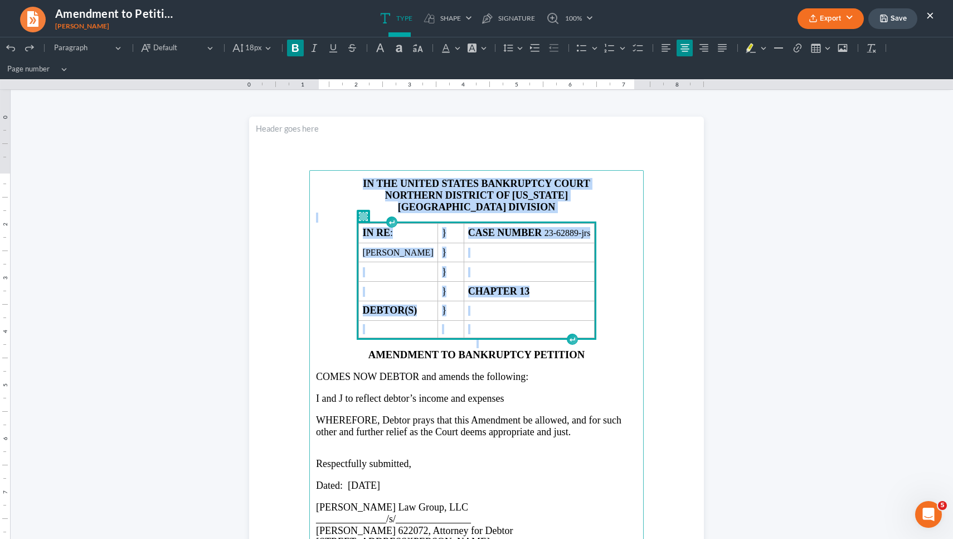
drag, startPoint x: 621, startPoint y: 332, endPoint x: 229, endPoint y: 134, distance: 439.6
copy main "IN THE UNITED STATES BANKRUPTCY COURT NORTHERN DISTRICT OF [US_STATE] ATLANTA D…"
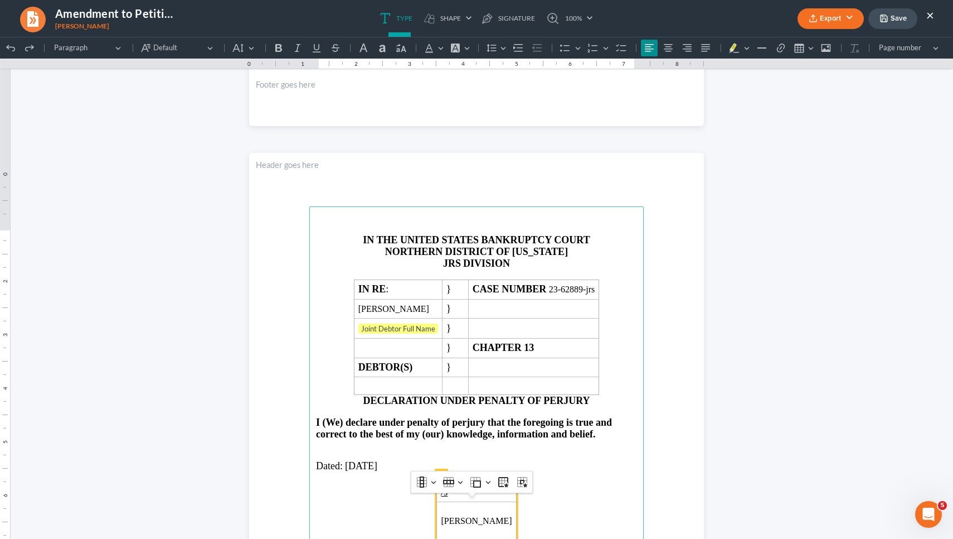
scroll to position [592, 0]
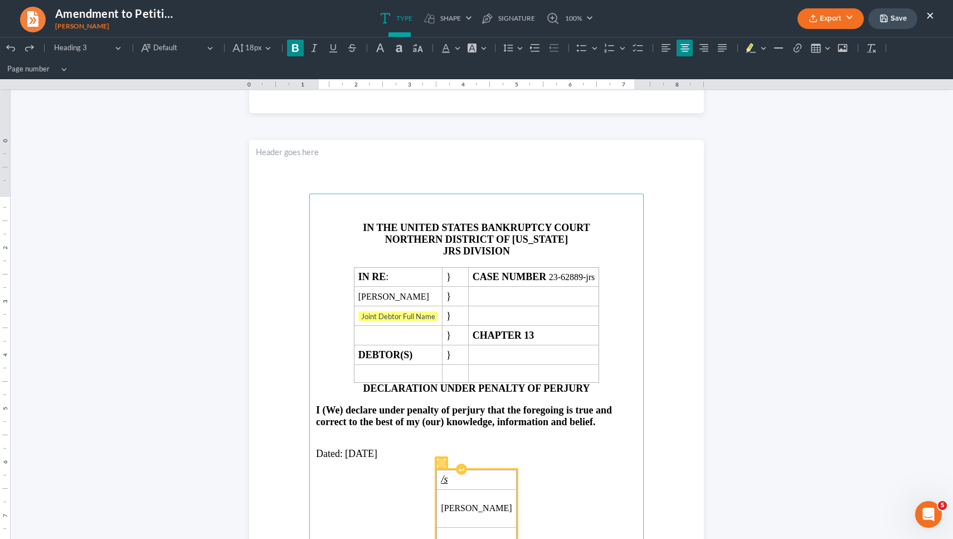
click at [475, 371] on main "IN THE UNITED STATES BANKRUPTCY COURT NORTHERN DISTRICT OF [US_STATE] JRS DIVIS…" at bounding box center [476, 434] width 335 height 482
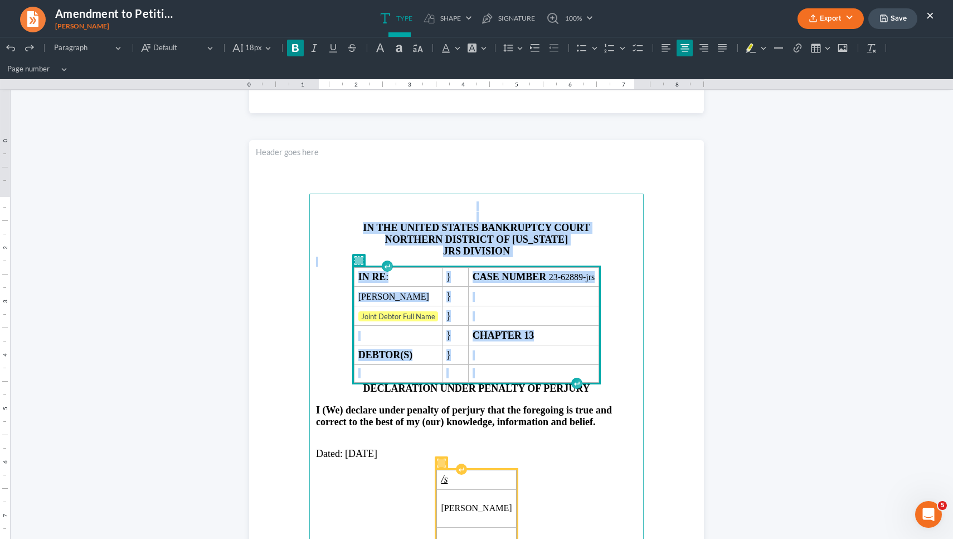
drag, startPoint x: 622, startPoint y: 371, endPoint x: 421, endPoint y: 120, distance: 321.4
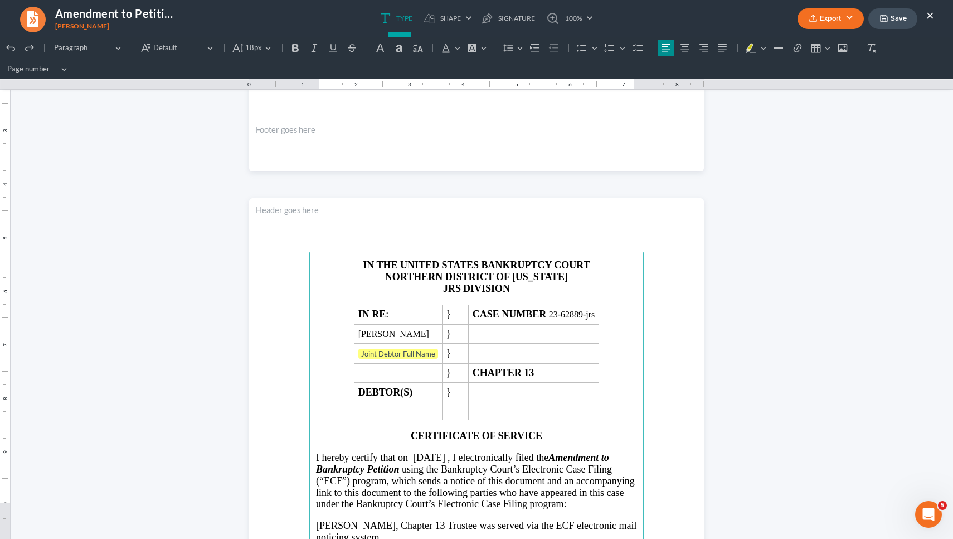
scroll to position [1232, 0]
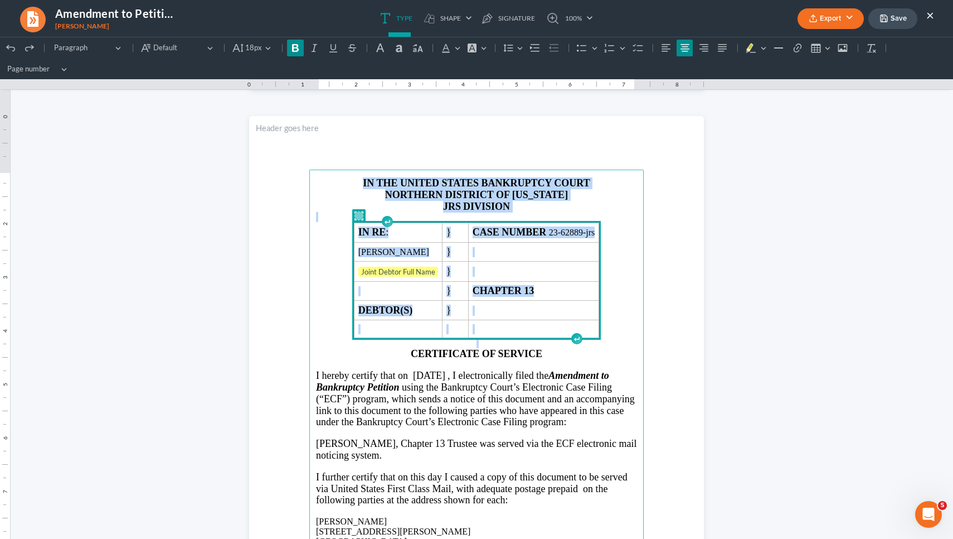
drag, startPoint x: 623, startPoint y: 331, endPoint x: 428, endPoint y: 127, distance: 282.3
click at [428, 127] on section "IN THE UNITED STATES BANKRUPTCY COURT NORTHERN DISTRICT OF [US_STATE] JRS DIVIS…" at bounding box center [476, 410] width 455 height 589
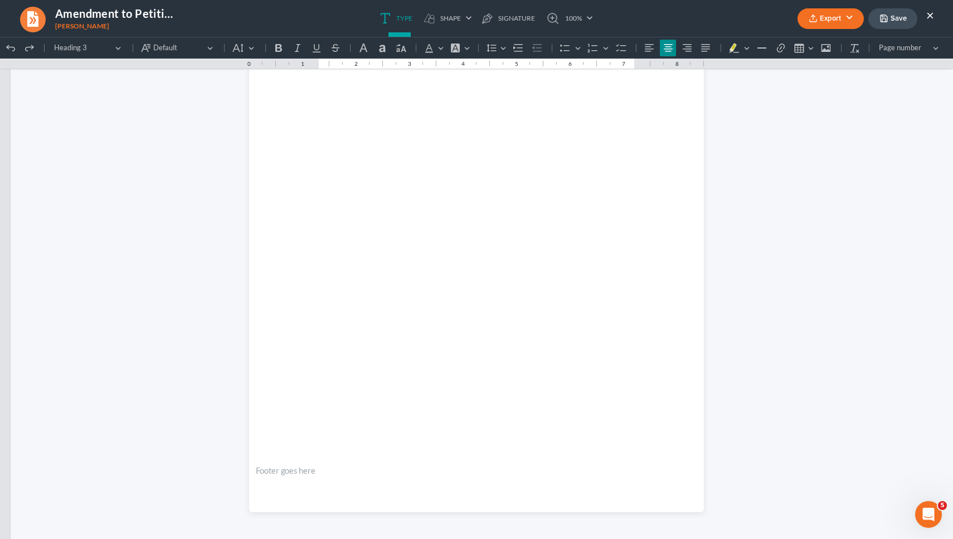
scroll to position [2041, 0]
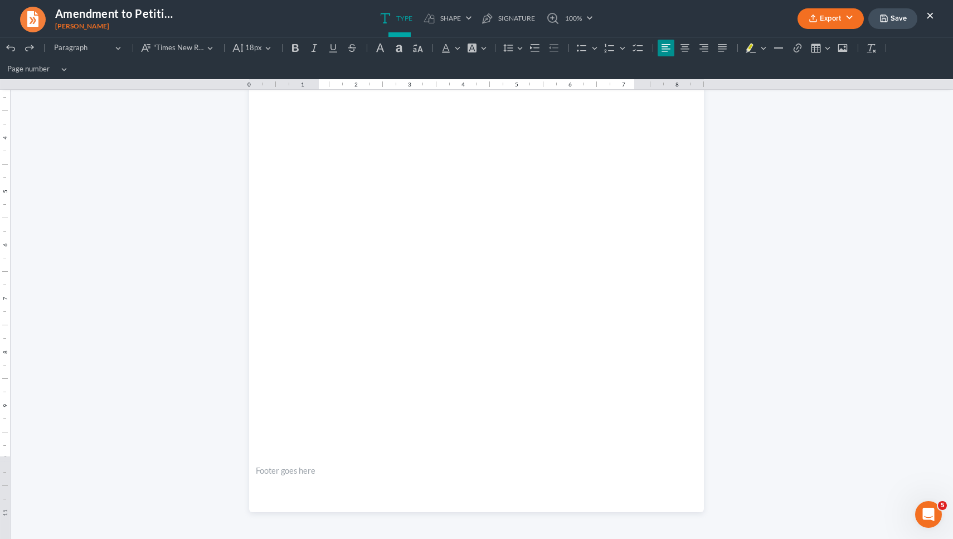
click at [475, 16] on button "Save" at bounding box center [893, 18] width 49 height 21
click at [475, 22] on button "Export" at bounding box center [831, 18] width 66 height 21
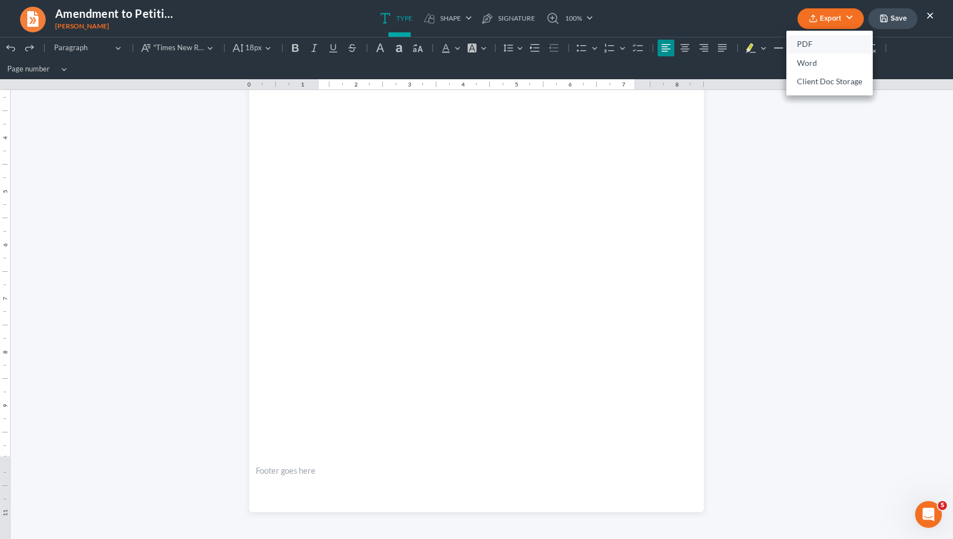
click at [475, 46] on link "PDF" at bounding box center [830, 44] width 86 height 19
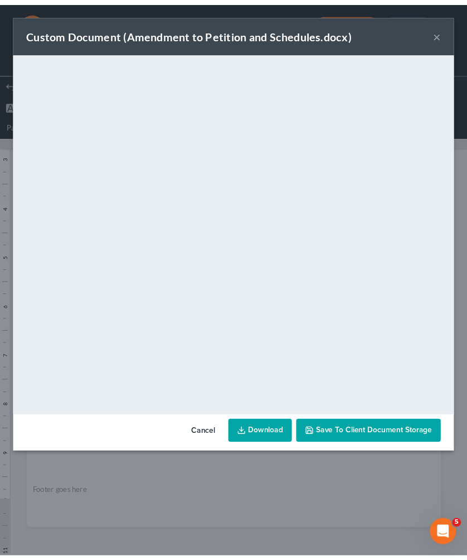
scroll to position [1900, 0]
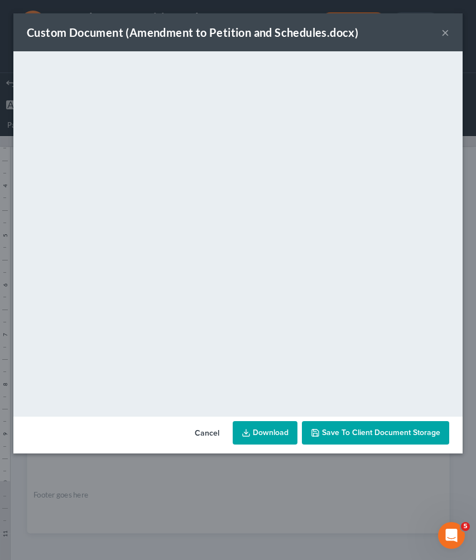
click at [445, 32] on button "×" at bounding box center [445, 32] width 8 height 13
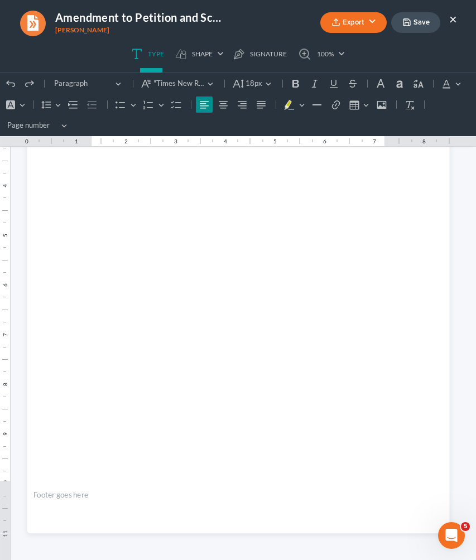
click at [453, 21] on button "×" at bounding box center [453, 18] width 8 height 13
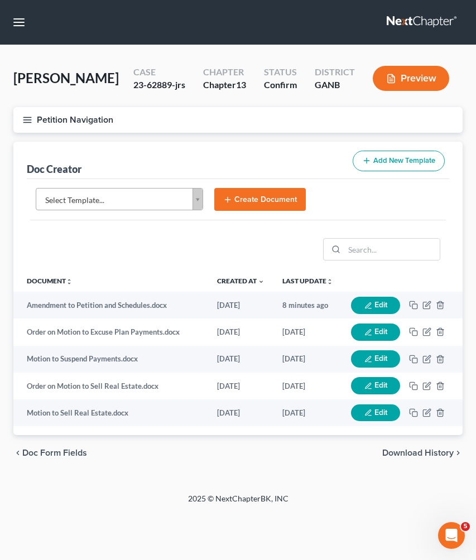
click at [73, 118] on button "Petition Navigation" at bounding box center [237, 120] width 449 height 26
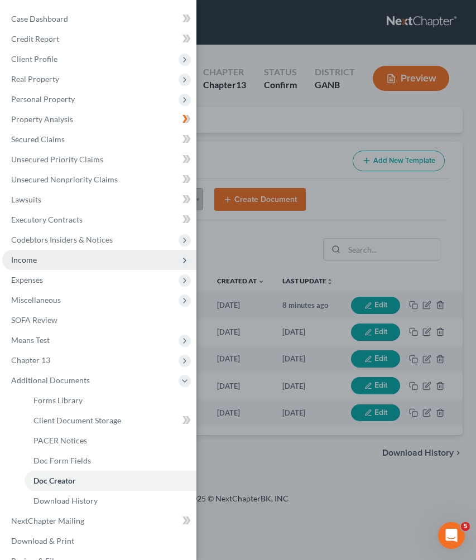
click at [59, 264] on span "Income" at bounding box center [99, 260] width 194 height 20
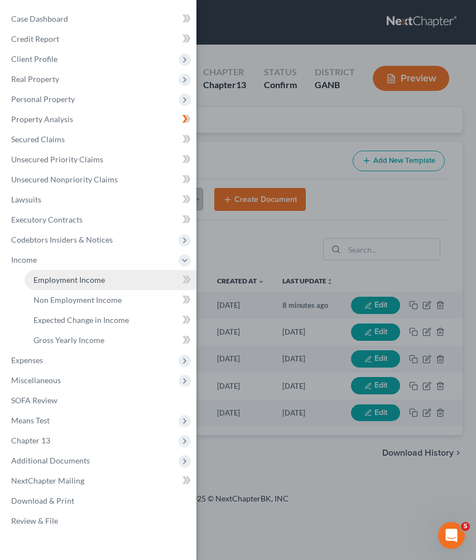
click at [59, 274] on link "Employment Income" at bounding box center [111, 280] width 172 height 20
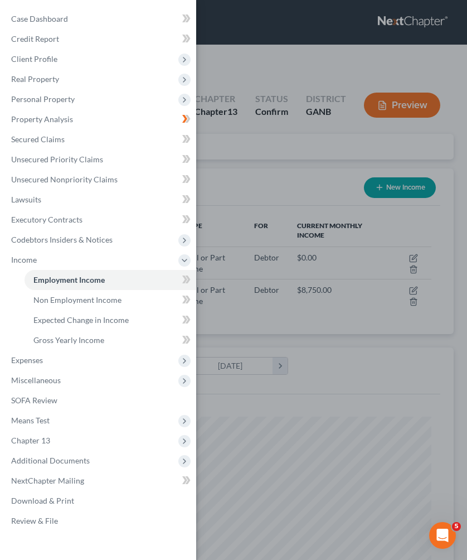
scroll to position [198, 418]
click at [265, 155] on div "Case Dashboard Payments Invoices Payments Payments Credit Report Client Profile" at bounding box center [233, 280] width 467 height 560
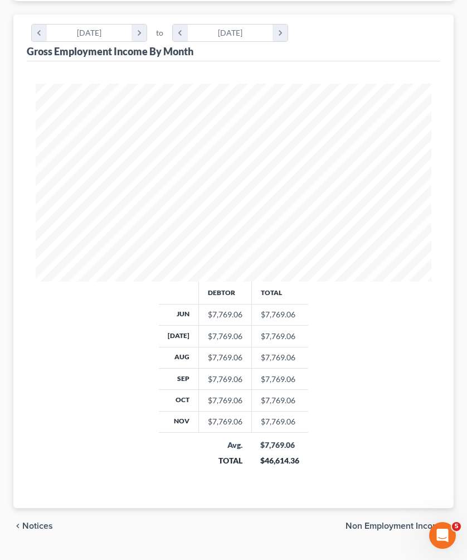
scroll to position [332, 0]
drag, startPoint x: 261, startPoint y: 396, endPoint x: 303, endPoint y: 393, distance: 41.9
click at [303, 411] on td "$7,769.06" at bounding box center [279, 421] width 57 height 21
copy td "7,769.06"
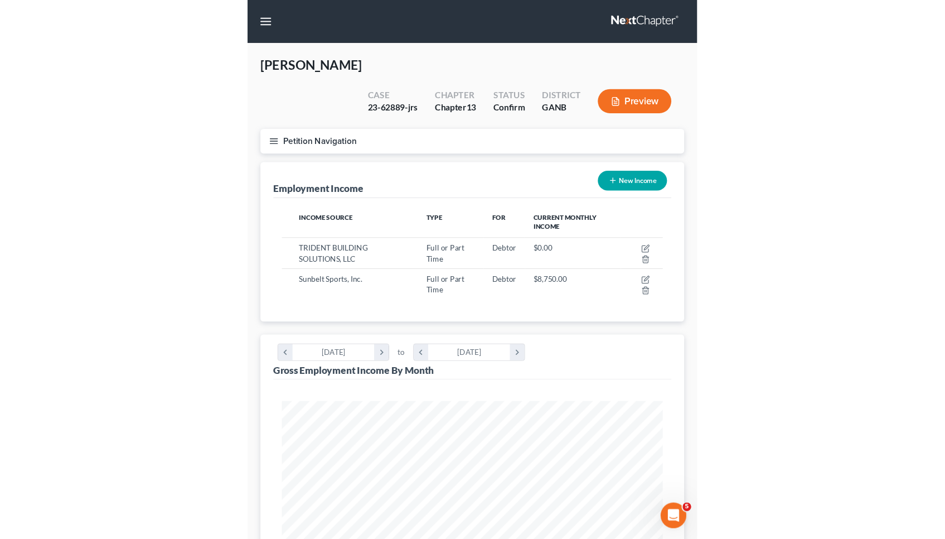
scroll to position [0, 0]
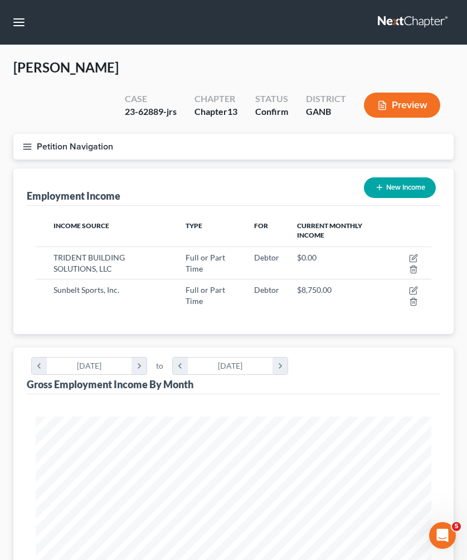
click at [100, 134] on button "Petition Navigation" at bounding box center [233, 147] width 440 height 26
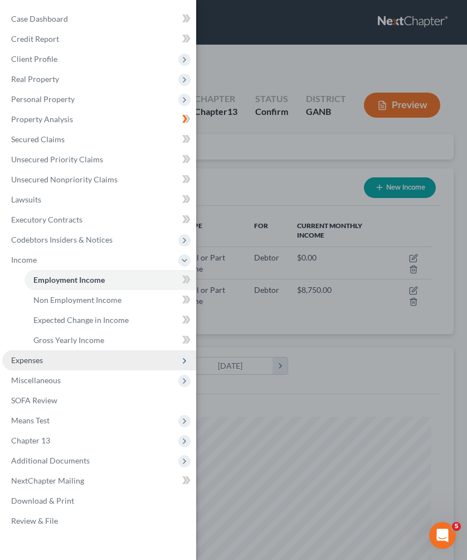
click at [51, 362] on span "Expenses" at bounding box center [99, 360] width 194 height 20
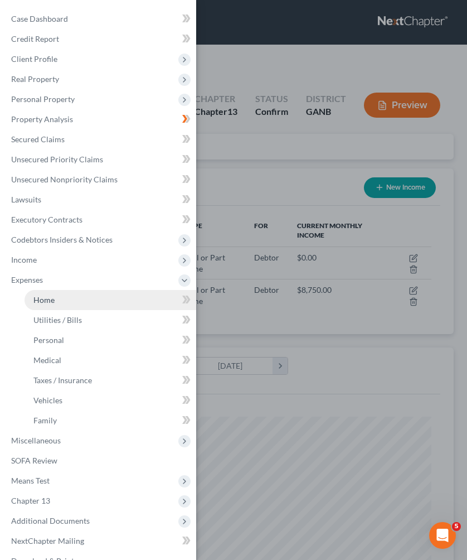
click at [51, 304] on link "Home" at bounding box center [111, 300] width 172 height 20
click at [42, 302] on span "Home" at bounding box center [43, 299] width 21 height 9
click at [42, 299] on span "Home" at bounding box center [43, 299] width 21 height 9
click at [52, 299] on span "Home" at bounding box center [43, 299] width 21 height 9
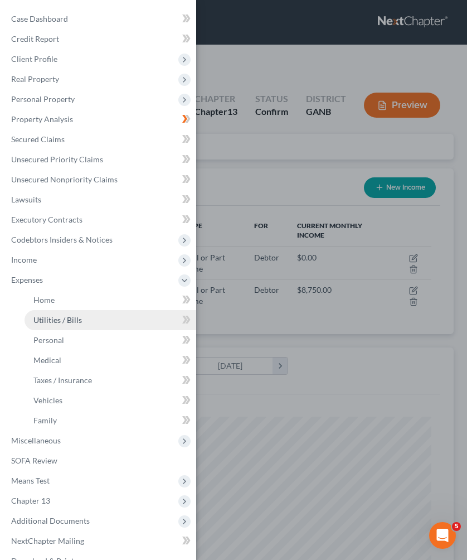
click at [54, 319] on span "Utilities / Bills" at bounding box center [57, 319] width 49 height 9
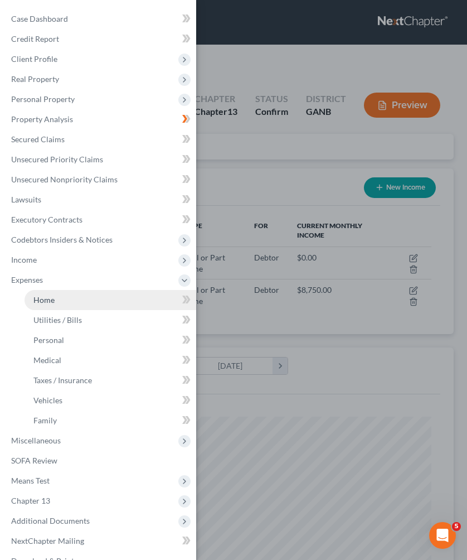
click at [52, 299] on span "Home" at bounding box center [43, 299] width 21 height 9
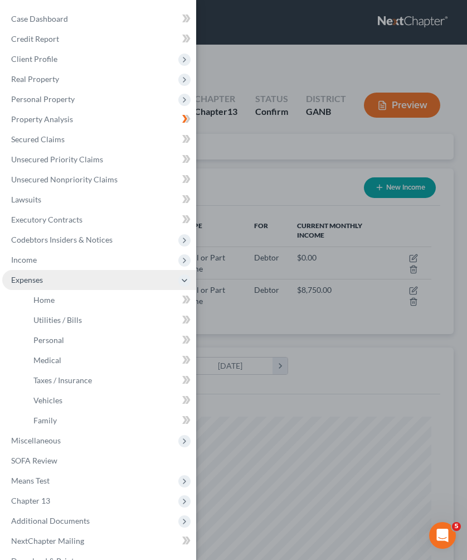
click at [45, 280] on span "Expenses" at bounding box center [99, 280] width 194 height 20
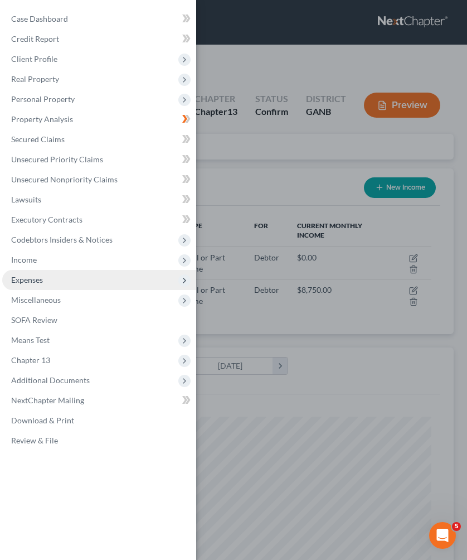
click at [45, 280] on span "Expenses" at bounding box center [99, 280] width 194 height 20
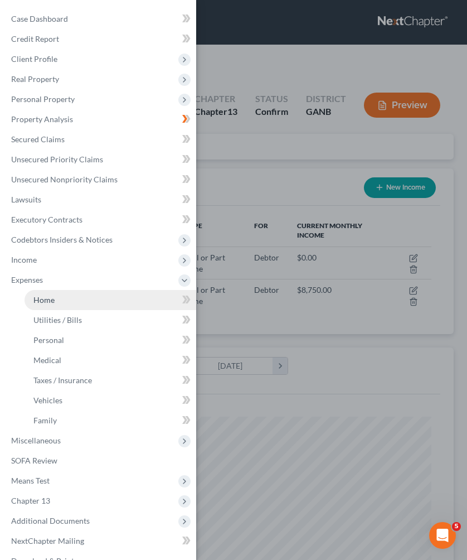
click at [46, 295] on span "Home" at bounding box center [43, 299] width 21 height 9
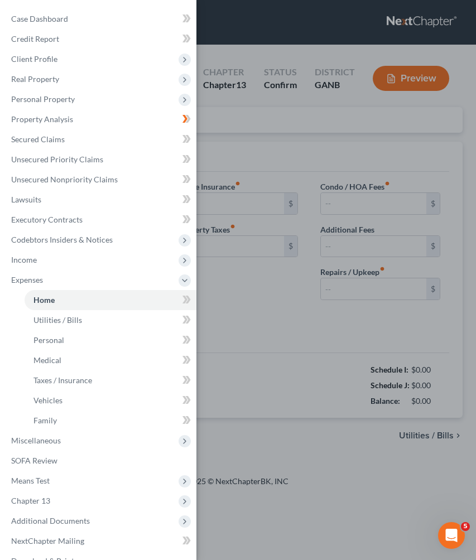
click at [222, 165] on div "Case Dashboard Payments Invoices Payments Payments Credit Report Client Profile" at bounding box center [238, 280] width 476 height 560
type input "1,989.00"
type input "482.00"
radio input "true"
type input "0.00"
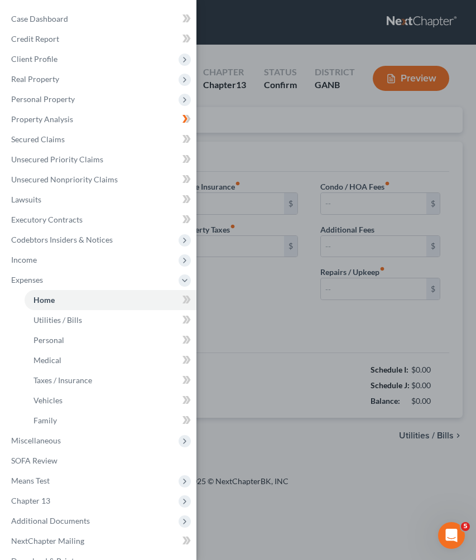
type input "0.00"
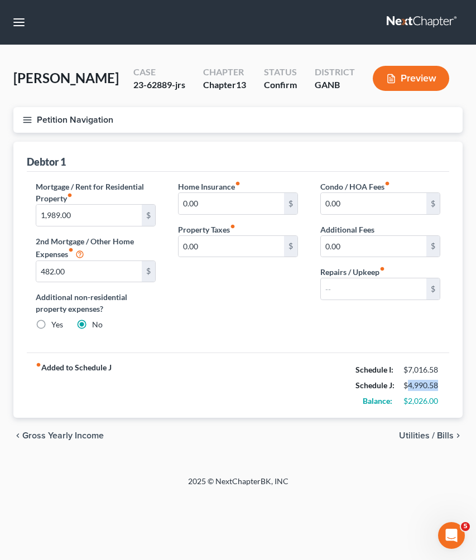
drag, startPoint x: 439, startPoint y: 385, endPoint x: 408, endPoint y: 386, distance: 31.8
click at [408, 386] on div "$4,990.58" at bounding box center [421, 385] width 37 height 11
copy div "4,990.58"
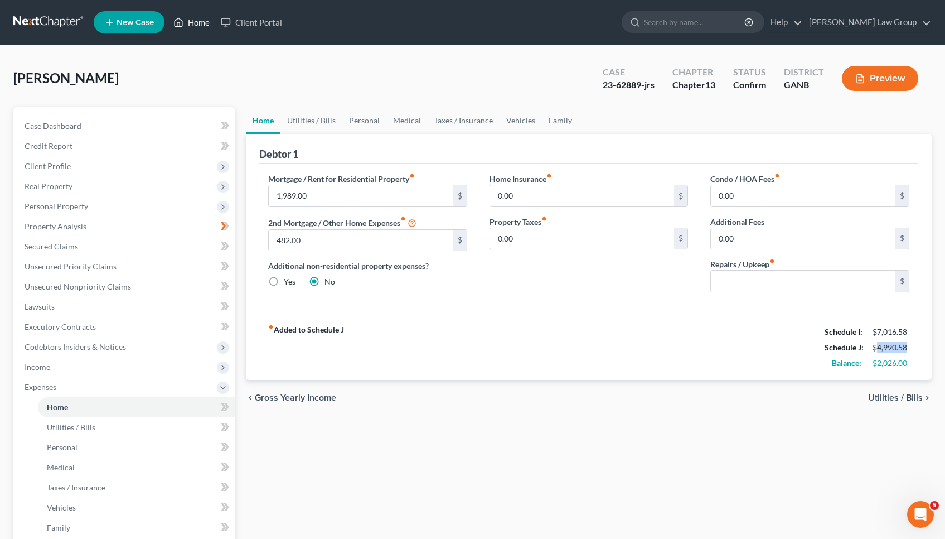
click at [204, 28] on link "Home" at bounding box center [191, 22] width 47 height 20
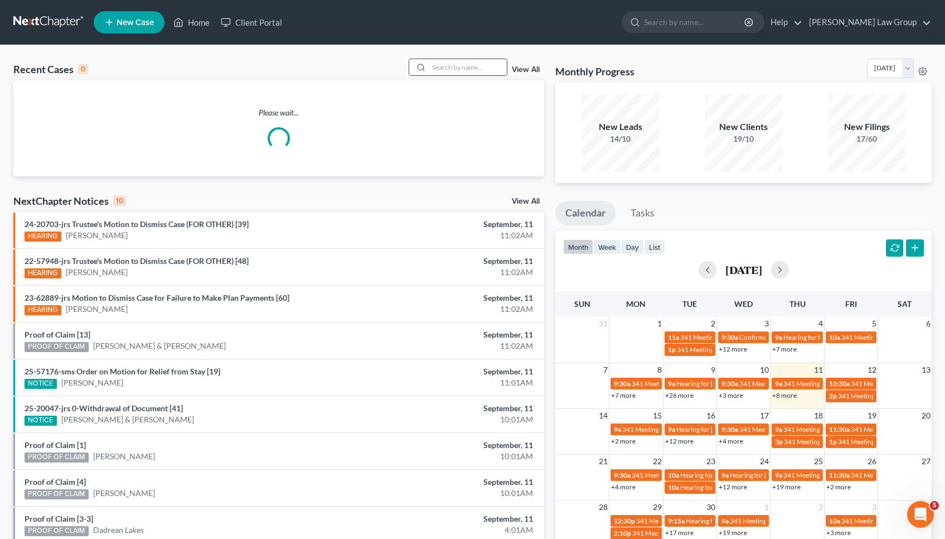
click at [473, 74] on input "search" at bounding box center [468, 67] width 78 height 16
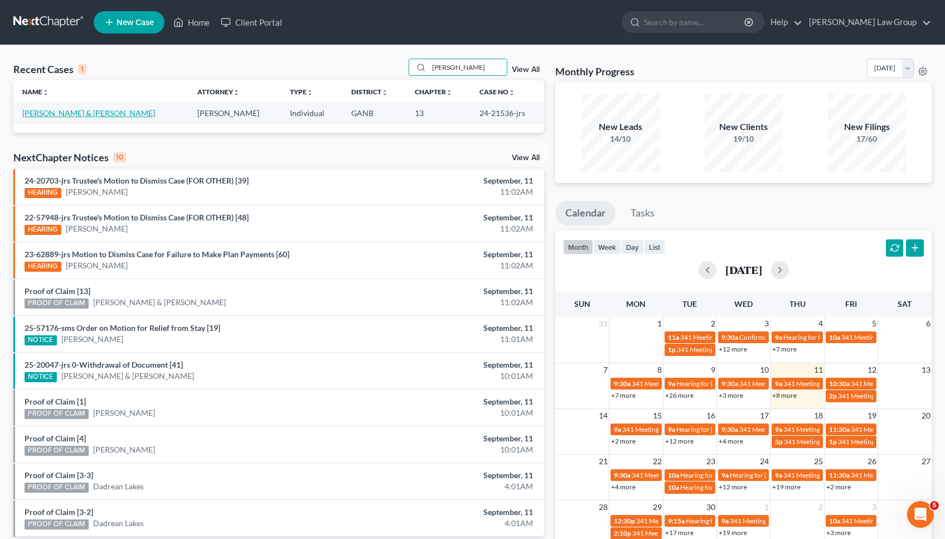
type input "[PERSON_NAME]"
click at [83, 110] on link "[PERSON_NAME] & [PERSON_NAME]" at bounding box center [88, 112] width 133 height 9
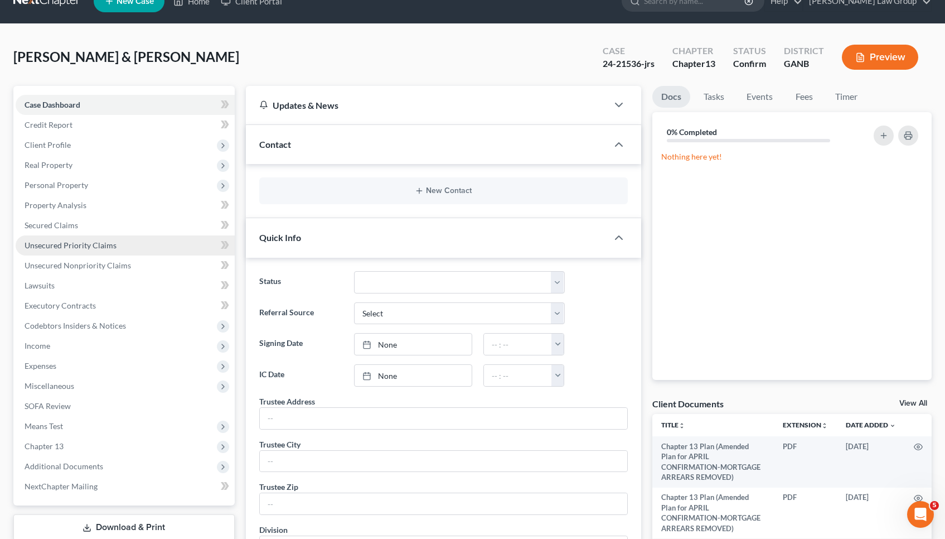
scroll to position [46, 0]
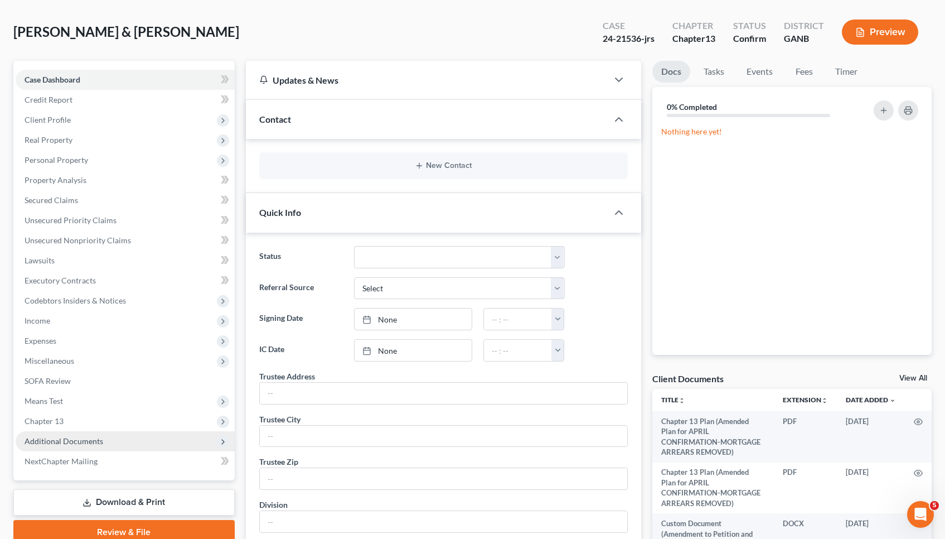
click at [78, 440] on span "Additional Documents" at bounding box center [64, 440] width 79 height 9
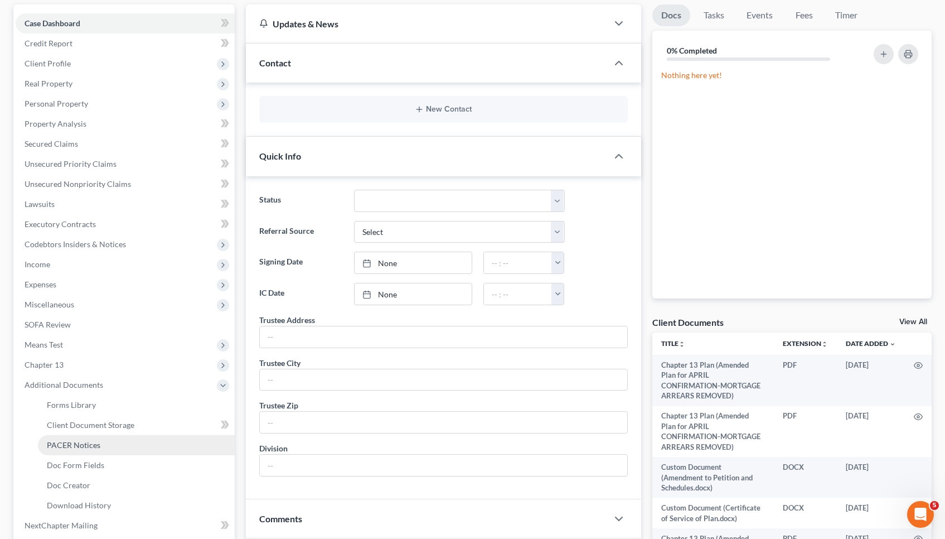
scroll to position [103, 0]
click at [79, 442] on span "PACER Notices" at bounding box center [74, 443] width 54 height 9
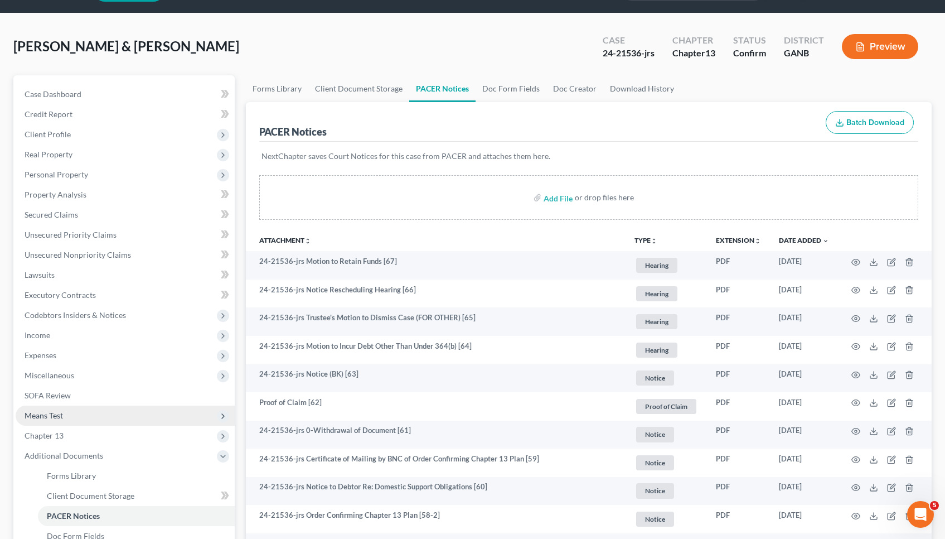
scroll to position [40, 0]
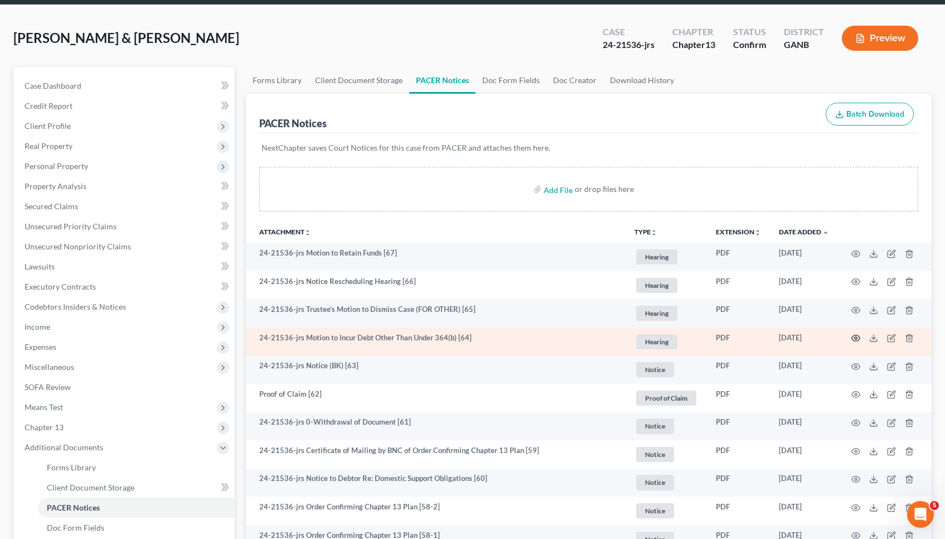
click at [475, 337] on circle "button" at bounding box center [856, 338] width 2 height 2
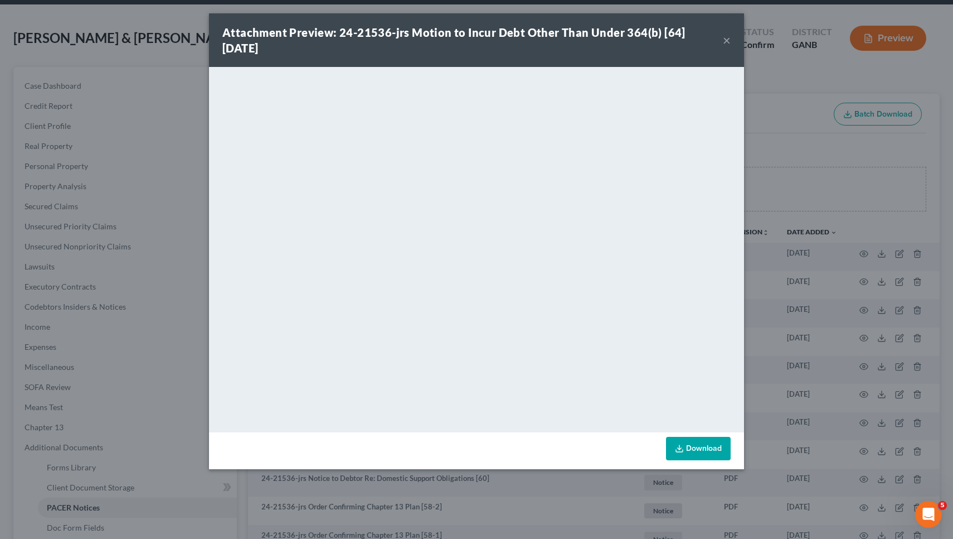
click at [475, 40] on button "×" at bounding box center [727, 39] width 8 height 13
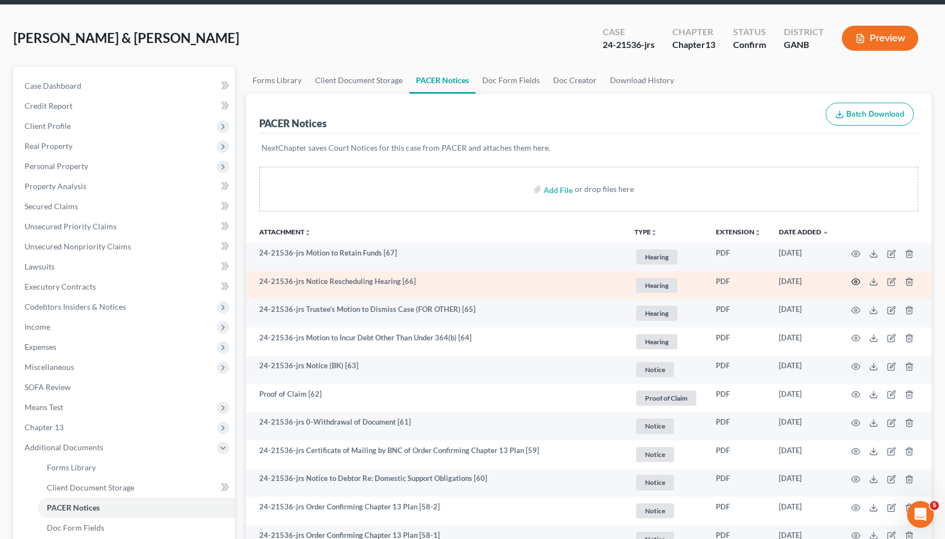
click at [475, 281] on circle "button" at bounding box center [856, 281] width 2 height 2
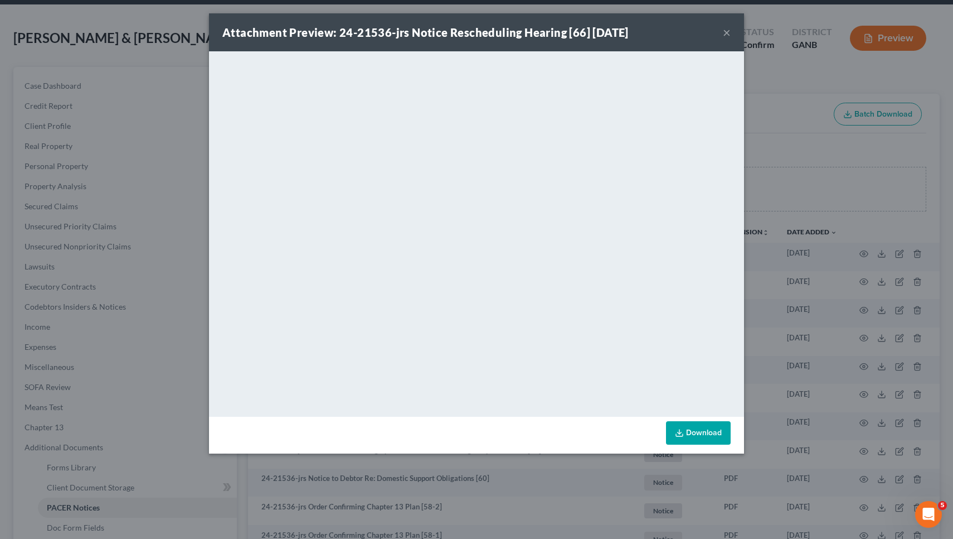
click at [475, 36] on button "×" at bounding box center [727, 32] width 8 height 13
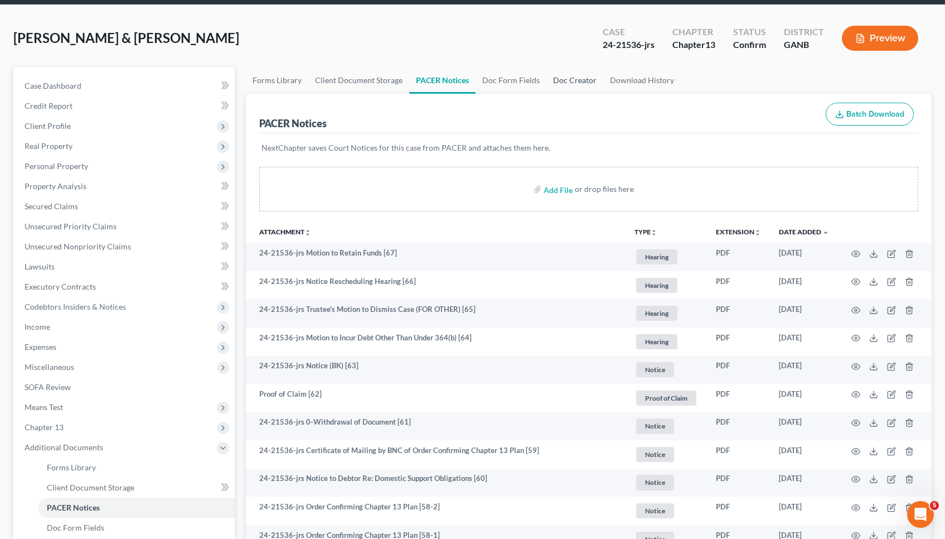
click at [475, 72] on link "Doc Creator" at bounding box center [574, 80] width 57 height 27
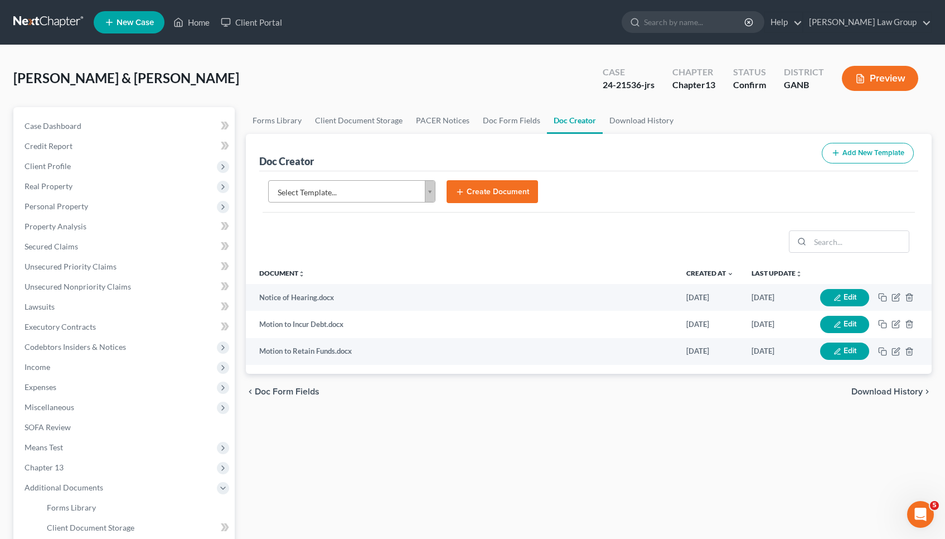
click at [392, 197] on body "Home New Case Client Portal [PERSON_NAME] Law Group [EMAIL_ADDRESS][DOMAIN_NAME…" at bounding box center [472, 376] width 945 height 753
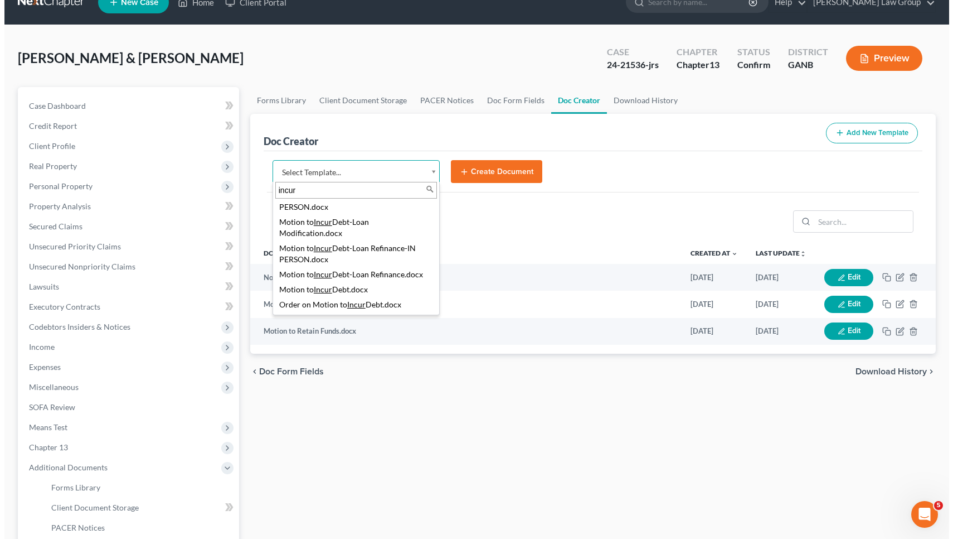
scroll to position [26, 0]
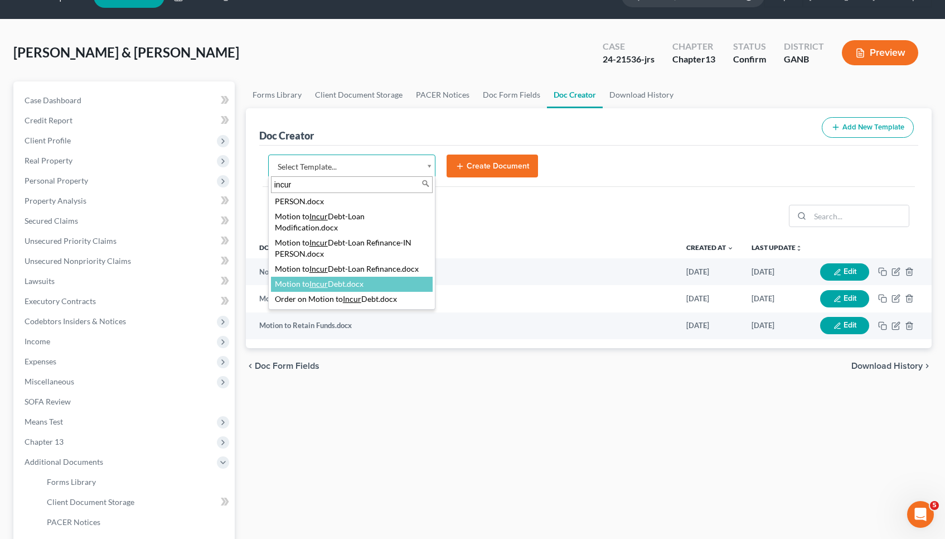
type input "incur"
select select "111919"
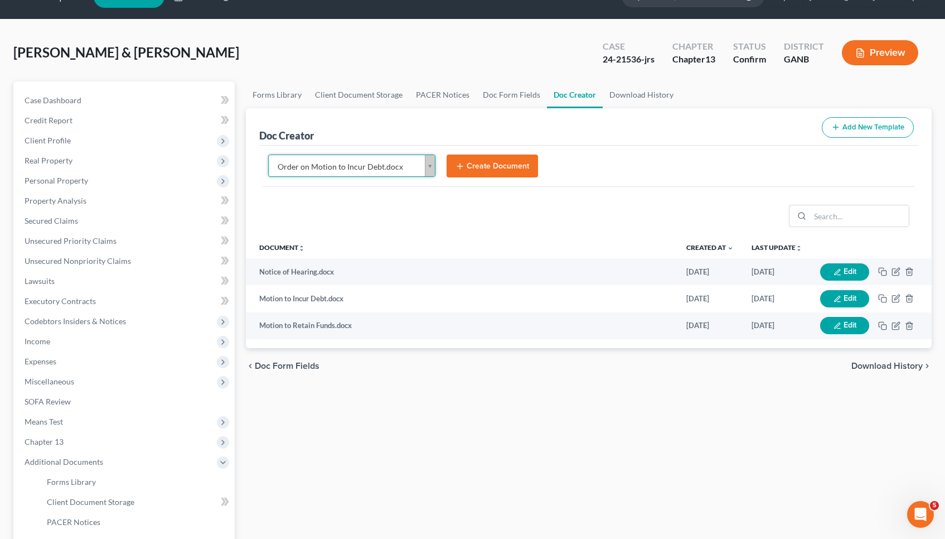
click at [475, 159] on button "Create Document" at bounding box center [492, 165] width 91 height 23
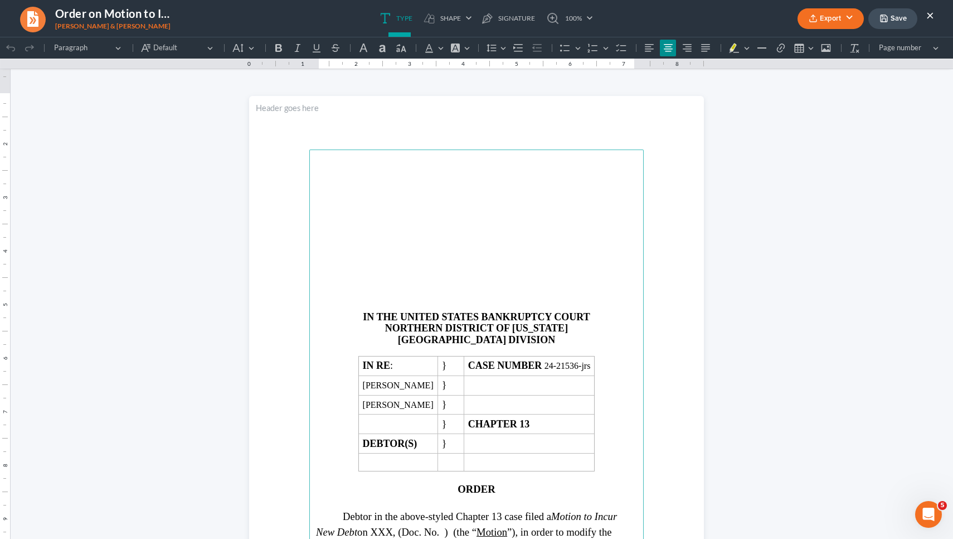
scroll to position [0, 0]
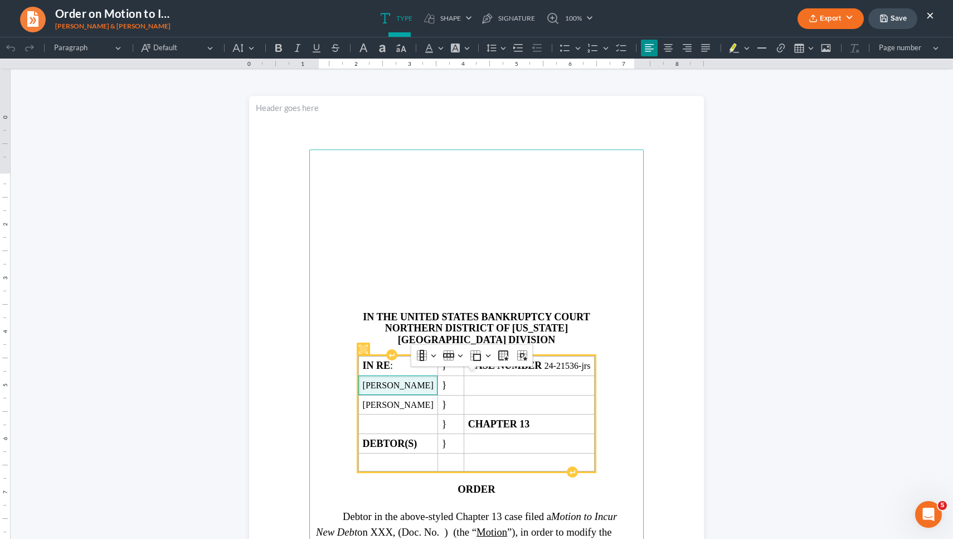
click at [422, 390] on span "[PERSON_NAME]" at bounding box center [398, 385] width 71 height 10
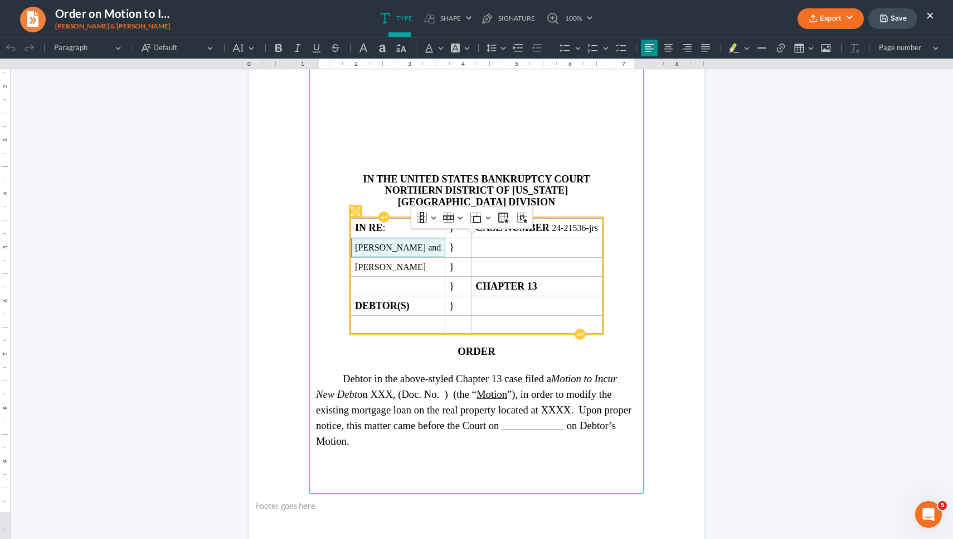
scroll to position [146, 0]
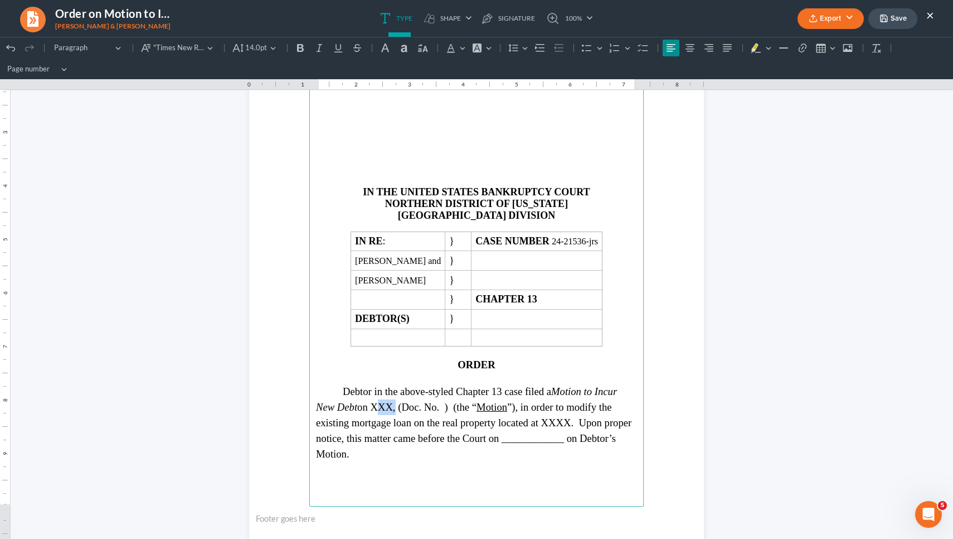
drag, startPoint x: 389, startPoint y: 402, endPoint x: 369, endPoint y: 403, distance: 20.1
click at [369, 403] on span "Debtor in the above-styled Chapter 13 case filed a Motion to Incur New Debt on …" at bounding box center [474, 422] width 316 height 74
click at [475, 401] on span "Debtor in the above-styled Chapter 13 case filed a Motion to Incur New Debt on …" at bounding box center [474, 422] width 316 height 74
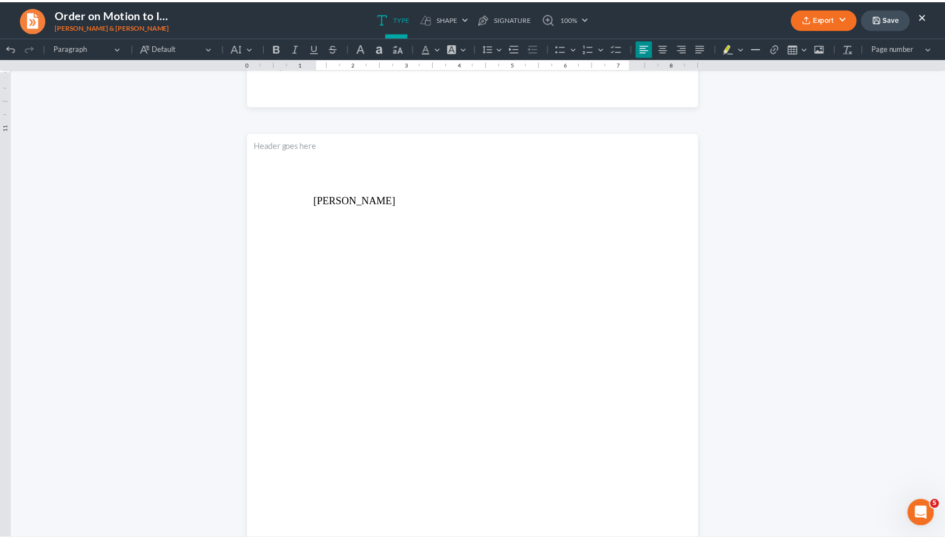
scroll to position [1301, 0]
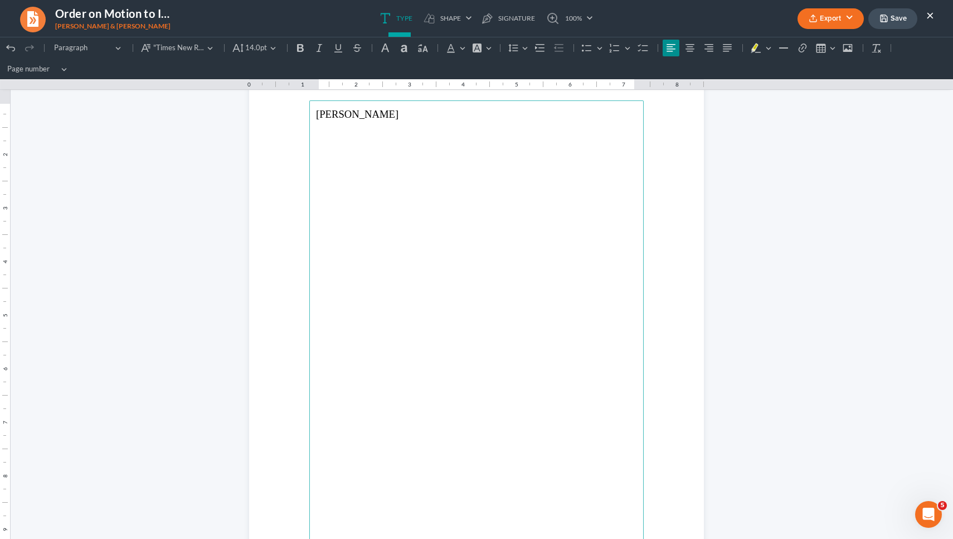
click at [475, 15] on button "×" at bounding box center [931, 14] width 8 height 13
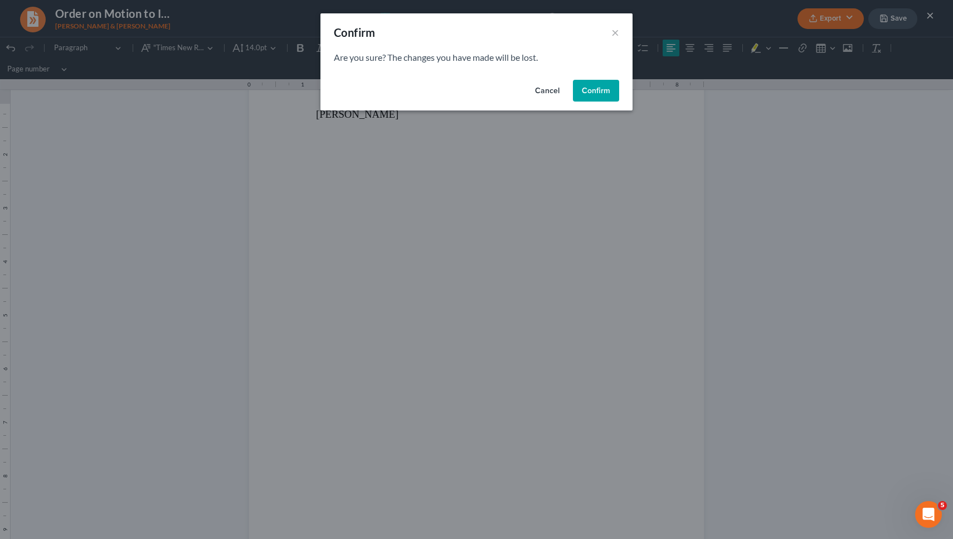
click at [475, 91] on button "Confirm" at bounding box center [596, 91] width 46 height 22
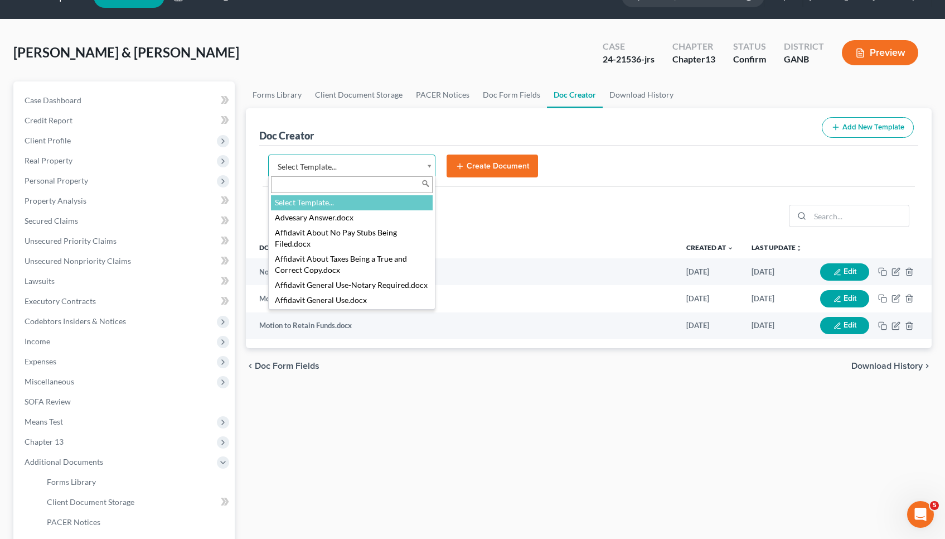
click at [403, 172] on body "Home New Case Client Portal [PERSON_NAME] Law Group [EMAIL_ADDRESS][DOMAIN_NAME…" at bounding box center [472, 350] width 945 height 753
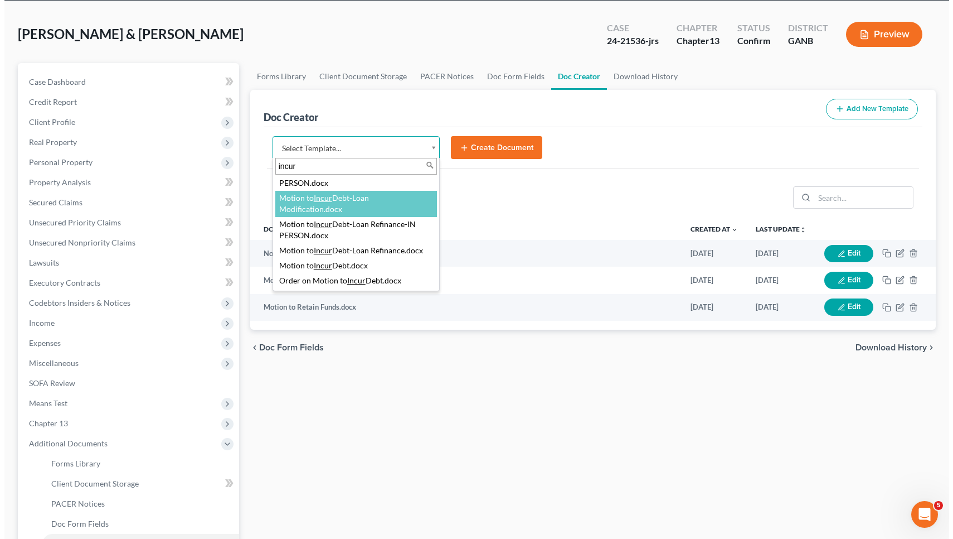
scroll to position [44, 0]
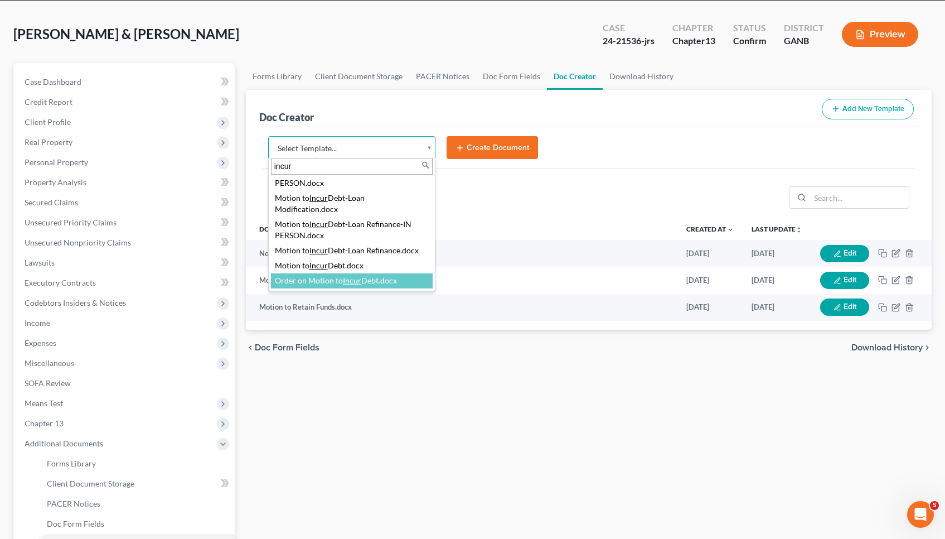
type input "incur"
select select "111919"
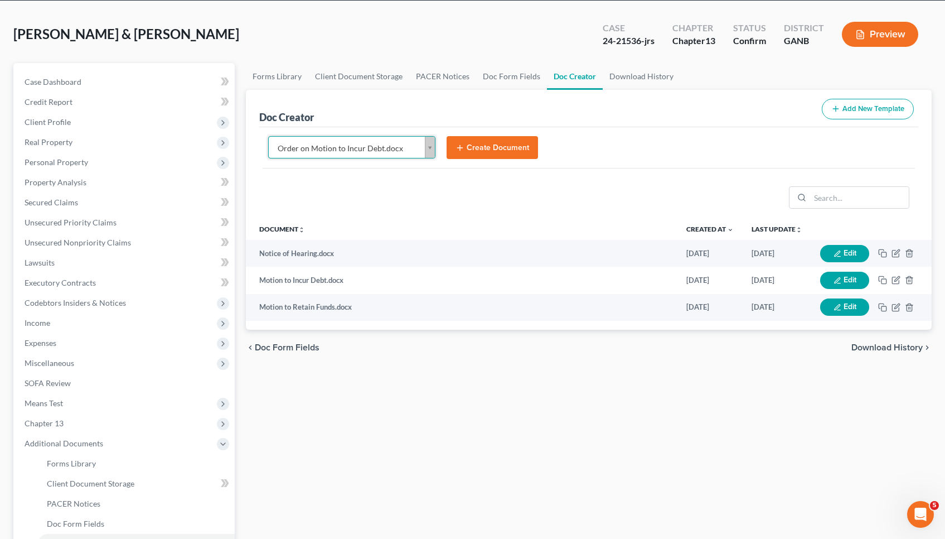
click at [475, 139] on button "Create Document" at bounding box center [492, 147] width 91 height 23
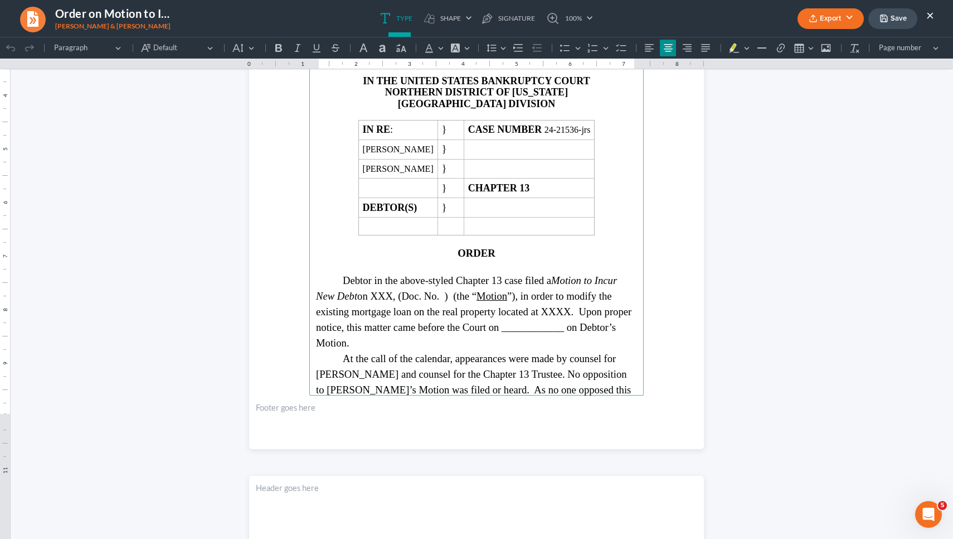
scroll to position [268, 0]
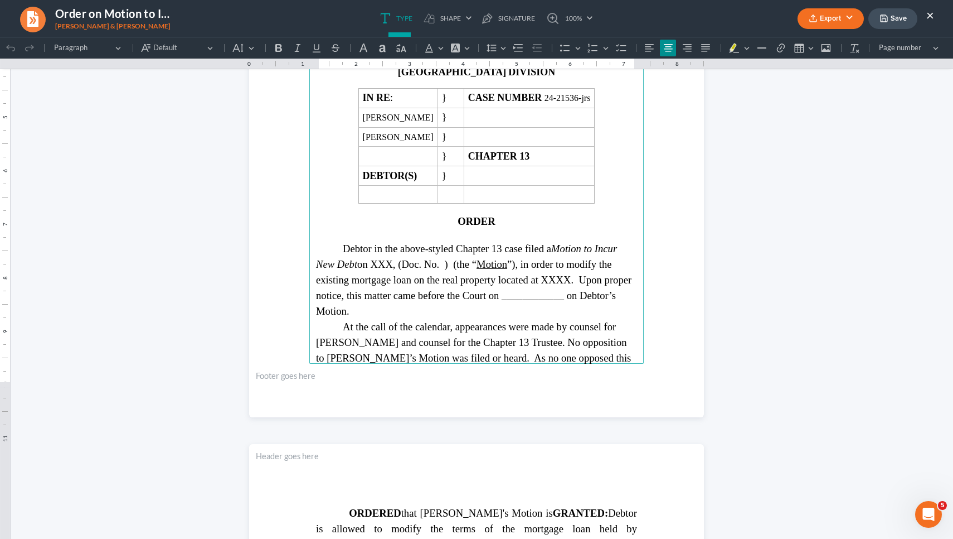
click at [475, 227] on p "ORDER" at bounding box center [476, 221] width 321 height 12
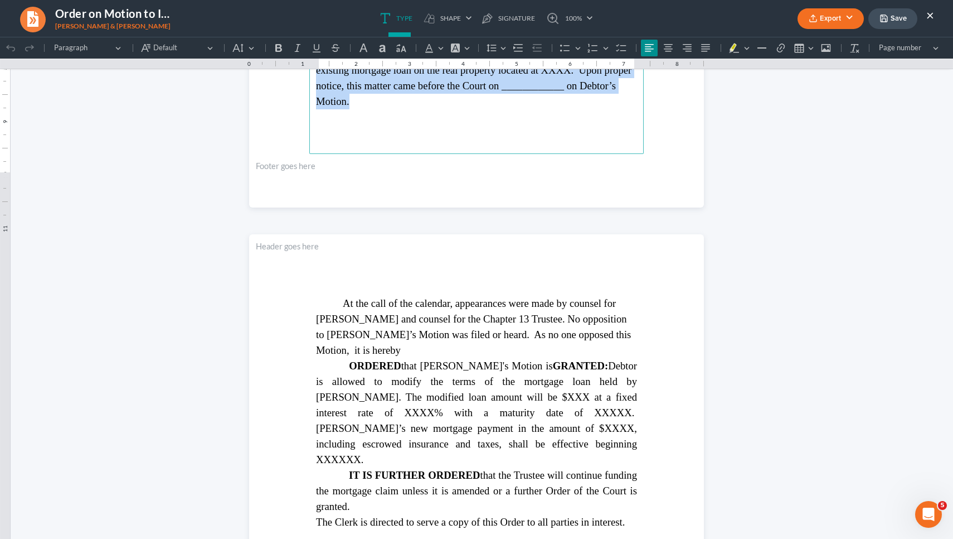
scroll to position [488, 0]
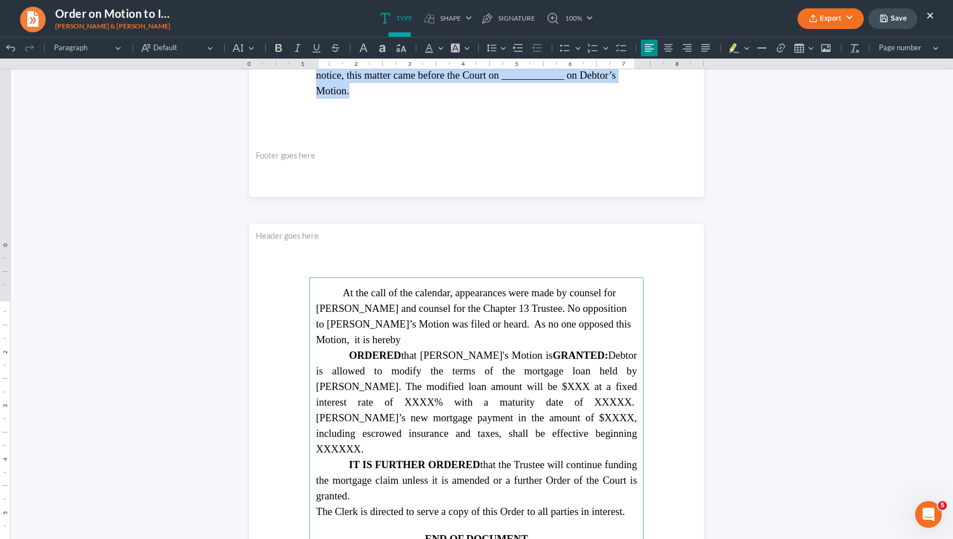
drag, startPoint x: 340, startPoint y: 260, endPoint x: 487, endPoint y: 481, distance: 264.9
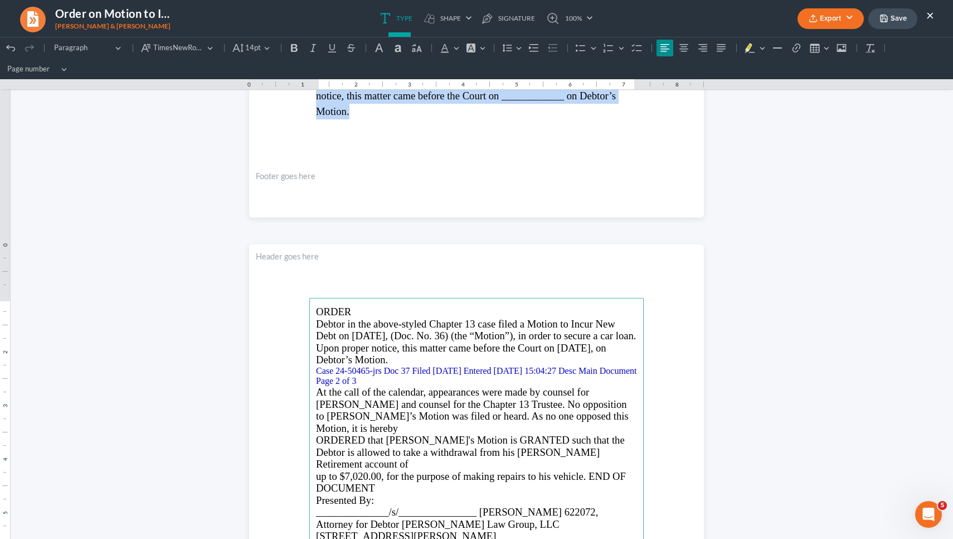
scroll to position [215, 0]
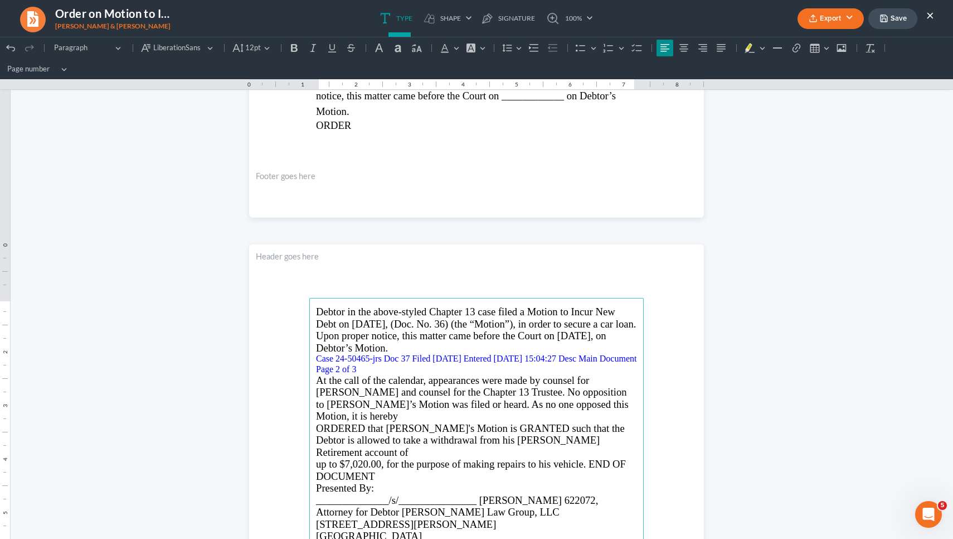
drag, startPoint x: 397, startPoint y: 365, endPoint x: 293, endPoint y: 356, distance: 104.6
click at [293, 356] on section "Debtor in the above-styled Chapter 13 case filed a Motion to Incur New Debt on …" at bounding box center [476, 538] width 455 height 589
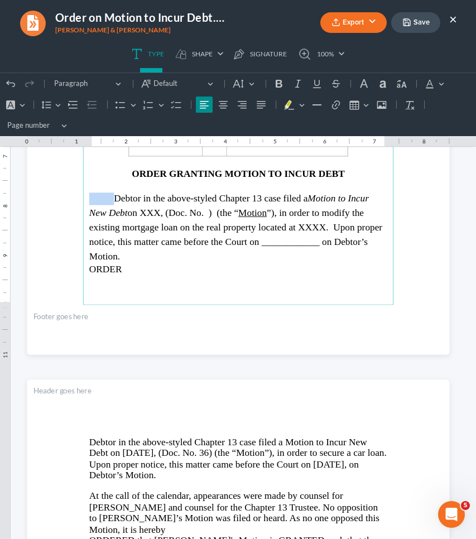
scroll to position [377, 0]
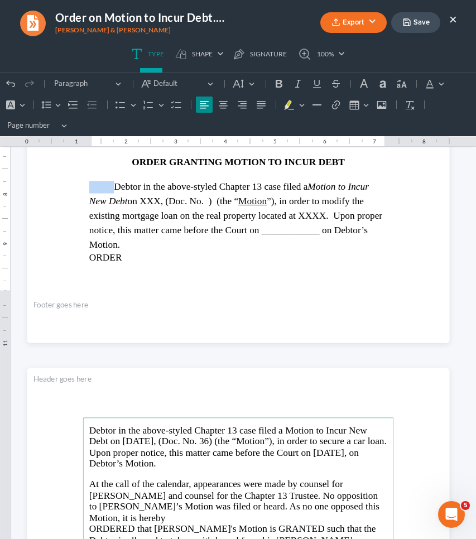
drag, startPoint x: 186, startPoint y: 465, endPoint x: 93, endPoint y: 426, distance: 100.4
click at [93, 426] on span "Debtor in the above-styled Chapter 13 case filed a Motion to Incur New Debt on …" at bounding box center [237, 446] width 297 height 44
click at [89, 429] on span "Debtor in the above-styled Chapter 13 case filed a Motion to Incur New Debt on …" at bounding box center [237, 446] width 297 height 44
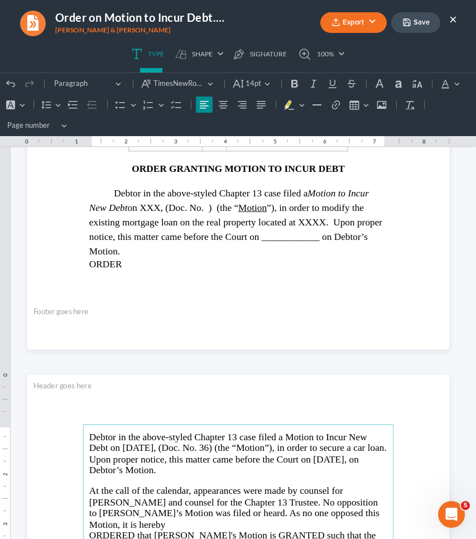
scroll to position [369, 0]
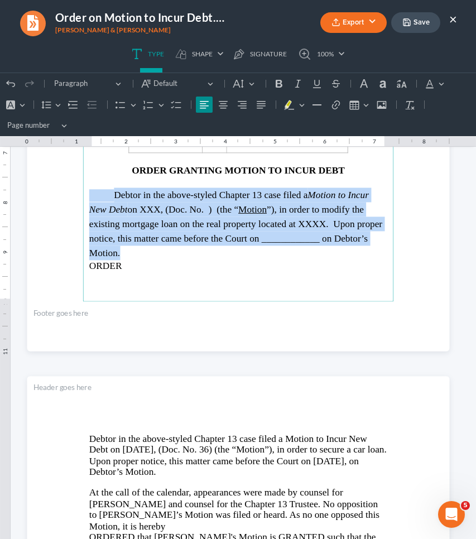
drag, startPoint x: 128, startPoint y: 260, endPoint x: 85, endPoint y: 193, distance: 79.5
click at [85, 193] on main "IN THE UNITED STATES BANKRUPTCY COURT NORTHERN DISTRICT OF [US_STATE] GAINESVIL…" at bounding box center [238, 77] width 311 height 447
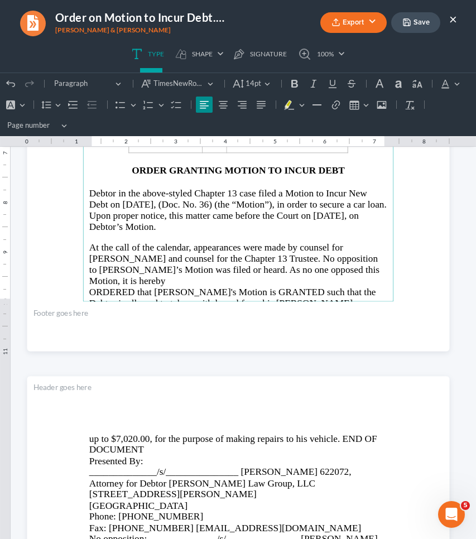
click at [101, 190] on span "Debtor in the above-styled Chapter 13 case filed a Motion to Incur New Debt on …" at bounding box center [237, 209] width 297 height 44
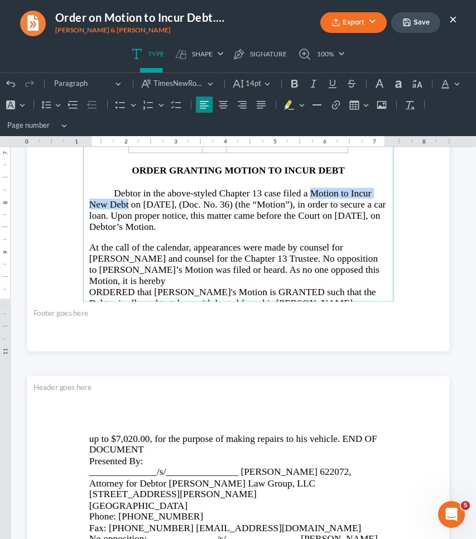
drag, startPoint x: 307, startPoint y: 187, endPoint x: 125, endPoint y: 204, distance: 182.6
click at [125, 204] on span "Debtor in the above-styled Chapter 13 case filed a Motion to Incur New Debt on …" at bounding box center [237, 209] width 297 height 44
click at [143, 203] on span "Debtor in the above-styled Chapter 13 case filed a Motion to Incur New Debt on …" at bounding box center [235, 209] width 293 height 44
click at [244, 201] on span "Debtor in the above-styled Chapter 13 case filed a Motion to Incur New Debt on …" at bounding box center [235, 209] width 293 height 44
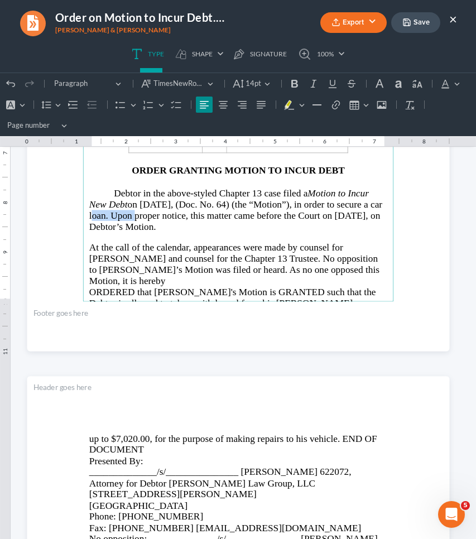
drag, startPoint x: 122, startPoint y: 211, endPoint x: 85, endPoint y: 210, distance: 36.8
click at [89, 211] on span "Debtor in the above-styled Chapter 13 case filed a Motion to Incur New Debt on …" at bounding box center [235, 209] width 293 height 44
click at [368, 209] on span "Debtor in the above-styled Chapter 13 case filed a Motion to Incur New Debt on …" at bounding box center [228, 209] width 279 height 44
click at [89, 243] on span "At the call of the calendar, appearances were made by counsel for [PERSON_NAME]…" at bounding box center [234, 263] width 290 height 44
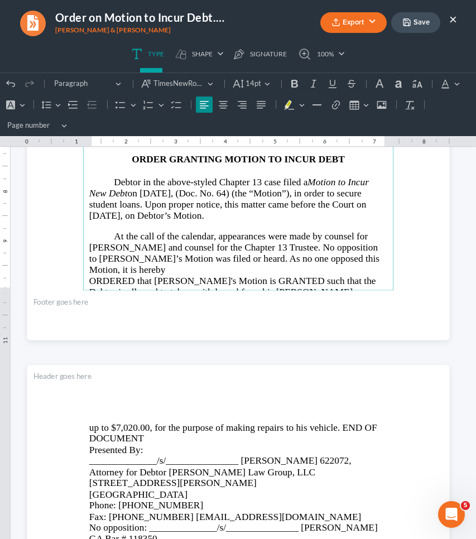
scroll to position [382, 0]
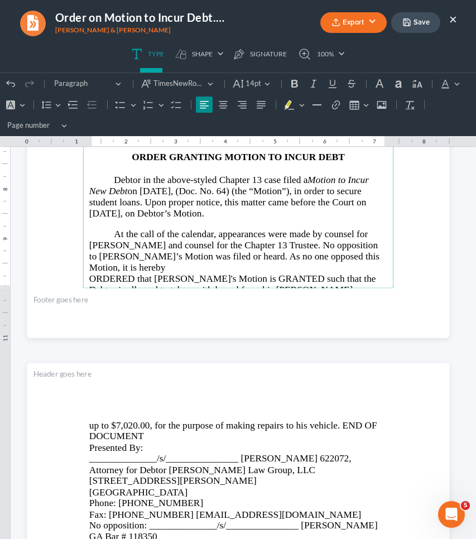
click at [89, 273] on span "ORDERED that [PERSON_NAME]'s Motion is GRANTED such that the Debtor is allowed …" at bounding box center [232, 289] width 287 height 33
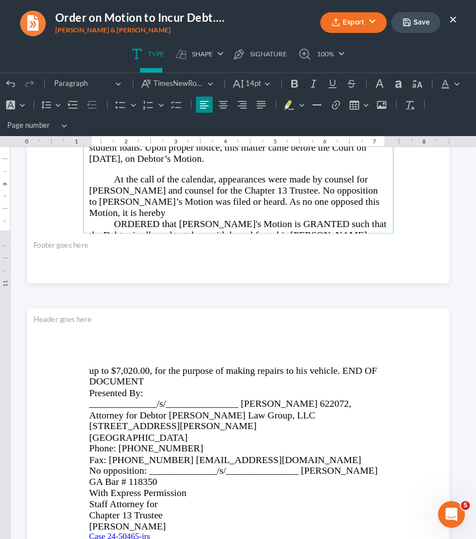
scroll to position [440, 0]
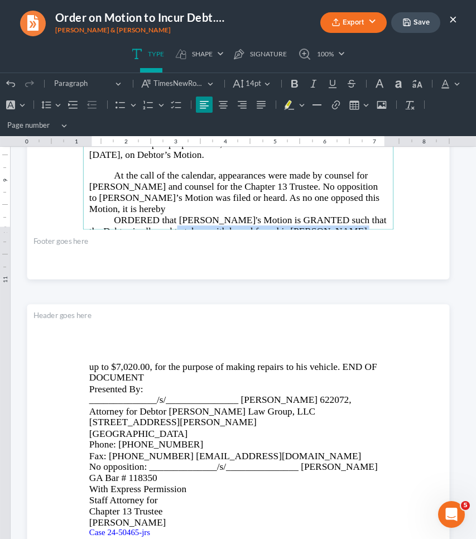
drag, startPoint x: 156, startPoint y: 213, endPoint x: 333, endPoint y: 366, distance: 234.0
click at [342, 366] on span "up to $7,020.00, for the purpose of making repairs to his vehicle. END OF DOCUM…" at bounding box center [233, 372] width 288 height 22
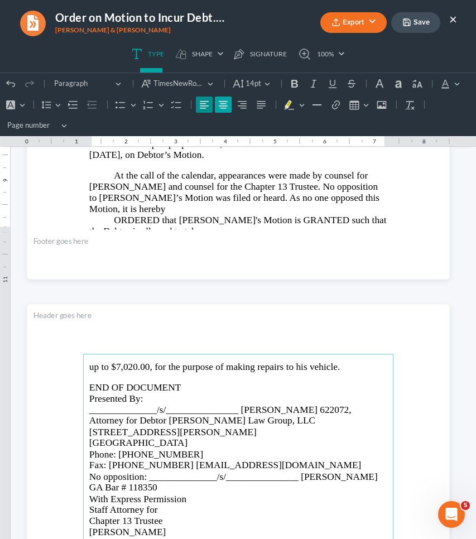
click at [223, 106] on icon "Editor toolbar" at bounding box center [222, 104] width 11 height 11
click at [236, 405] on span "______________/s/_______________ [PERSON_NAME] 622072, Attorney for Debtor [PER…" at bounding box center [220, 415] width 262 height 22
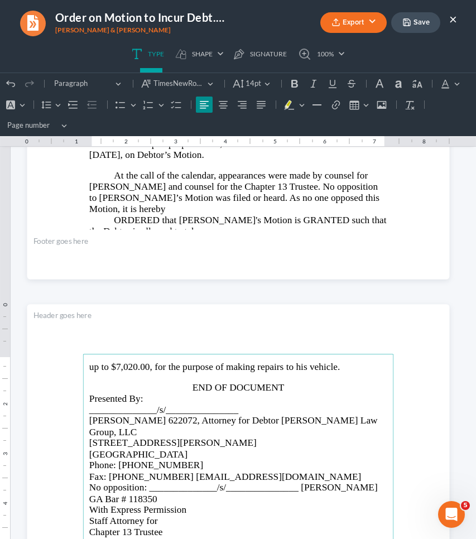
click at [264, 417] on span "[PERSON_NAME] 622072, Attorney for Debtor [PERSON_NAME] Law Group, LLC" at bounding box center [233, 426] width 288 height 22
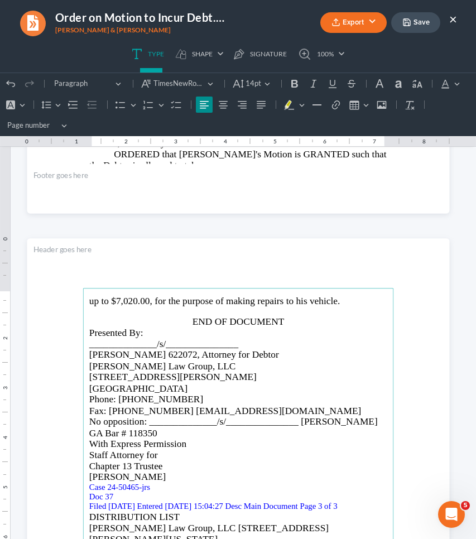
scroll to position [510, 0]
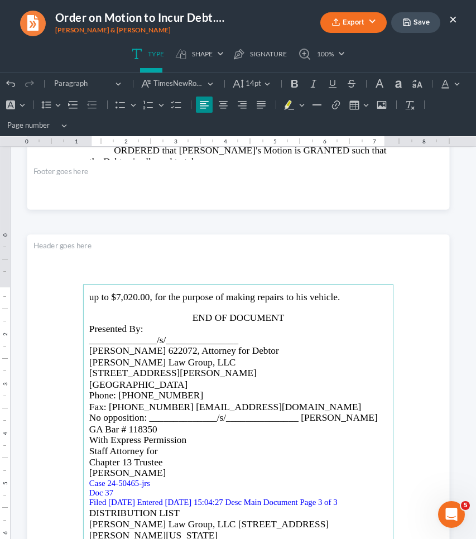
click at [161, 404] on span "Fax: [PHONE_NUMBER] [EMAIL_ADDRESS][DOMAIN_NAME]" at bounding box center [225, 406] width 272 height 11
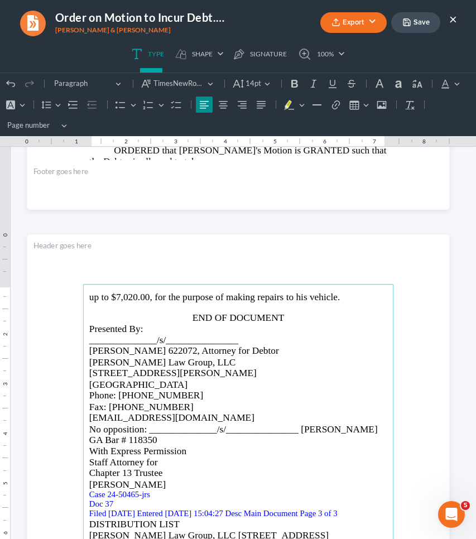
click at [237, 414] on p "[EMAIL_ADDRESS][DOMAIN_NAME]" at bounding box center [238, 416] width 298 height 11
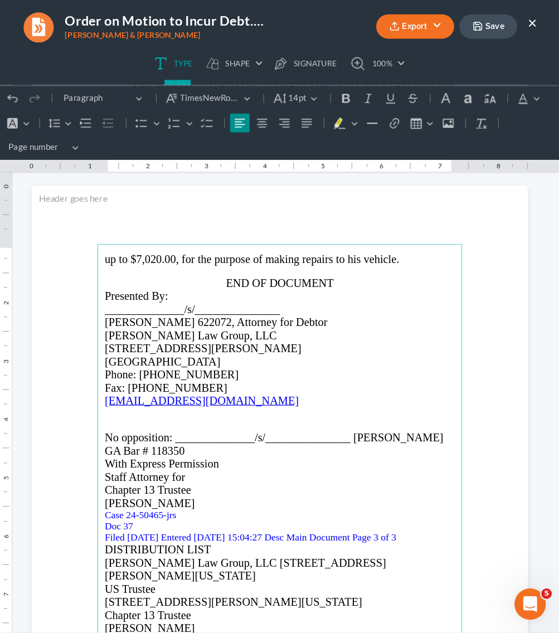
scroll to position [627, 0]
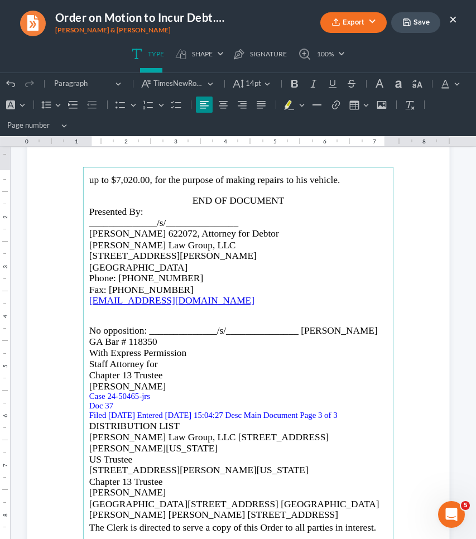
click at [299, 329] on span "No opposition: ______________/s/_______________ [PERSON_NAME]" at bounding box center [233, 330] width 288 height 11
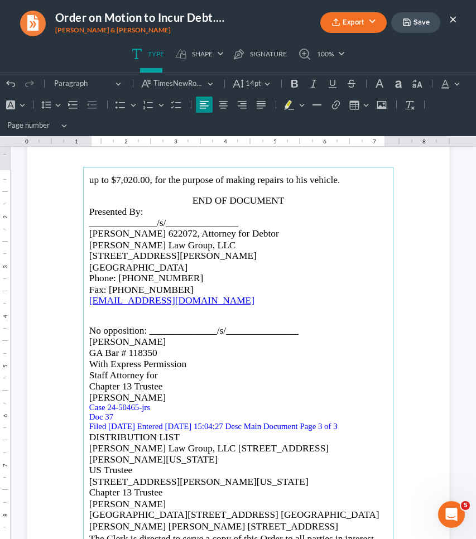
drag, startPoint x: 152, startPoint y: 341, endPoint x: 84, endPoint y: 341, distance: 68.0
click at [83, 339] on main "up to $7,020.00, for the purpose of making repairs to his vehicle. END OF DOCUM…" at bounding box center [238, 390] width 311 height 447
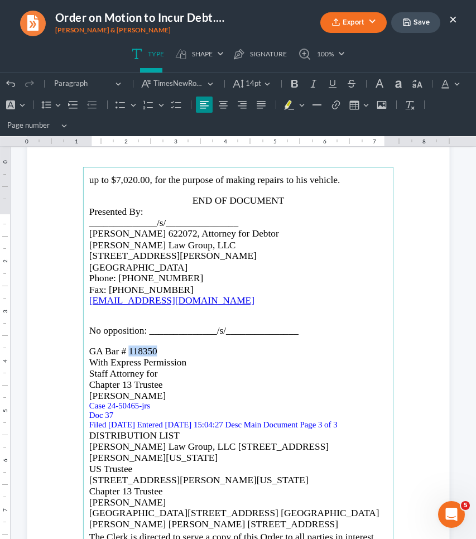
drag, startPoint x: 152, startPoint y: 350, endPoint x: 125, endPoint y: 346, distance: 27.5
click at [125, 347] on span "GA Bar # 118350" at bounding box center [123, 350] width 68 height 11
drag, startPoint x: 340, startPoint y: 419, endPoint x: 145, endPoint y: 395, distance: 196.7
click at [145, 395] on main "up to $7,020.00, for the purpose of making repairs to his vehicle. END OF DOCUM…" at bounding box center [238, 390] width 311 height 447
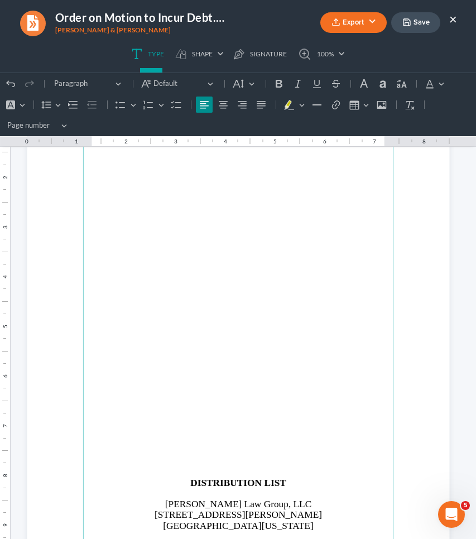
scroll to position [1805, 0]
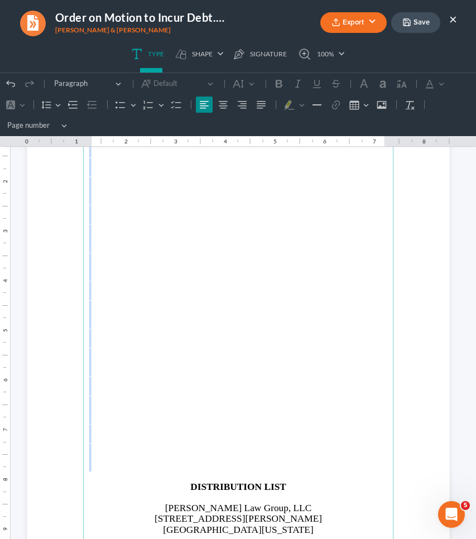
drag, startPoint x: 221, startPoint y: 457, endPoint x: 199, endPoint y: 120, distance: 336.9
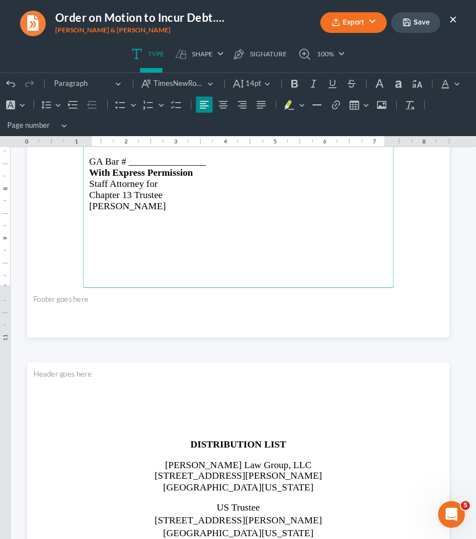
scroll to position [1722, 0]
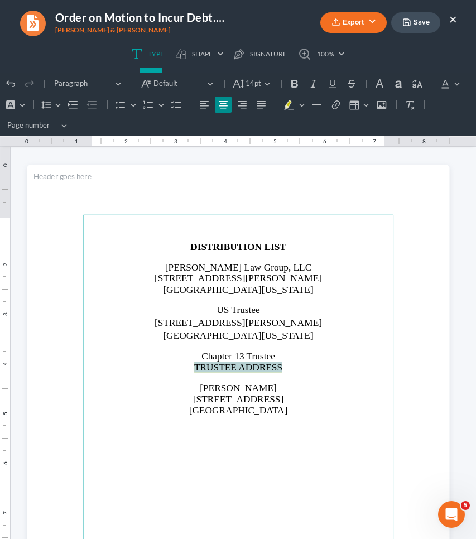
drag, startPoint x: 281, startPoint y: 364, endPoint x: 190, endPoint y: 364, distance: 91.4
click at [190, 364] on p "TRUSTEE ADDRESS" at bounding box center [238, 366] width 298 height 11
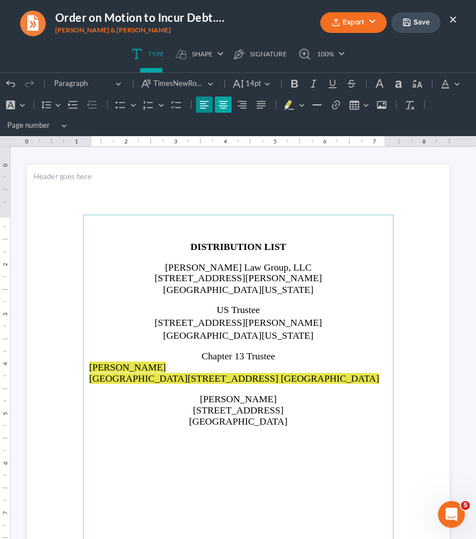
click at [221, 107] on icon "Editor toolbar" at bounding box center [222, 104] width 11 height 11
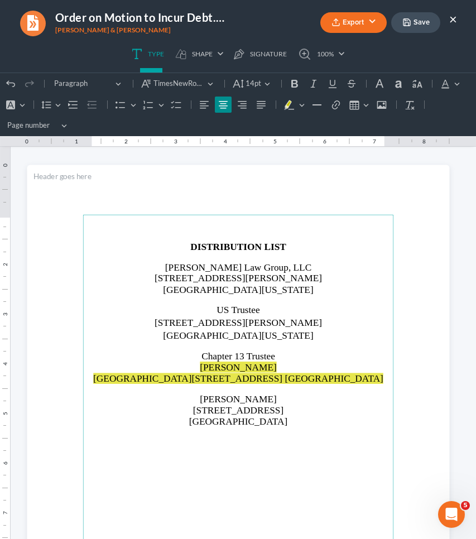
click at [201, 376] on span "[GEOGRAPHIC_DATA][STREET_ADDRESS] [GEOGRAPHIC_DATA]" at bounding box center [238, 377] width 290 height 11
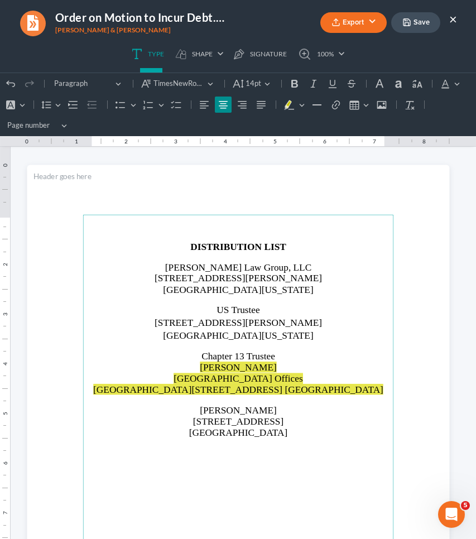
click at [271, 385] on span "[GEOGRAPHIC_DATA][STREET_ADDRESS] [GEOGRAPHIC_DATA]" at bounding box center [238, 389] width 290 height 11
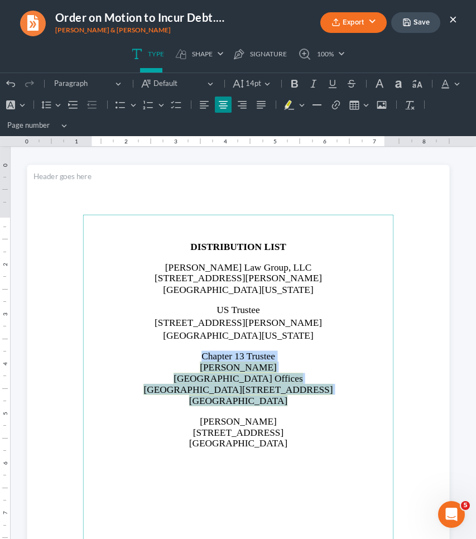
drag, startPoint x: 276, startPoint y: 396, endPoint x: 191, endPoint y: 357, distance: 93.8
click at [191, 357] on main "DISTRIBUTION LIST [PERSON_NAME] Law Group, LLC [STREET_ADDRESS][PERSON_NAME][US…" at bounding box center [238, 438] width 311 height 447
click at [301, 106] on icon "Editor toolbar" at bounding box center [301, 105] width 4 height 3
click at [26, 102] on button "Font Background Color Font Background Color" at bounding box center [14, 104] width 25 height 17
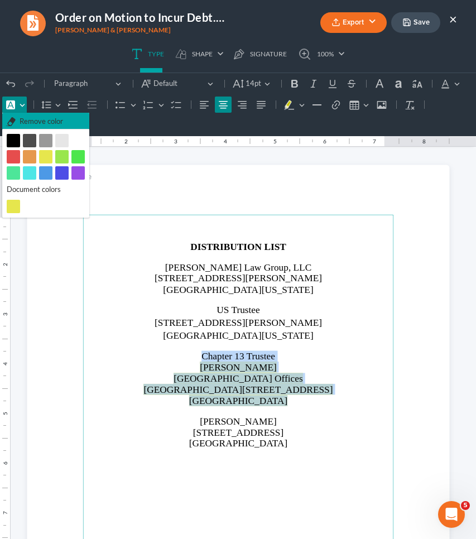
click at [33, 120] on span "Remove color" at bounding box center [41, 121] width 43 height 11
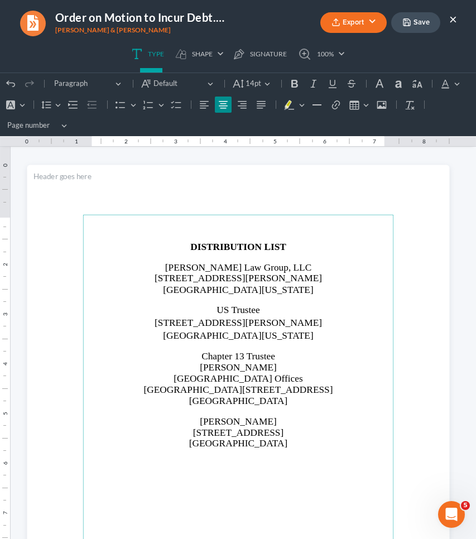
click at [227, 416] on span "[PERSON_NAME]" at bounding box center [238, 420] width 77 height 11
click at [222, 426] on span "[STREET_ADDRESS]" at bounding box center [237, 431] width 91 height 11
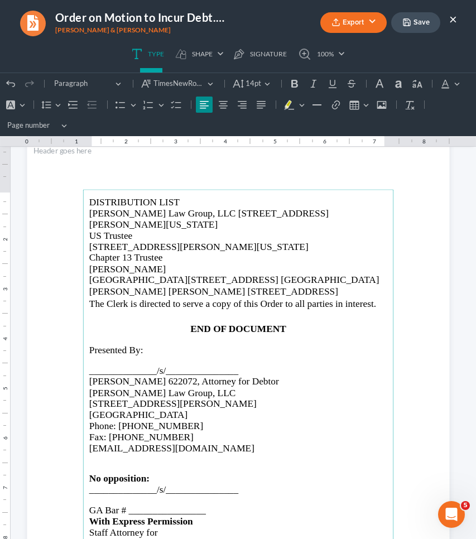
scroll to position [1172, 0]
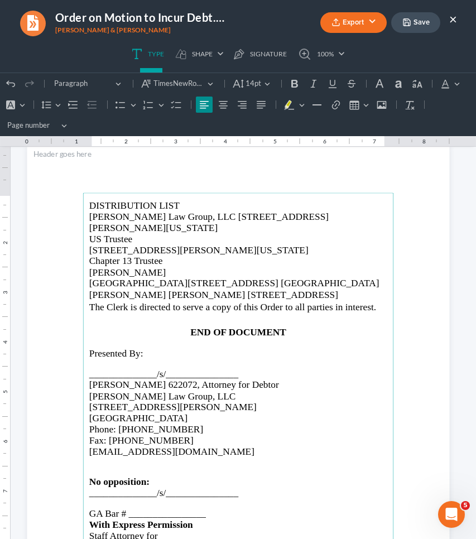
drag, startPoint x: 349, startPoint y: 292, endPoint x: 80, endPoint y: 191, distance: 287.0
click at [80, 191] on section "DISTRIBUTION LIST [PERSON_NAME] Law Group, LLC [STREET_ADDRESS][PERSON_NAME][US…" at bounding box center [238, 416] width 422 height 546
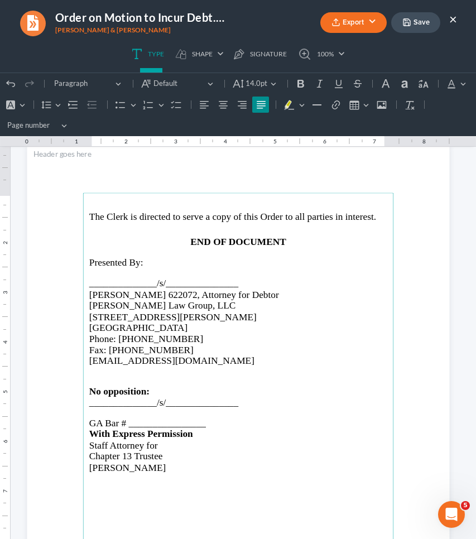
drag, startPoint x: 116, startPoint y: 230, endPoint x: 113, endPoint y: 215, distance: 15.3
click at [113, 215] on p "The Clerk is directed to serve a copy of this Order to all parties in interest." at bounding box center [238, 216] width 298 height 14
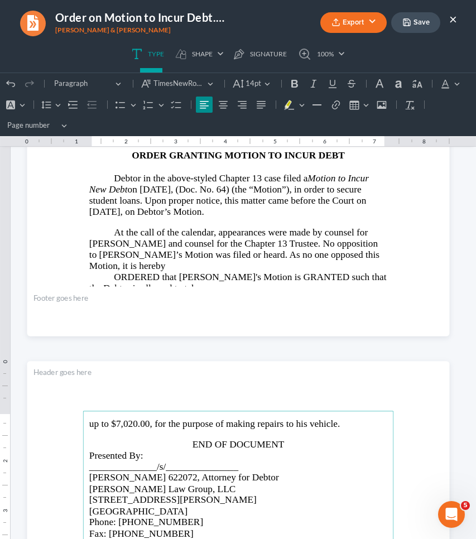
scroll to position [489, 0]
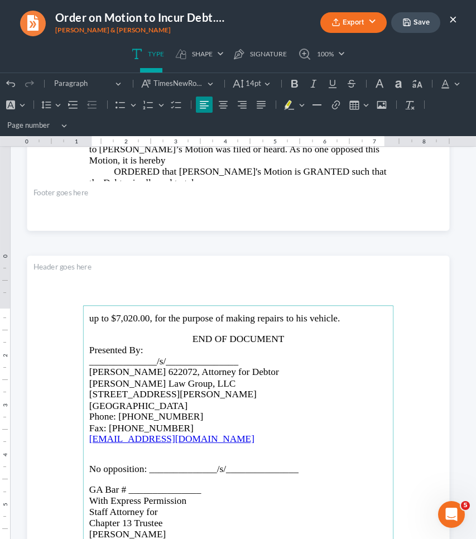
click at [237, 338] on span "END OF DOCUMENT" at bounding box center [237, 338] width 91 height 11
click at [304, 340] on p "END OF DOCUMENT" at bounding box center [238, 338] width 298 height 11
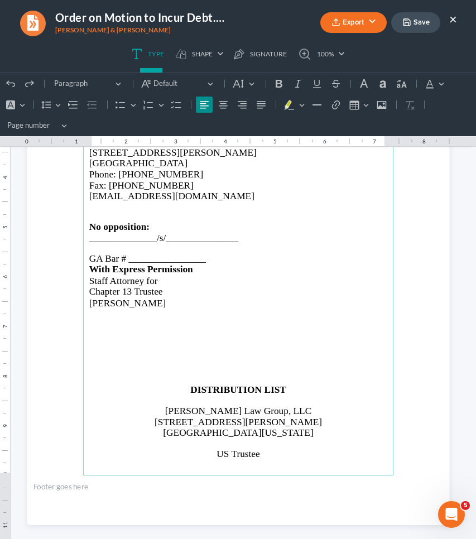
scroll to position [1317, 0]
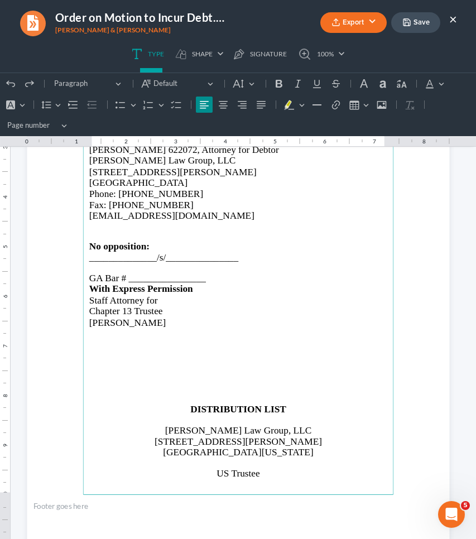
click at [307, 375] on p "Rich Text Editor, page-2-main" at bounding box center [238, 370] width 298 height 9
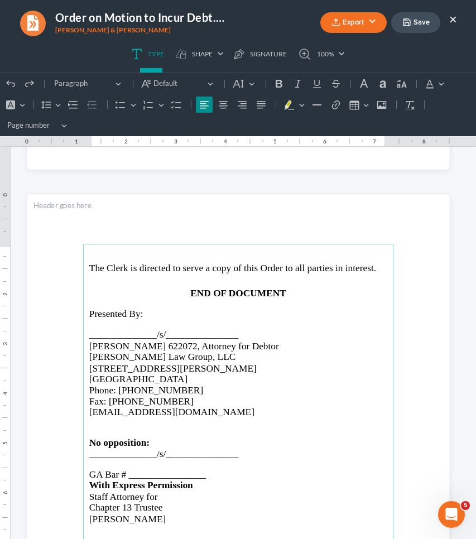
scroll to position [1107, 0]
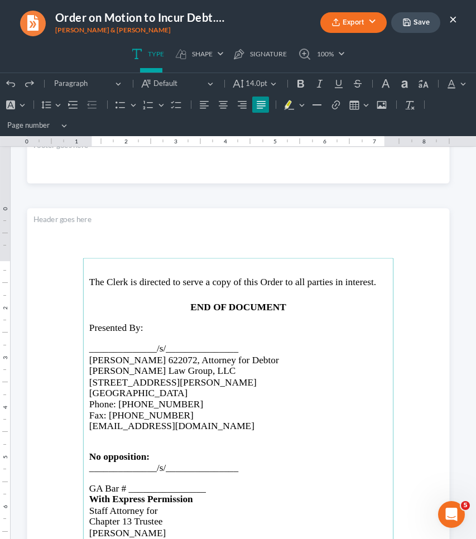
drag, startPoint x: 134, startPoint y: 294, endPoint x: 97, endPoint y: 277, distance: 40.4
click at [97, 277] on p "The Clerk is directed to serve a copy of this Order to all parties in interest." at bounding box center [238, 281] width 298 height 14
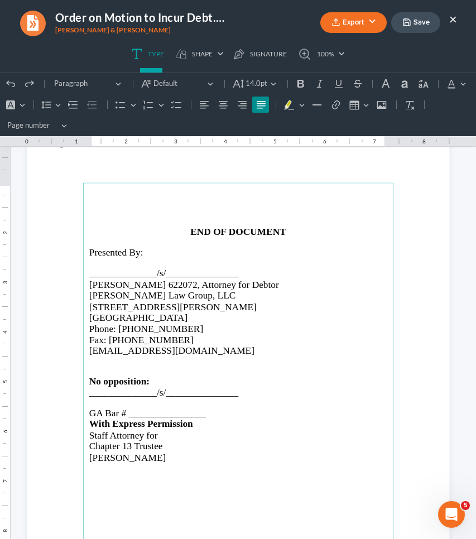
scroll to position [1188, 0]
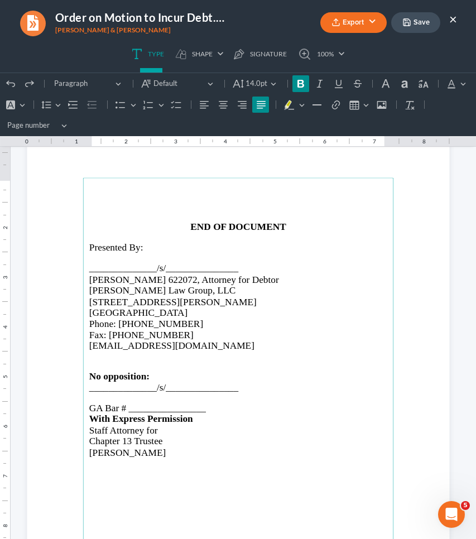
drag, startPoint x: 154, startPoint y: 449, endPoint x: 55, endPoint y: 203, distance: 265.1
click at [55, 203] on section "END OF DOCUMENT Presented By: ______________/s/_______________ [PERSON_NAME] 62…" at bounding box center [238, 401] width 422 height 546
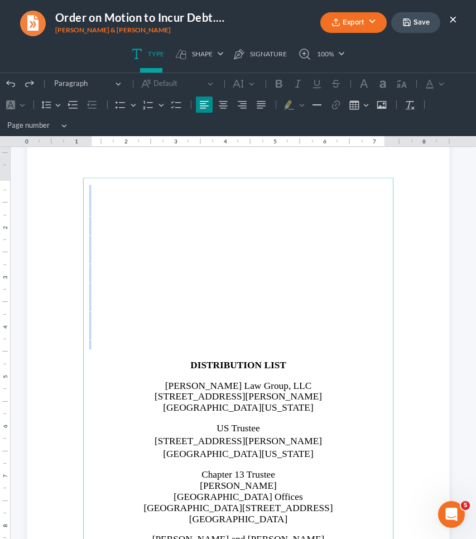
drag, startPoint x: 157, startPoint y: 347, endPoint x: 148, endPoint y: 55, distance: 291.7
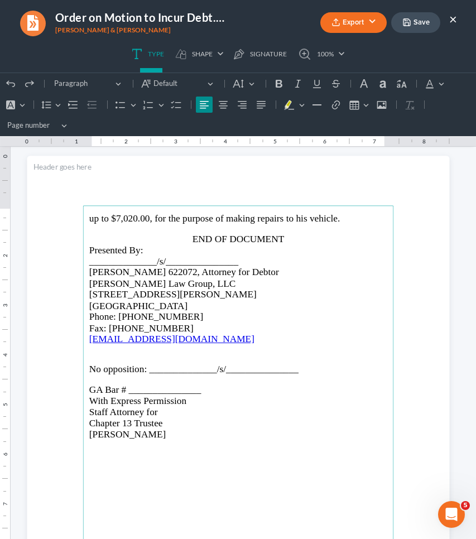
scroll to position [589, 0]
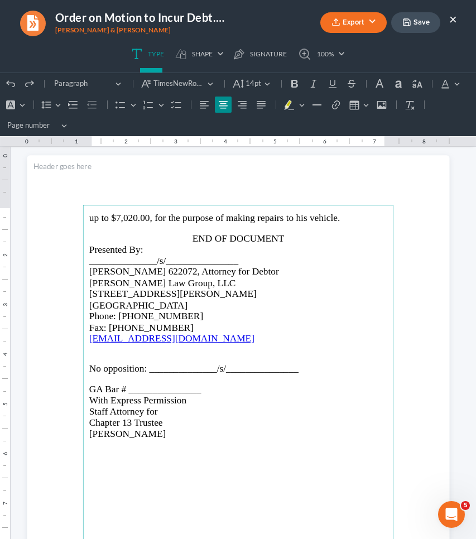
drag, startPoint x: 172, startPoint y: 427, endPoint x: 161, endPoint y: 238, distance: 189.9
click at [161, 238] on main "up to $7,020.00, for the purpose of making repairs to his vehicle. END OF DOCUM…" at bounding box center [238, 428] width 311 height 447
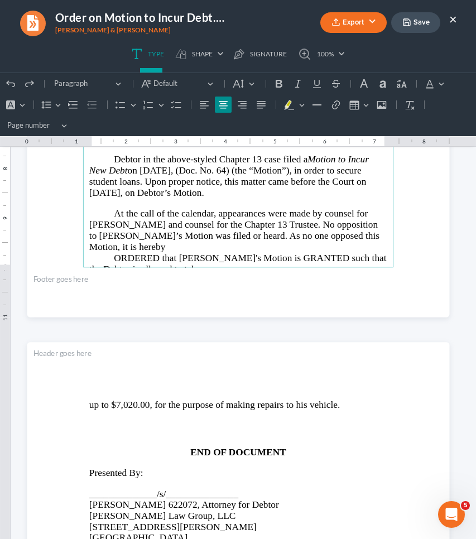
scroll to position [399, 0]
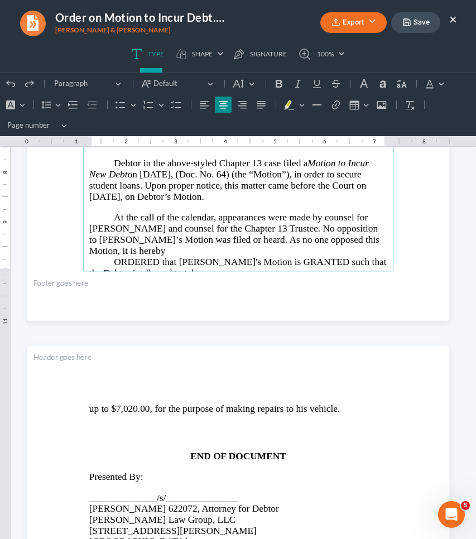
click at [314, 434] on p "Rich Text Editor, page-1-main" at bounding box center [238, 430] width 298 height 14
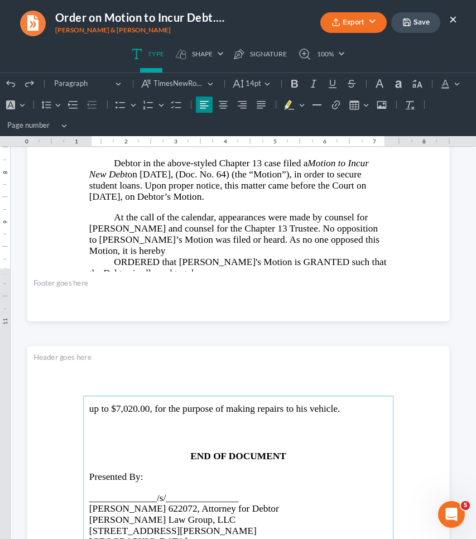
drag, startPoint x: 346, startPoint y: 410, endPoint x: 161, endPoint y: 197, distance: 282.2
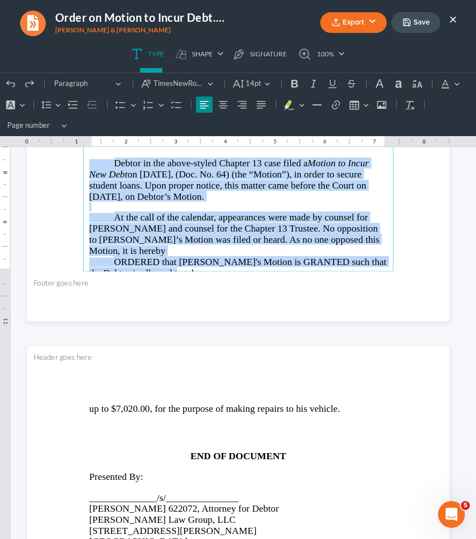
drag, startPoint x: 106, startPoint y: 158, endPoint x: 186, endPoint y: 425, distance: 278.7
click at [57, 103] on button "Line Height Line Height" at bounding box center [50, 104] width 25 height 17
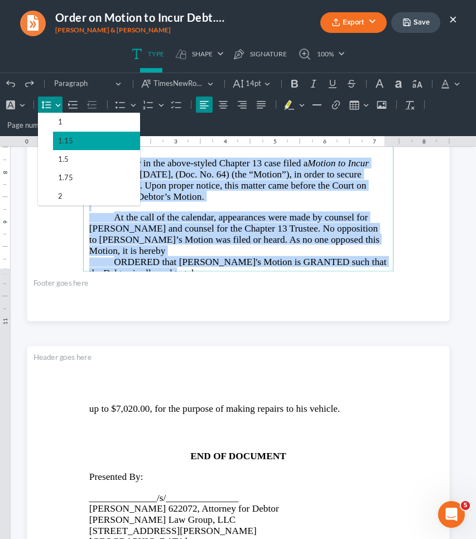
click at [64, 138] on span "1.15" at bounding box center [65, 140] width 15 height 13
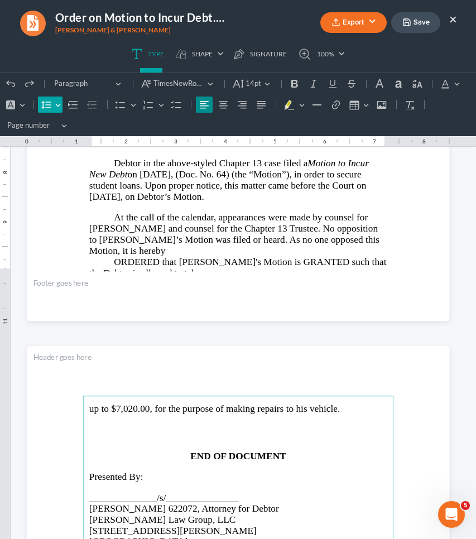
click at [56, 103] on button "Line Height Line Height" at bounding box center [50, 104] width 25 height 17
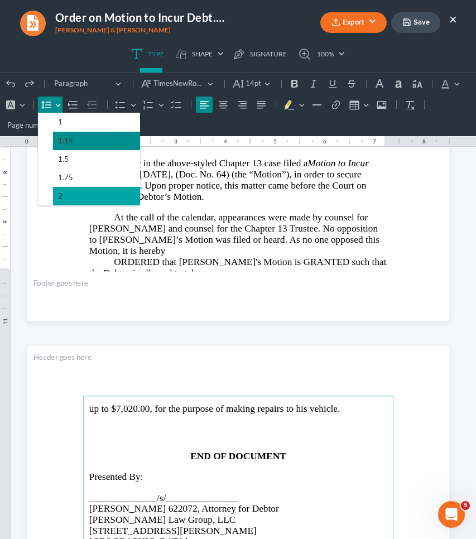
click at [69, 195] on button "2" at bounding box center [96, 196] width 87 height 18
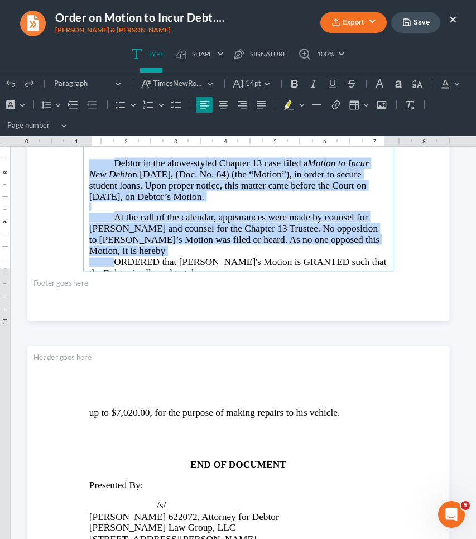
drag, startPoint x: 158, startPoint y: 257, endPoint x: 106, endPoint y: 162, distance: 108.3
click at [106, 162] on main "IN THE UNITED STATES BANKRUPTCY COURT NORTHERN DISTRICT OF [US_STATE] GAINESVIL…" at bounding box center [238, 47] width 311 height 447
click at [54, 107] on button "Line Height Line Height" at bounding box center [50, 104] width 25 height 17
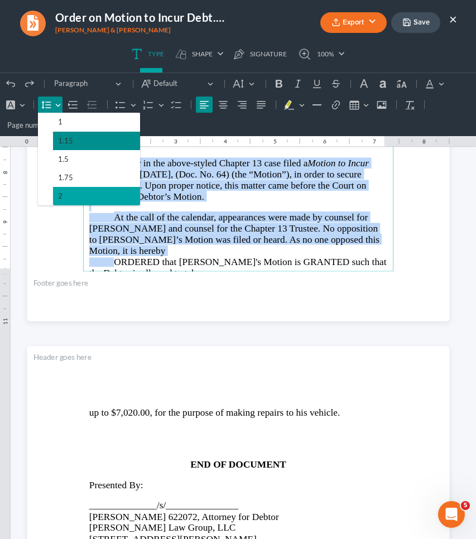
click at [59, 192] on span "2" at bounding box center [60, 196] width 4 height 13
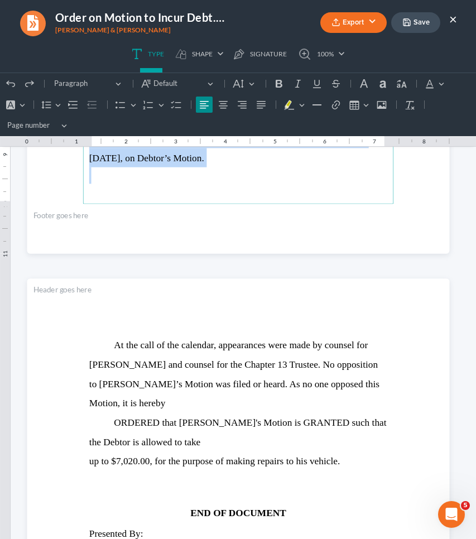
scroll to position [478, 0]
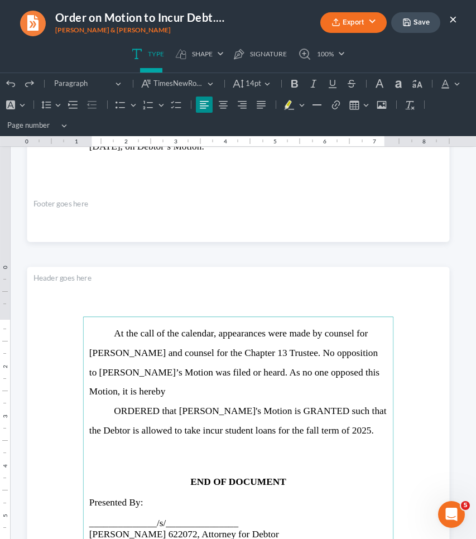
click at [423, 20] on button "Save" at bounding box center [415, 22] width 49 height 21
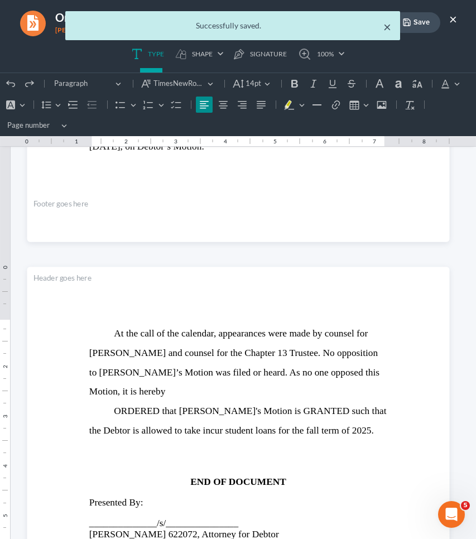
click at [385, 31] on button "×" at bounding box center [387, 26] width 8 height 13
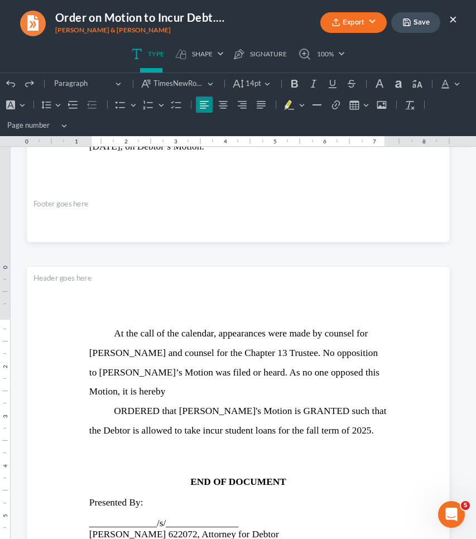
click at [353, 26] on button "Export" at bounding box center [353, 22] width 66 height 21
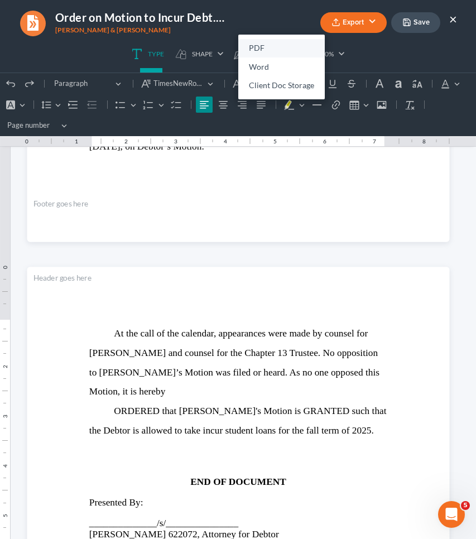
click at [294, 46] on link "PDF" at bounding box center [281, 48] width 86 height 19
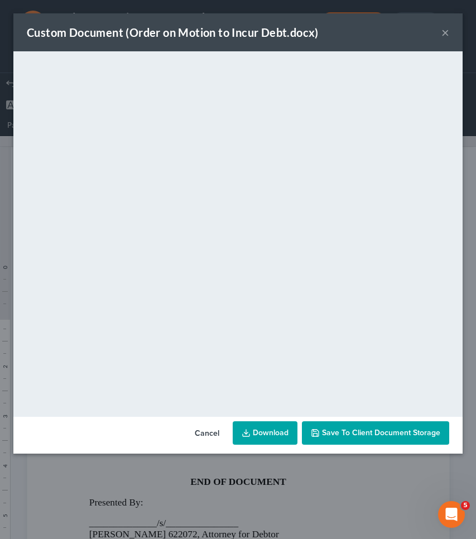
click at [202, 434] on button "Cancel" at bounding box center [207, 433] width 42 height 22
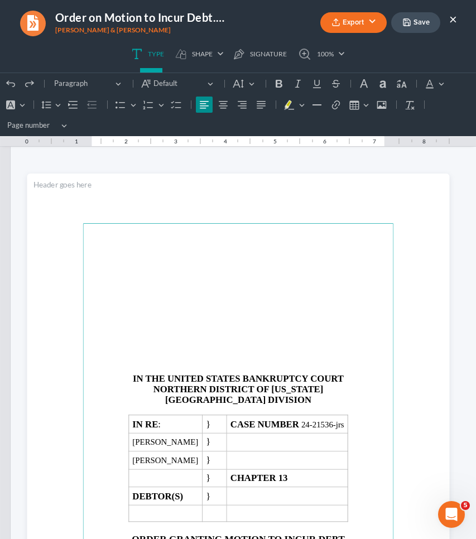
scroll to position [4, 0]
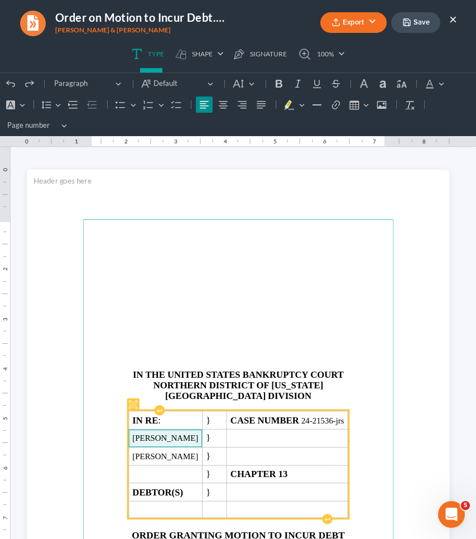
click at [192, 437] on span "[PERSON_NAME]" at bounding box center [165, 438] width 66 height 9
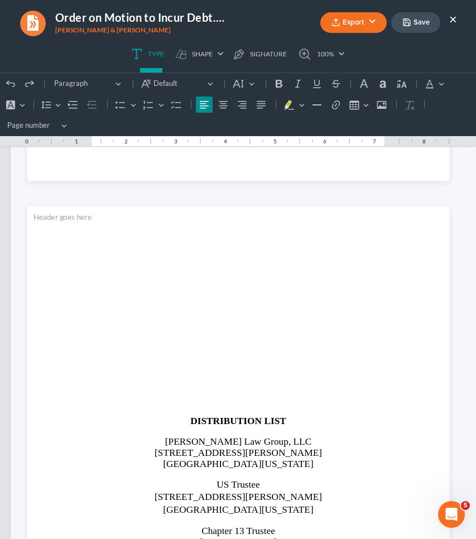
scroll to position [1122, 0]
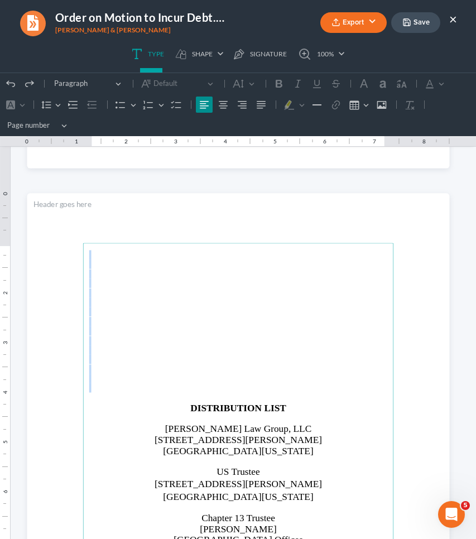
drag, startPoint x: 242, startPoint y: 386, endPoint x: 226, endPoint y: 217, distance: 169.1
click at [226, 217] on section "DISTRIBUTION LIST [PERSON_NAME] Law Group, LLC [STREET_ADDRESS][PERSON_NAME][US…" at bounding box center [238, 466] width 422 height 546
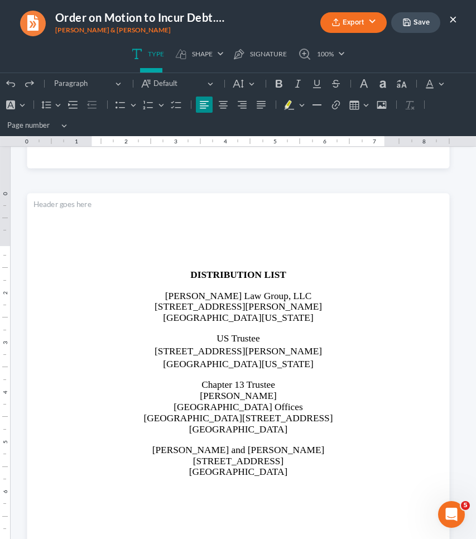
click at [411, 22] on button "Save" at bounding box center [415, 22] width 49 height 21
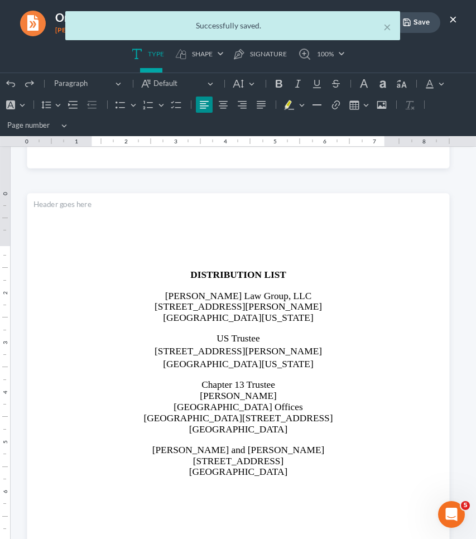
click at [392, 28] on div "× Successfully saved." at bounding box center [232, 25] width 335 height 29
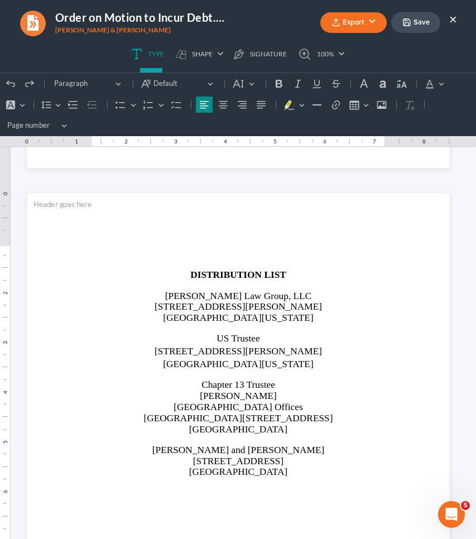
click at [376, 25] on button "Export" at bounding box center [353, 22] width 66 height 21
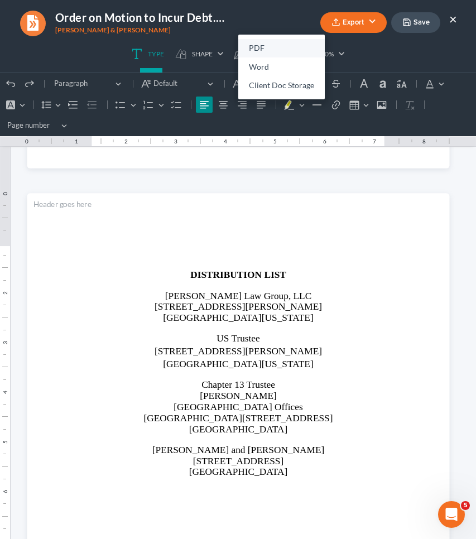
click at [287, 45] on link "PDF" at bounding box center [281, 48] width 86 height 19
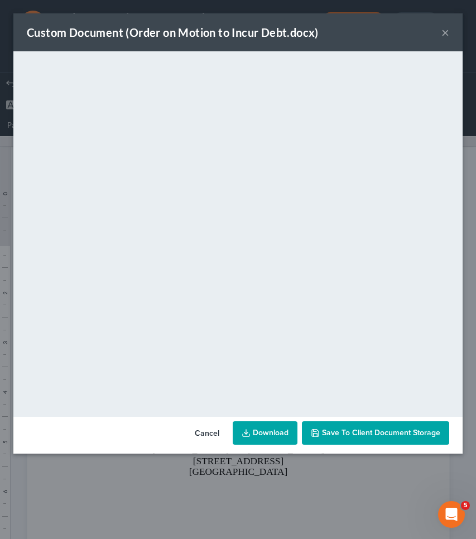
click at [444, 30] on button "×" at bounding box center [445, 32] width 8 height 13
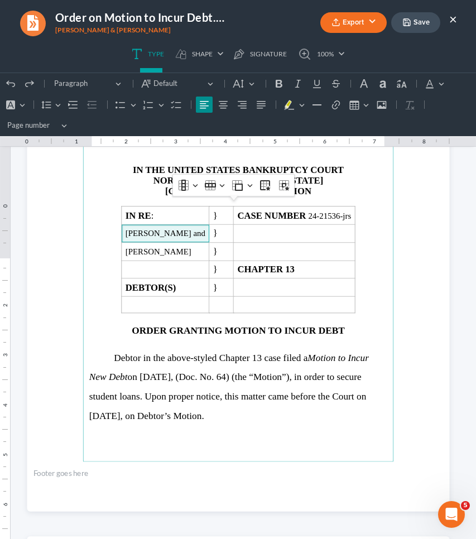
scroll to position [206, 0]
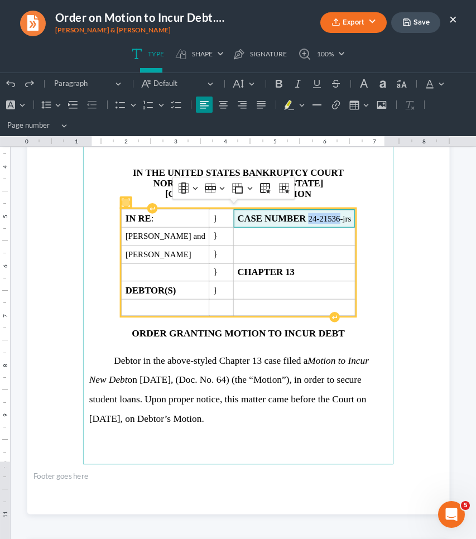
drag, startPoint x: 319, startPoint y: 214, endPoint x: 351, endPoint y: 215, distance: 31.8
click at [351, 215] on span "CASE NUMBER 24-21536-jrs" at bounding box center [294, 217] width 114 height 11
copy span "24-21536"
